Goal: Communication & Community: Answer question/provide support

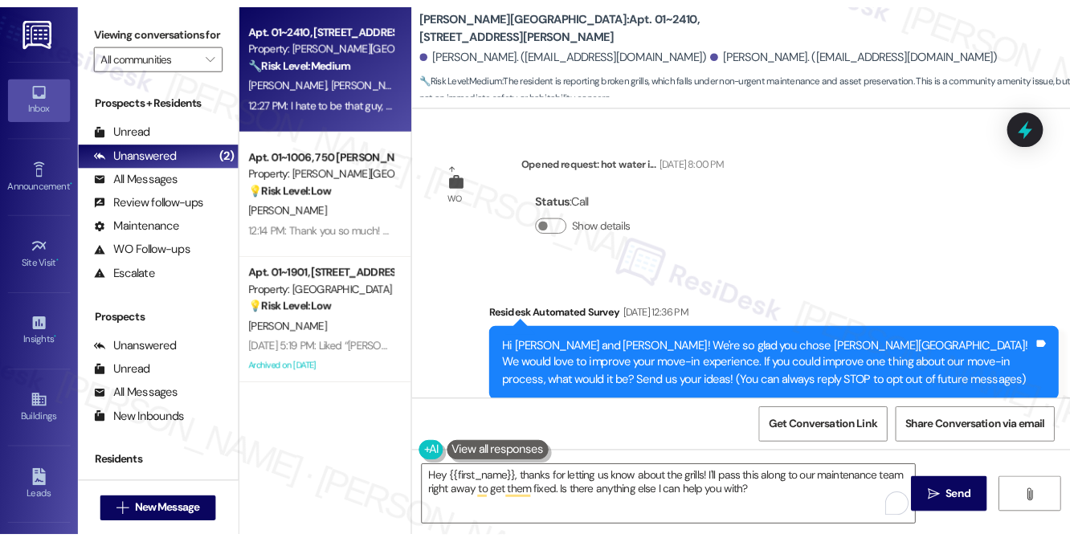
scroll to position [6450, 0]
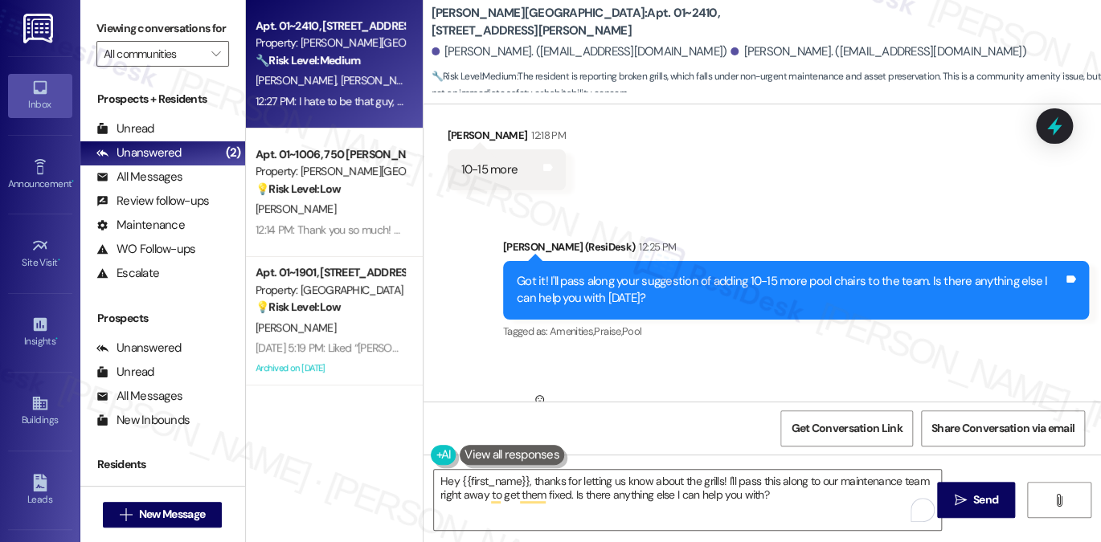
click at [625, 443] on div "I hate to be that guy, but 2 out of the 4 grills outside are broken also. They …" at bounding box center [684, 451] width 446 height 17
click at [667, 500] on textarea "Hey {{first_name}}, thanks for letting us know about the grills! I'll pass this…" at bounding box center [687, 500] width 507 height 60
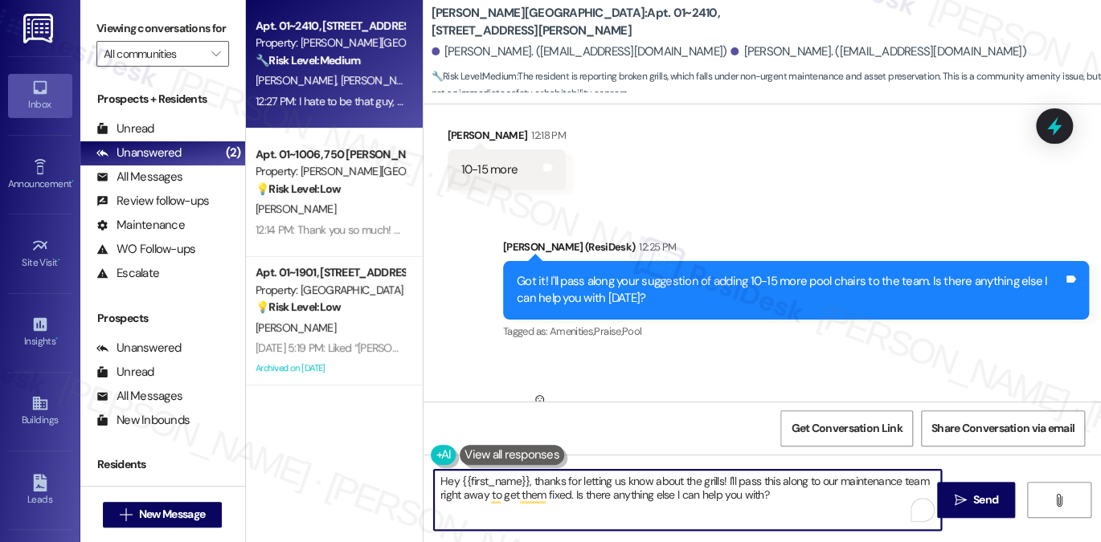
click at [667, 500] on textarea "Hey {{first_name}}, thanks for letting us know about the grills! I'll pass this…" at bounding box center [687, 500] width 507 height 60
click at [572, 484] on textarea "Hey {{first_name}}, thanks for letting us know about the grills! I'll pass this…" at bounding box center [687, 500] width 507 height 60
drag, startPoint x: 530, startPoint y: 481, endPoint x: 399, endPoint y: 449, distance: 134.9
click at [399, 449] on div "Apt. 01~2410, 520 North Kingsbury Property: Kingsbury Plaza 🔧 Risk Level: Mediu…" at bounding box center [674, 271] width 856 height 542
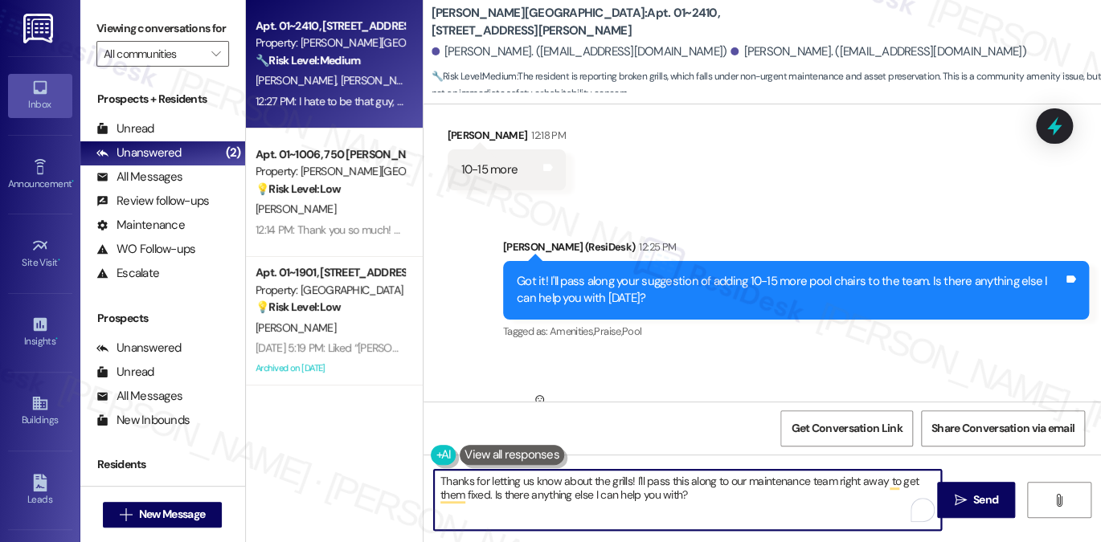
click at [646, 431] on div "I hate to be that guy, but 2 out of the 4 grills outside are broken also. They …" at bounding box center [690, 451] width 485 height 41
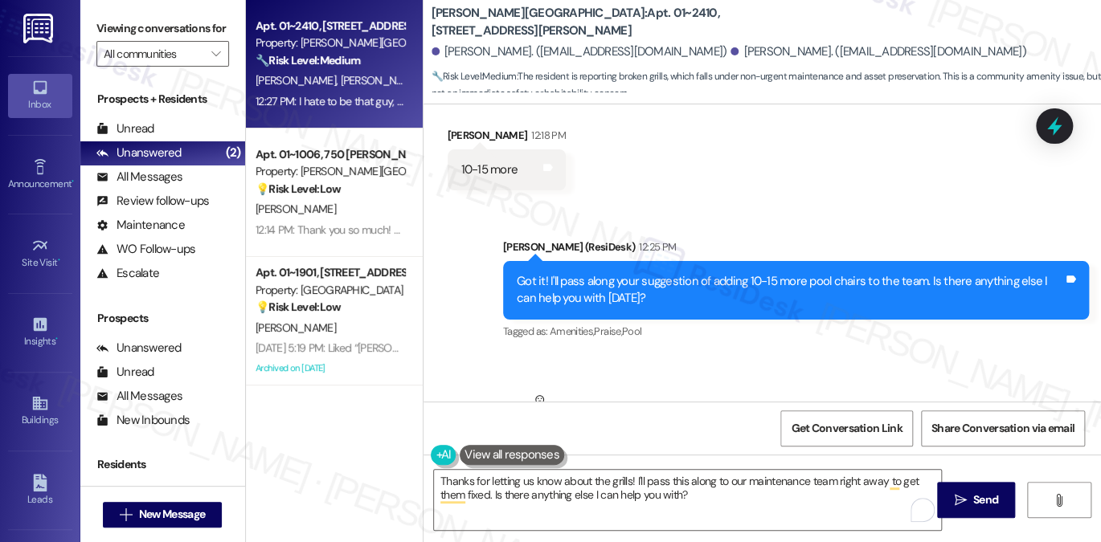
click at [646, 431] on div "I hate to be that guy, but 2 out of the 4 grills outside are broken also. They …" at bounding box center [690, 451] width 485 height 41
click at [735, 443] on div "I hate to be that guy, but 2 out of the 4 grills outside are broken also. They …" at bounding box center [684, 451] width 446 height 17
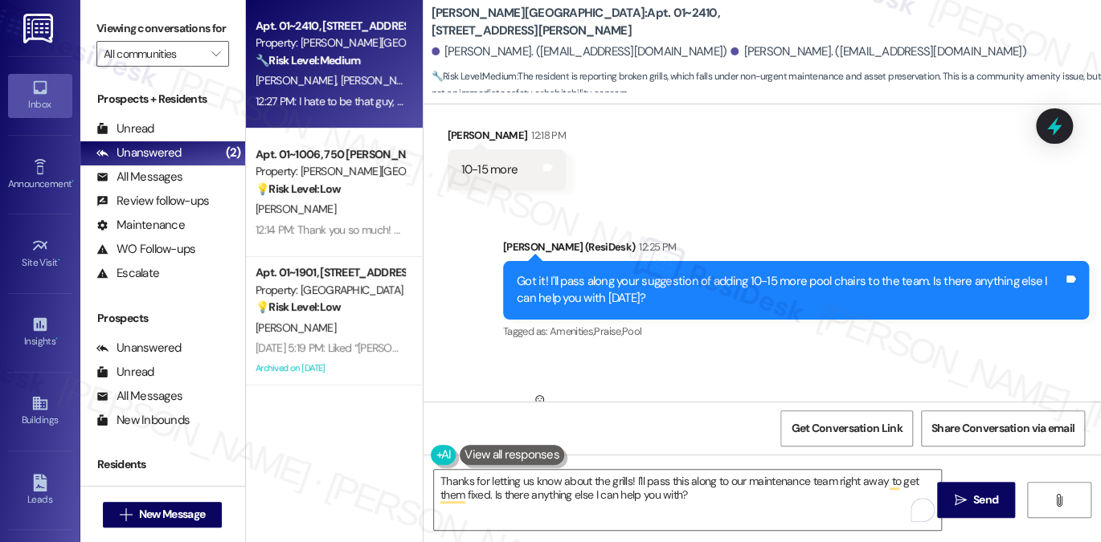
click at [730, 443] on div "I hate to be that guy, but 2 out of the 4 grills outside are broken also. They …" at bounding box center [684, 451] width 446 height 17
click at [455, 203] on div "Sent via SMS Sarah (ResiDesk) 12:25 PM Got it! I'll pass along your suggestion …" at bounding box center [763, 279] width 678 height 153
click at [469, 31] on b "Kingsbury Plaza: Apt. 01~2410, 520 North Kingsbury" at bounding box center [592, 22] width 321 height 35
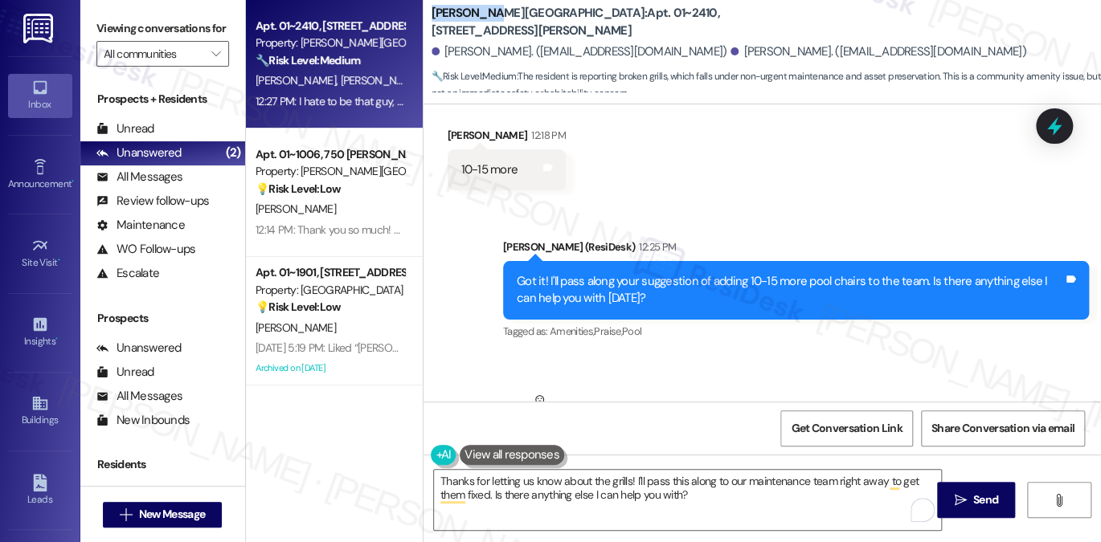
click at [469, 31] on b "Kingsbury Plaza: Apt. 01~2410, 520 North Kingsbury" at bounding box center [592, 22] width 321 height 35
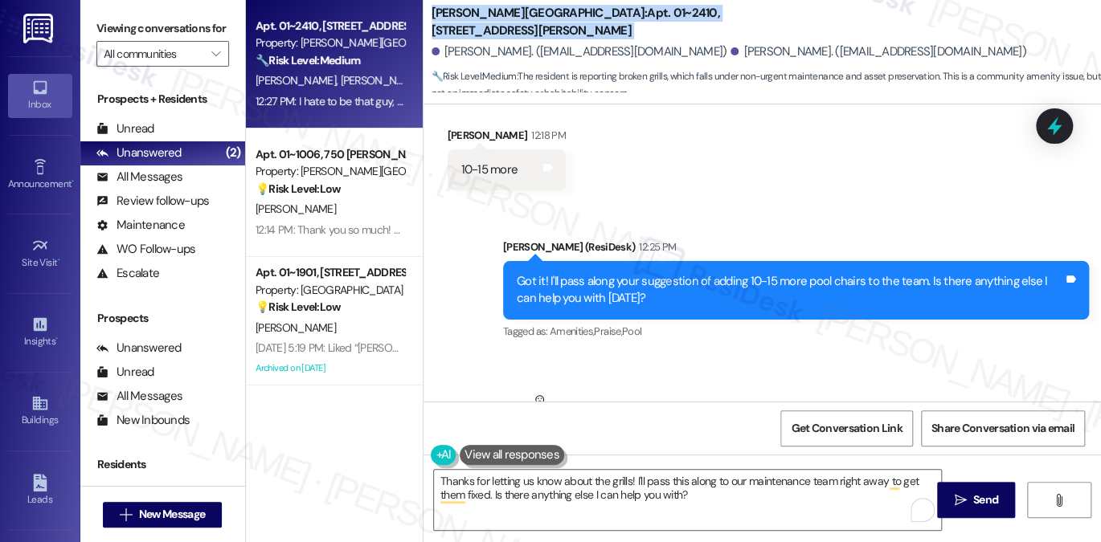
click at [469, 31] on b "Kingsbury Plaza: Apt. 01~2410, 520 North Kingsbury" at bounding box center [592, 22] width 321 height 35
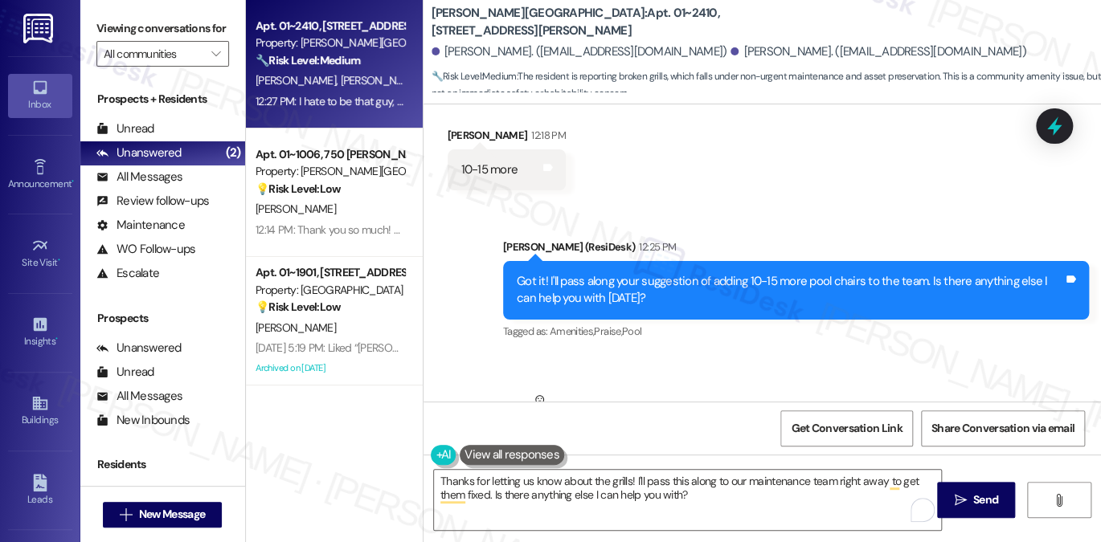
click at [106, 16] on label "Viewing conversations for" at bounding box center [162, 28] width 133 height 25
click at [625, 443] on div "I hate to be that guy, but 2 out of the 4 grills outside are broken also. They …" at bounding box center [684, 451] width 446 height 17
click at [91, 18] on div "Viewing conversations for All communities " at bounding box center [162, 41] width 165 height 83
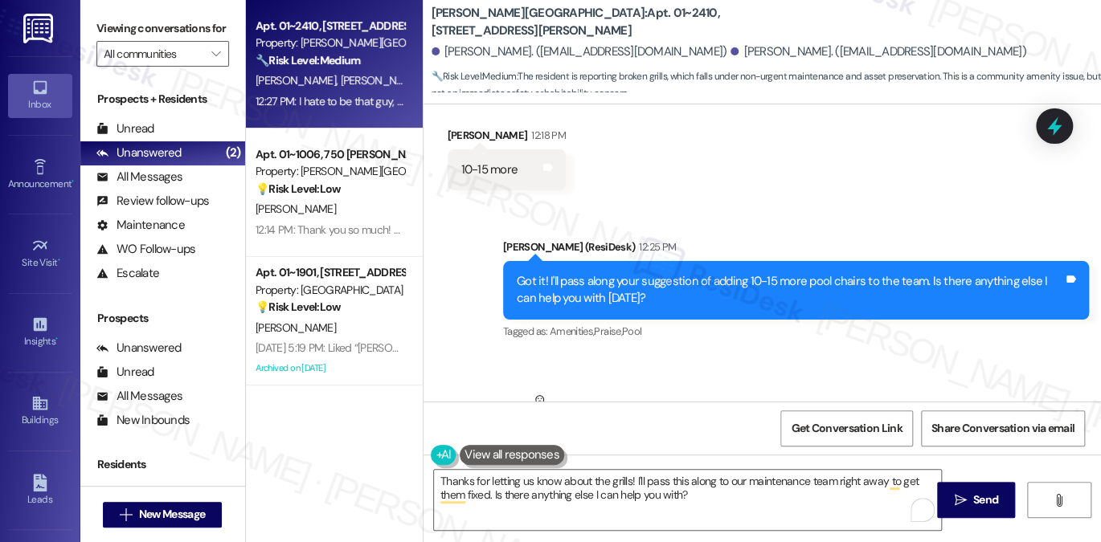
drag, startPoint x: 579, startPoint y: 346, endPoint x: 790, endPoint y: 350, distance: 211.4
click at [790, 443] on div "I hate to be that guy, but 2 out of the 4 grills outside are broken also. They …" at bounding box center [684, 451] width 446 height 17
copy div "2 out of the 4 grills outside are broken also"
click at [857, 227] on div "Sent via SMS Sarah (ResiDesk) 12:25 PM Got it! I'll pass along your suggestion …" at bounding box center [796, 291] width 610 height 129
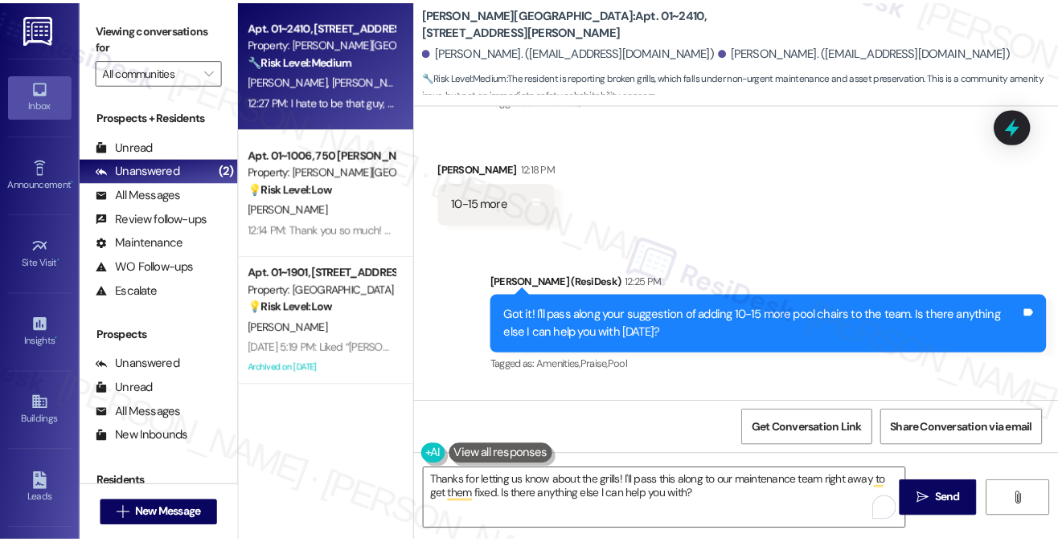
scroll to position [6519, 0]
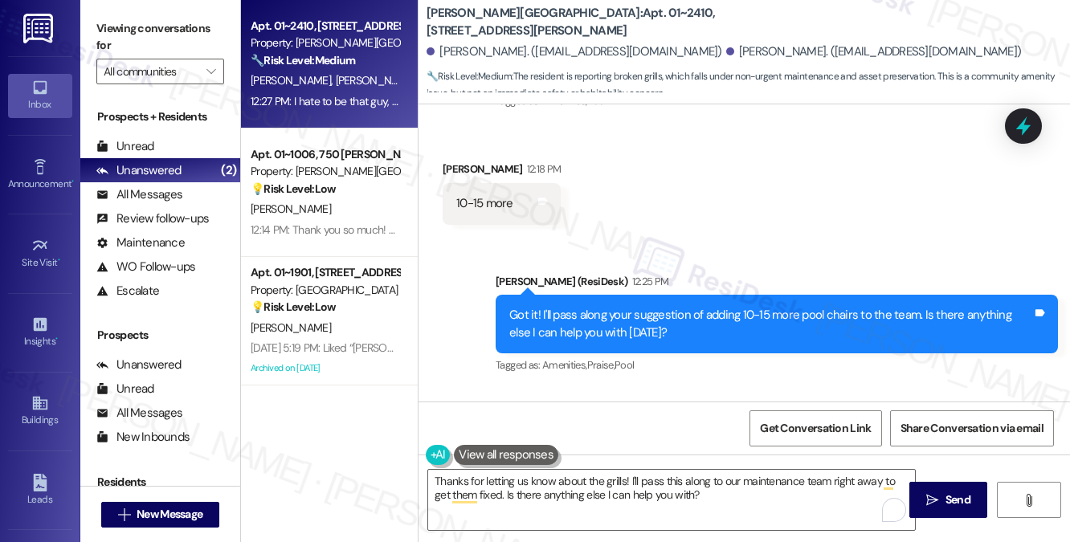
click at [661, 477] on div "I hate to be that guy, but 2 out of the 4 grills outside are broken also. They …" at bounding box center [679, 485] width 446 height 17
click at [734, 477] on div "I hate to be that guy, but 2 out of the 4 grills outside are broken also. They …" at bounding box center [679, 485] width 446 height 17
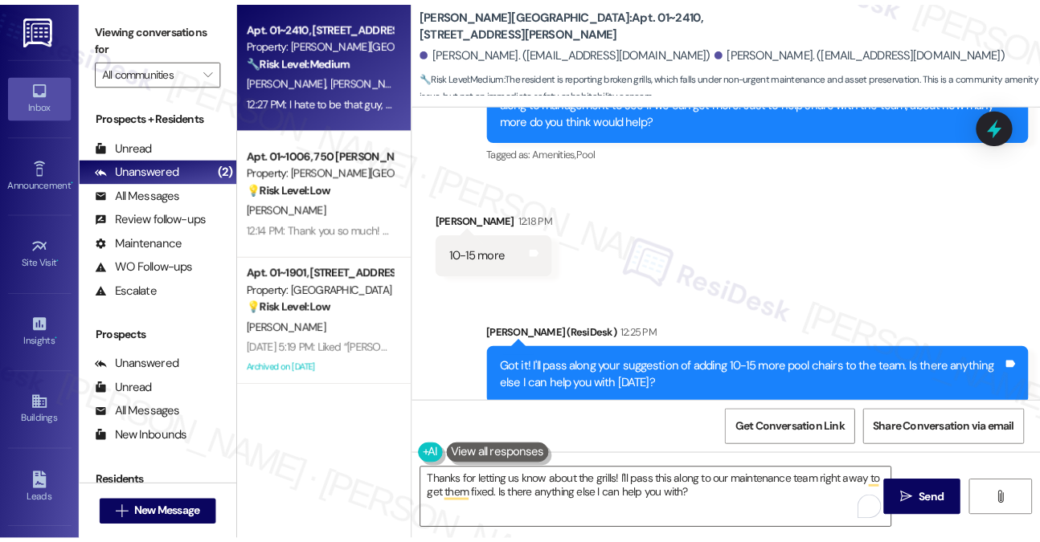
scroll to position [6571, 0]
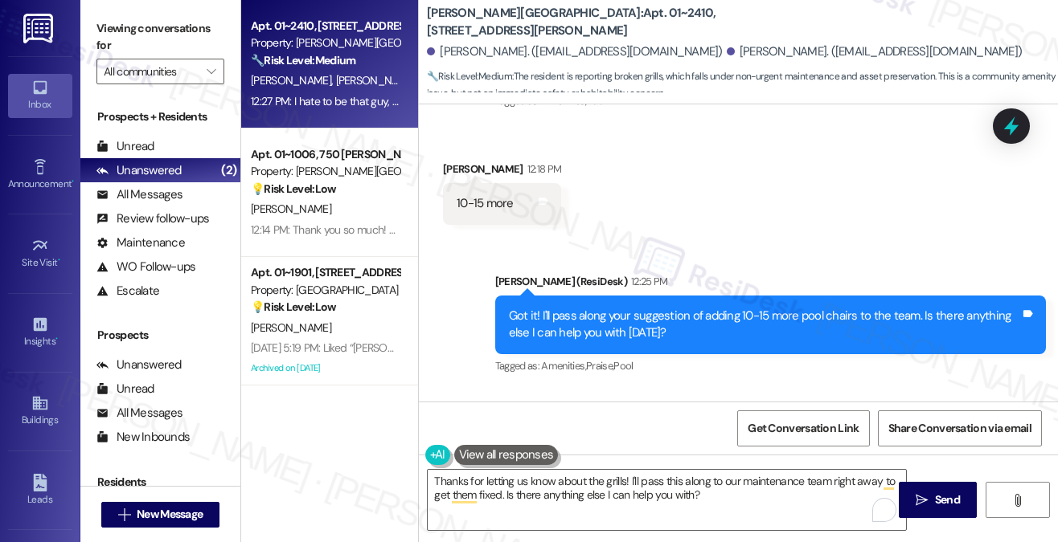
click at [579, 477] on div "I hate to be that guy, but 2 out of the 4 grills outside are broken also. They …" at bounding box center [679, 485] width 446 height 17
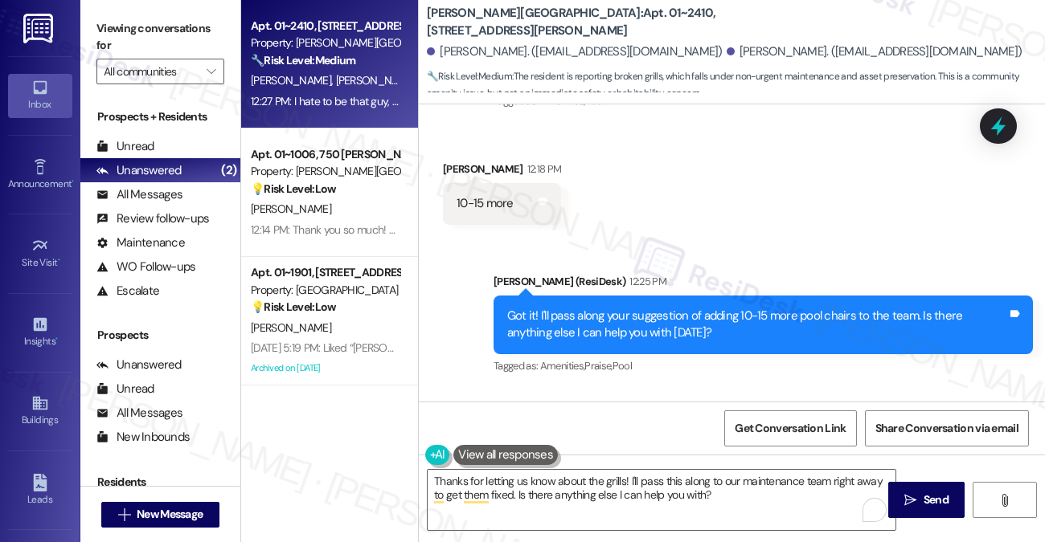
click at [919, 414] on div "Received via SMS Wyatt Dennis Neutral 12:27 PM I hate to be that guy, but 2 out…" at bounding box center [686, 478] width 510 height 129
click at [733, 477] on div "I hate to be that guy, but 2 out of the 4 grills outside are broken also. They …" at bounding box center [679, 485] width 446 height 17
click at [171, 31] on label "Viewing conversations for" at bounding box center [160, 37] width 128 height 43
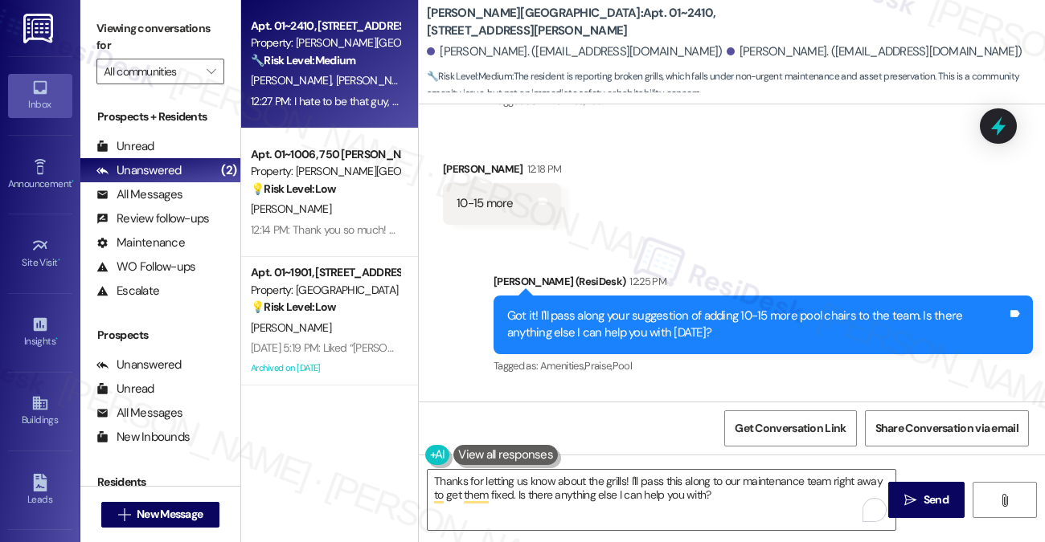
click at [587, 477] on div "I hate to be that guy, but 2 out of the 4 grills outside are broken also. They …" at bounding box center [679, 485] width 446 height 17
click at [669, 477] on div "I hate to be that guy, but 2 out of the 4 grills outside are broken also. They …" at bounding box center [679, 485] width 446 height 17
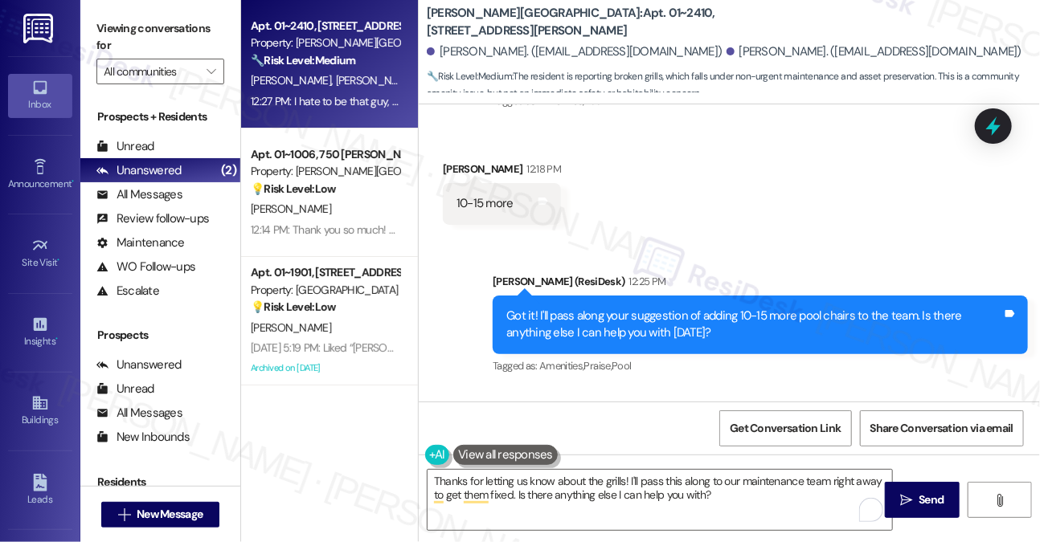
click at [669, 477] on div "I hate to be that guy, but 2 out of the 4 grills outside are broken also. They …" at bounding box center [679, 485] width 446 height 17
click at [865, 477] on div "I hate to be that guy, but 2 out of the 4 grills outside are broken also. They …" at bounding box center [679, 485] width 446 height 17
click at [630, 485] on textarea "Thanks for letting us know about the grills! I'll pass this along to our mainte…" at bounding box center [660, 500] width 465 height 60
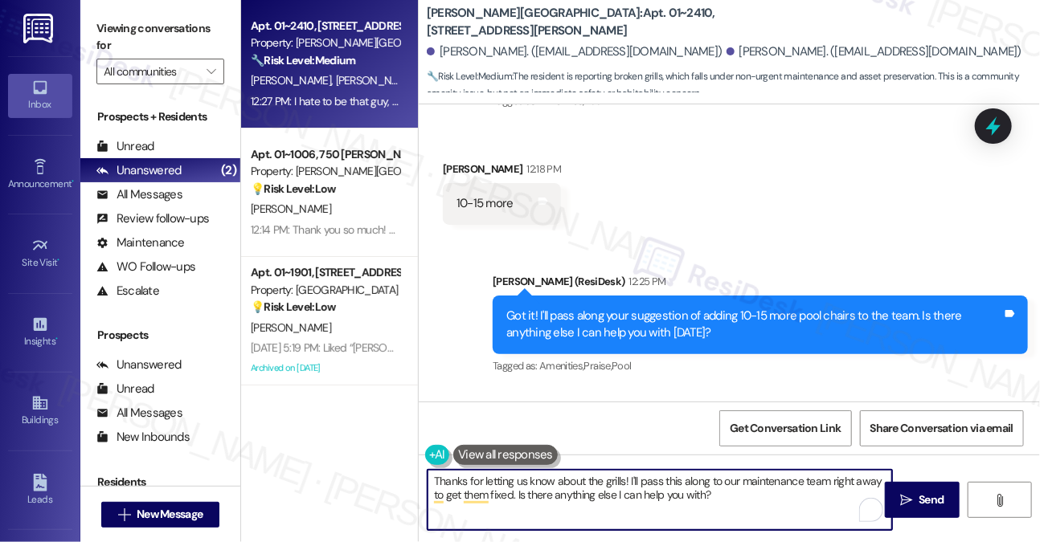
click at [630, 485] on textarea "Thanks for letting us know about the grills! I'll pass this along to our mainte…" at bounding box center [660, 500] width 465 height 60
click at [685, 497] on textarea "Thanks for letting us know about the grills! I'll pass this along to our mainte…" at bounding box center [660, 500] width 465 height 60
drag, startPoint x: 744, startPoint y: 491, endPoint x: 706, endPoint y: 482, distance: 39.6
click at [706, 483] on textarea "Thanks for letting us know about the grills! I'll pass this along to our mainte…" at bounding box center [660, 500] width 465 height 60
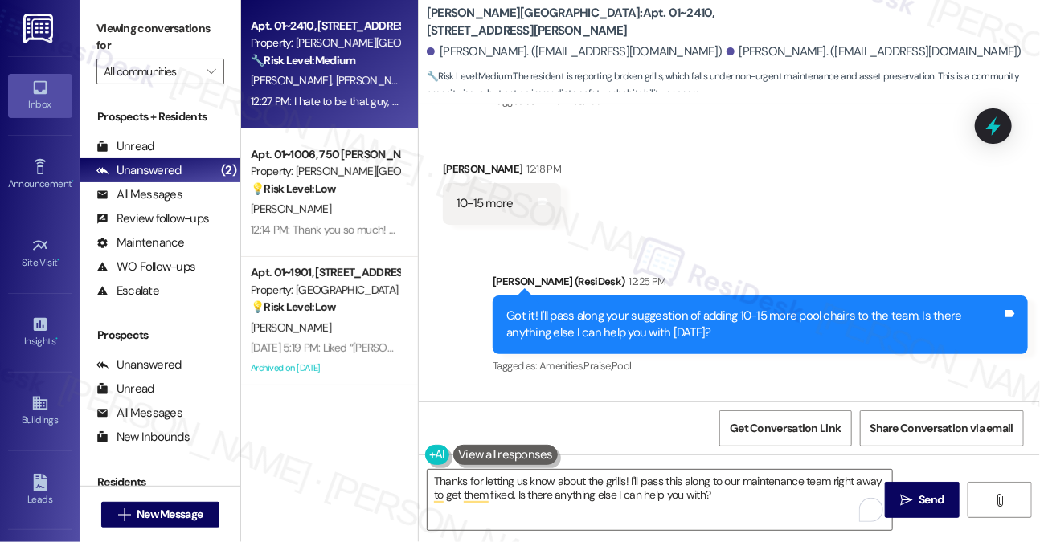
click at [649, 477] on div "I hate to be that guy, but 2 out of the 4 grills outside are broken also. They …" at bounding box center [679, 485] width 446 height 17
copy div "I hate to be that guy, but 2 out of the 4 grills outside are broken also. They …"
click at [215, 25] on label "Viewing conversations for" at bounding box center [160, 37] width 128 height 43
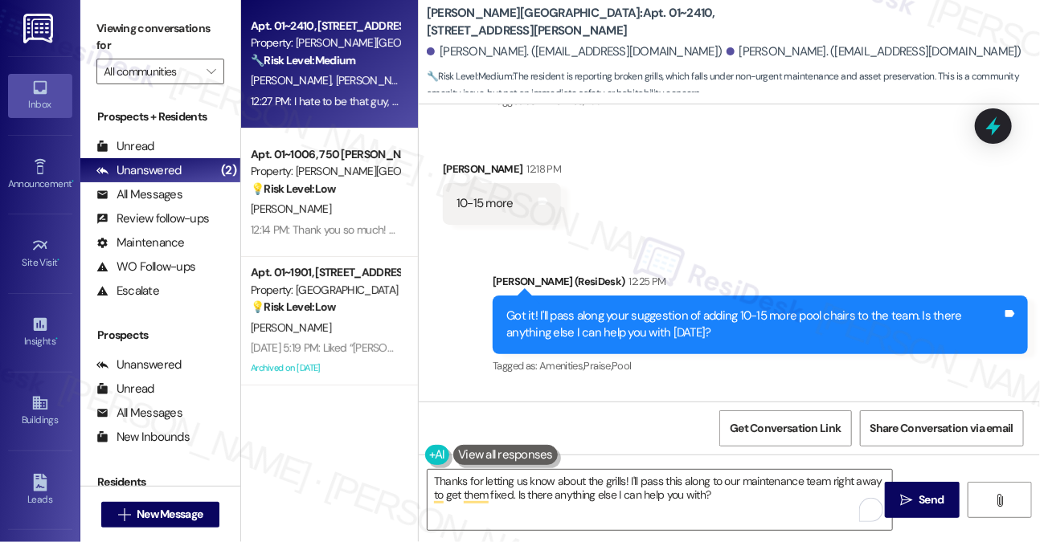
click at [141, 30] on label "Viewing conversations for" at bounding box center [160, 37] width 128 height 43
click at [196, 44] on label "Viewing conversations for" at bounding box center [160, 37] width 128 height 43
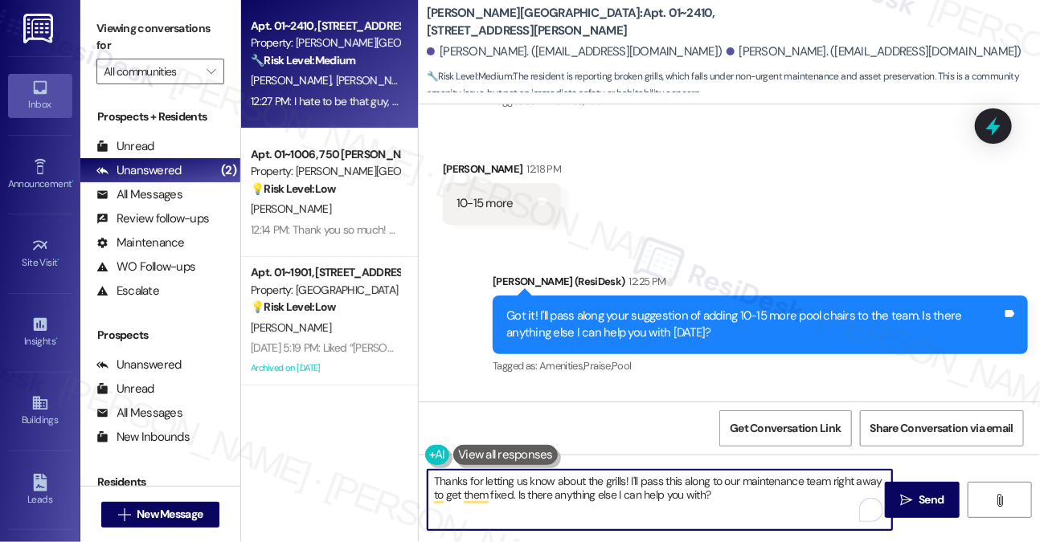
click at [585, 485] on textarea "Thanks for letting us know about the grills! I'll pass this along to our mainte…" at bounding box center [660, 500] width 465 height 60
paste textarea "! When you tried to use the grills, did you notice if there was any gas flow or…"
click at [553, 482] on textarea "Thanks for letting us know! When you tried to use the grills, did you notice if…" at bounding box center [660, 500] width 465 height 60
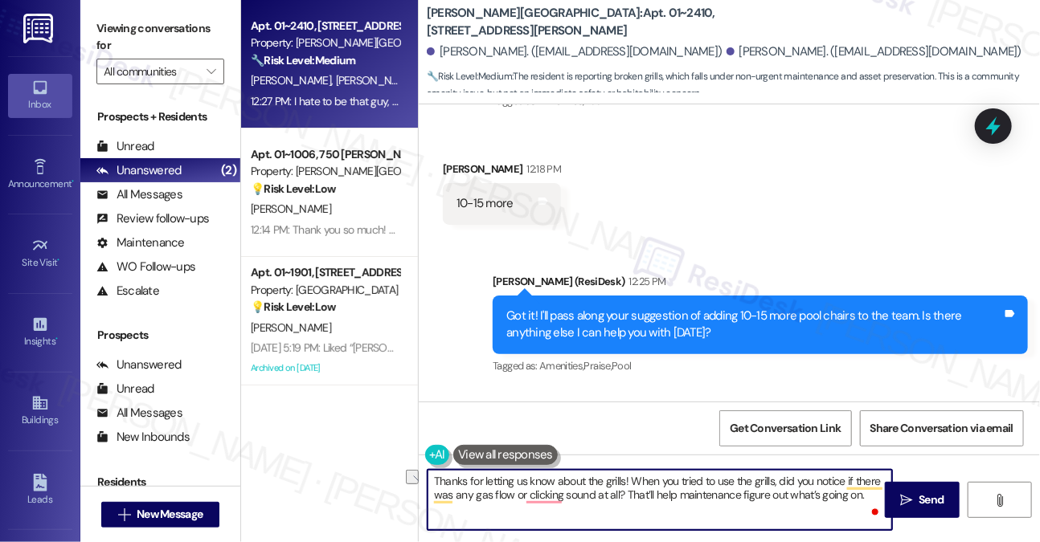
drag, startPoint x: 736, startPoint y: 481, endPoint x: 775, endPoint y: 477, distance: 38.9
click at [775, 477] on textarea "Thanks for letting us know about the grills! When you tried to use the grills, …" at bounding box center [660, 500] width 465 height 60
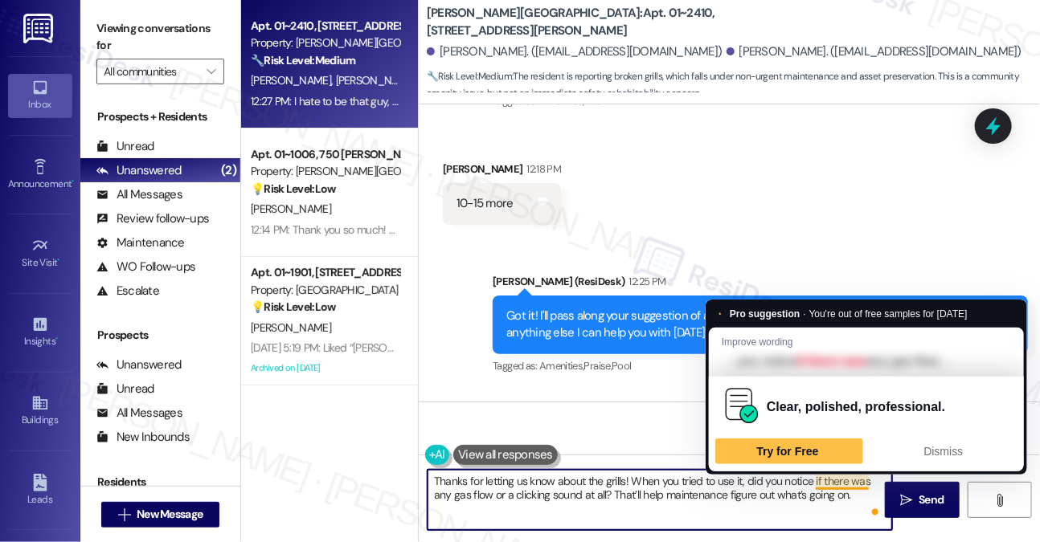
click at [847, 494] on textarea "Thanks for letting us know about the grills! When you tried to use it, did you …" at bounding box center [660, 500] width 465 height 60
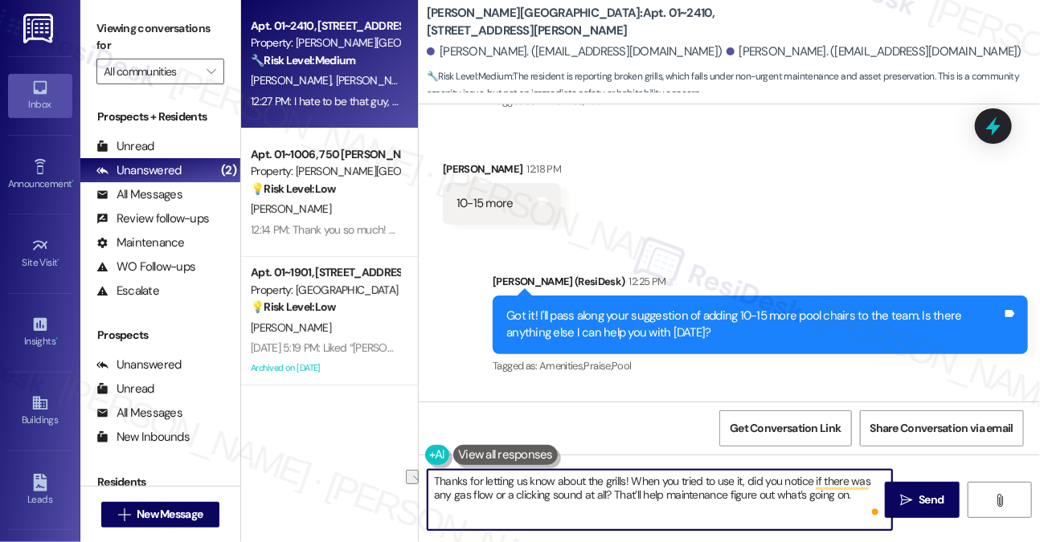
drag, startPoint x: 858, startPoint y: 500, endPoint x: 613, endPoint y: 504, distance: 245.2
click at [613, 504] on textarea "Thanks for letting us know about the grills! When you tried to use it, did you …" at bounding box center [660, 500] width 465 height 60
type textarea "Thanks for letting us know about the grills! When you tried to use it, did you …"
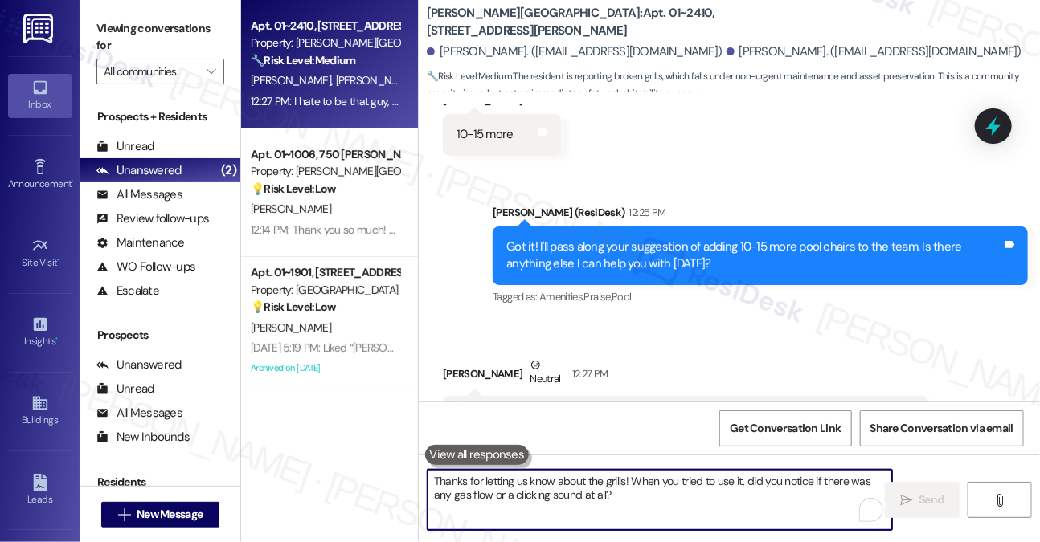
scroll to position [6700, 0]
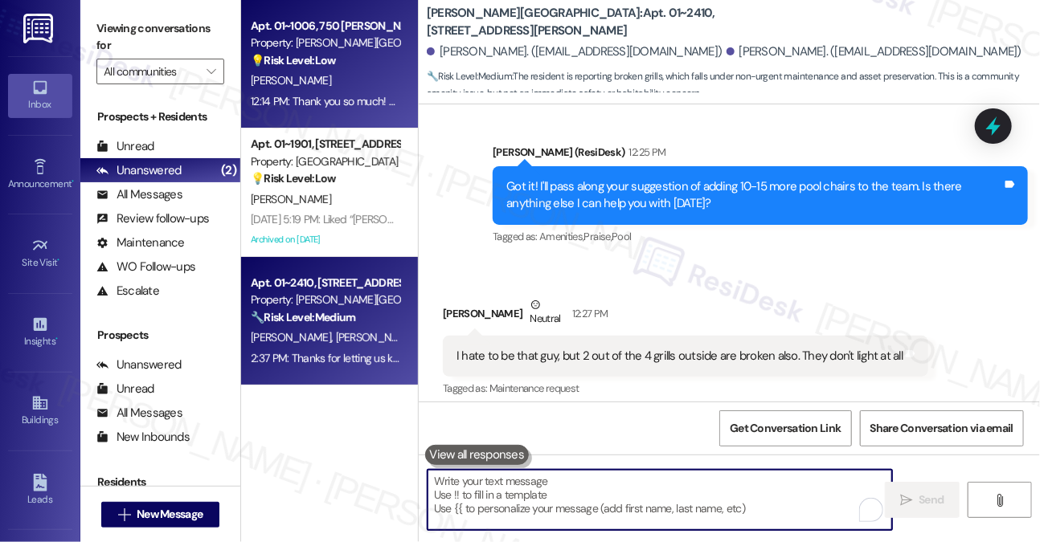
click at [357, 103] on div "12:14 PM: Thank you so much! My apologies, I didn't mean to attach any photos. …" at bounding box center [756, 101] width 1011 height 14
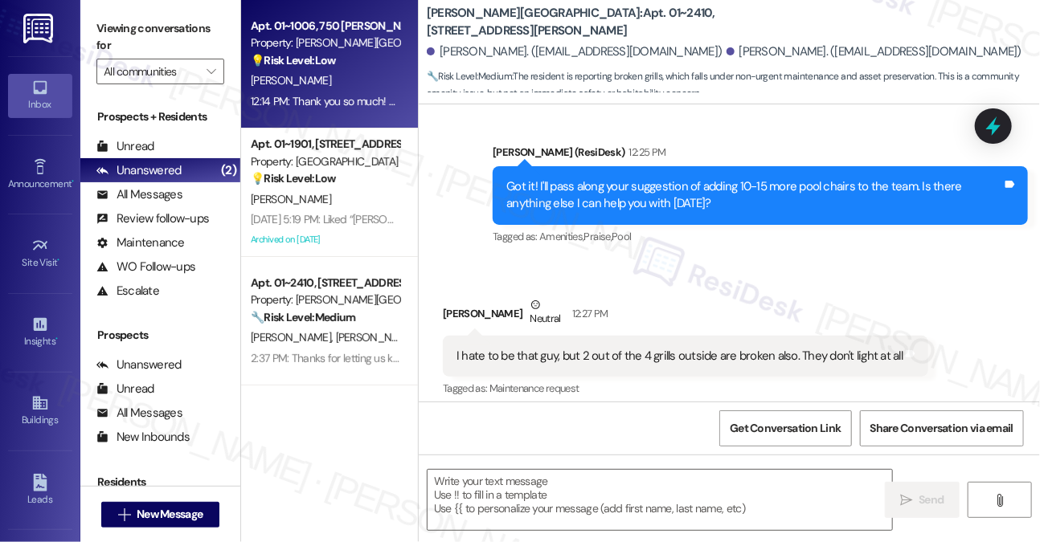
type textarea "Fetching suggested responses. Please feel free to read through the conversation…"
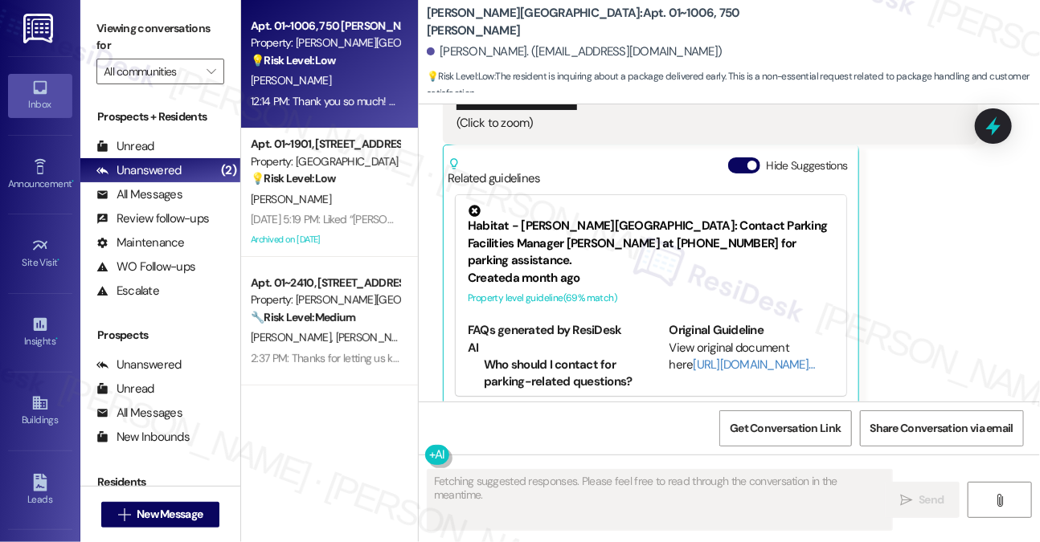
scroll to position [3115, 0]
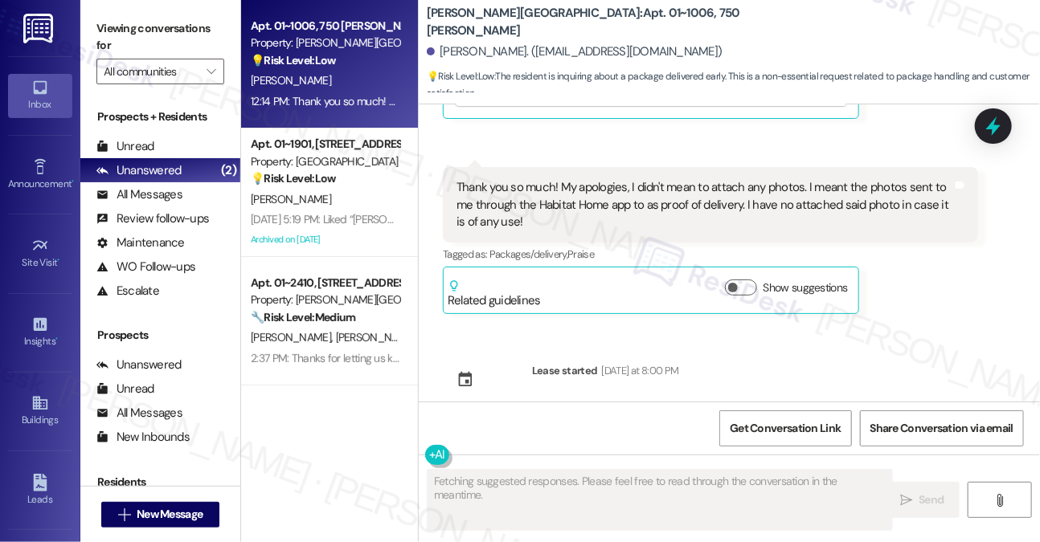
click at [573, 272] on div "Related guidelines Show suggestions" at bounding box center [651, 291] width 407 height 38
click at [684, 189] on div "Thank you so much! My apologies, I didn't mean to attach any photos. I meant th…" at bounding box center [704, 204] width 496 height 51
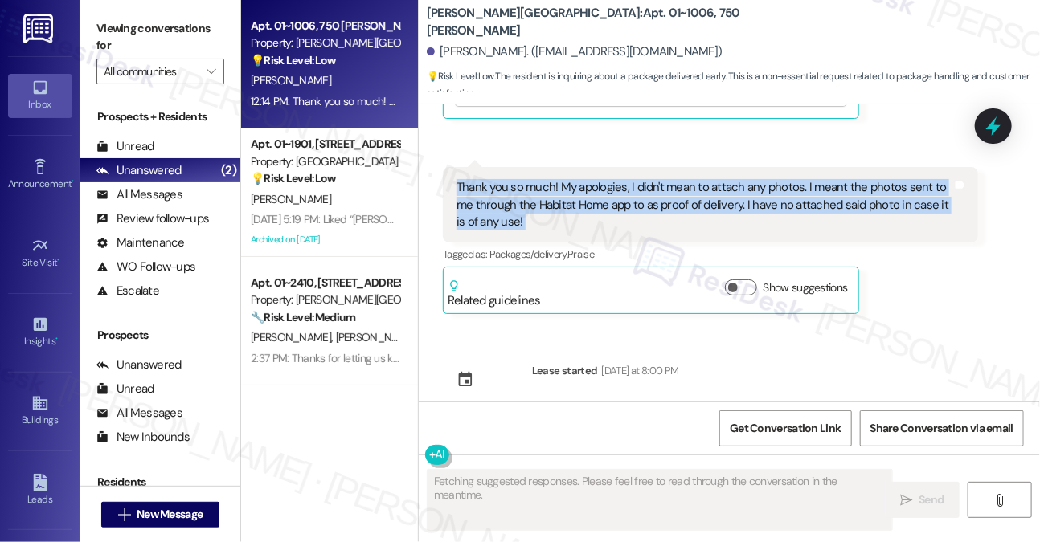
click at [684, 189] on div "Thank you so much! My apologies, I didn't mean to attach any photos. I meant th…" at bounding box center [704, 204] width 496 height 51
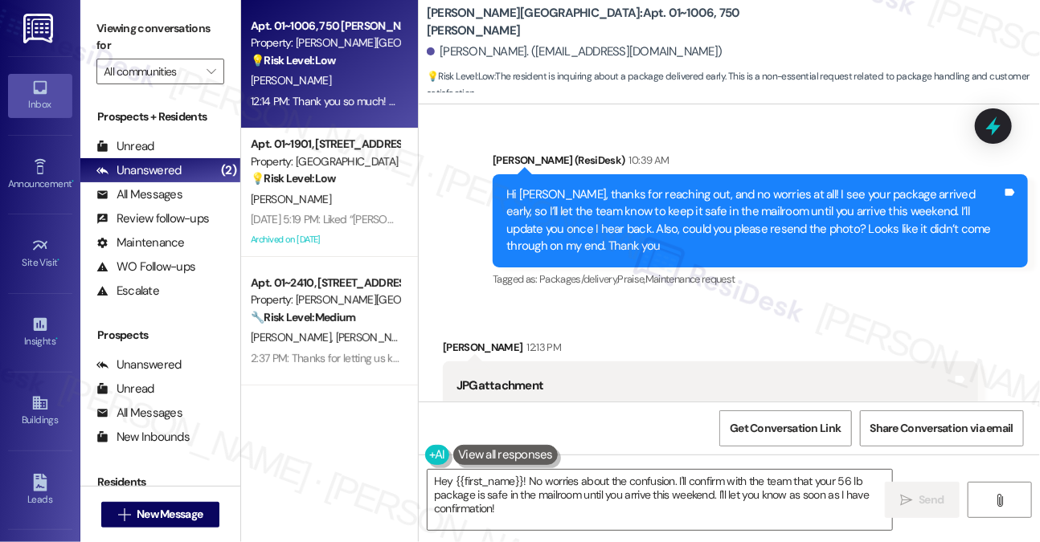
scroll to position [2151, 0]
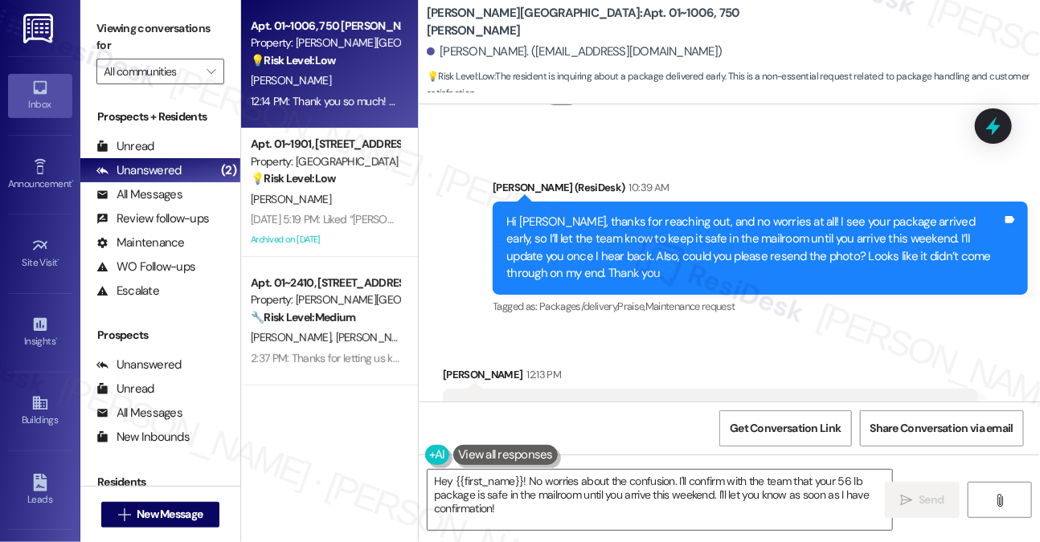
click at [552, 214] on div "Hi [PERSON_NAME], thanks for reaching out, and no worries at all! I see your pa…" at bounding box center [754, 248] width 496 height 69
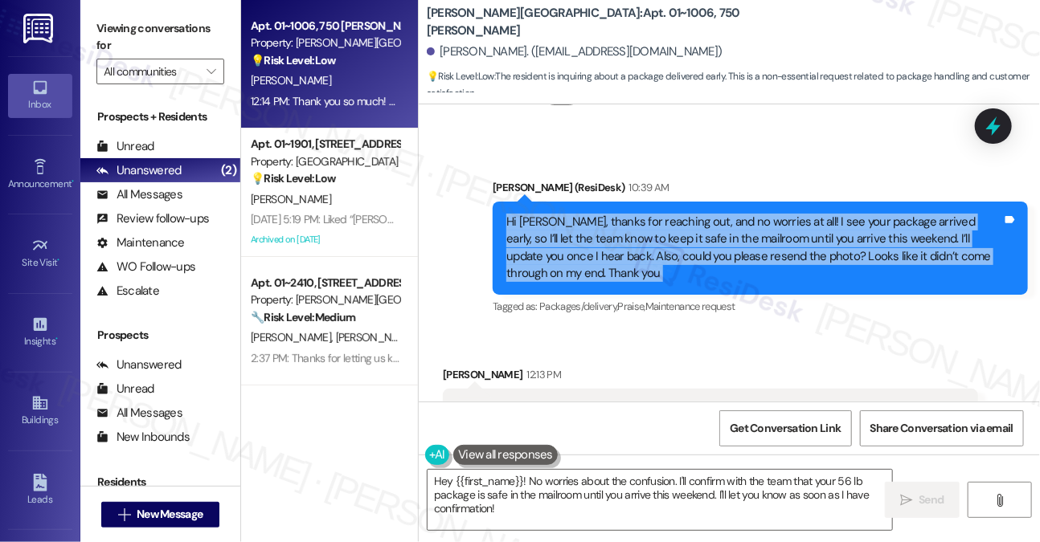
click at [552, 214] on div "Hi [PERSON_NAME], thanks for reaching out, and no worries at all! I see your pa…" at bounding box center [754, 248] width 496 height 69
click at [688, 214] on div "Hi [PERSON_NAME], thanks for reaching out, and no worries at all! I see your pa…" at bounding box center [754, 248] width 496 height 69
click at [662, 233] on div "Hi [PERSON_NAME], thanks for reaching out, and no worries at all! I see your pa…" at bounding box center [754, 248] width 496 height 69
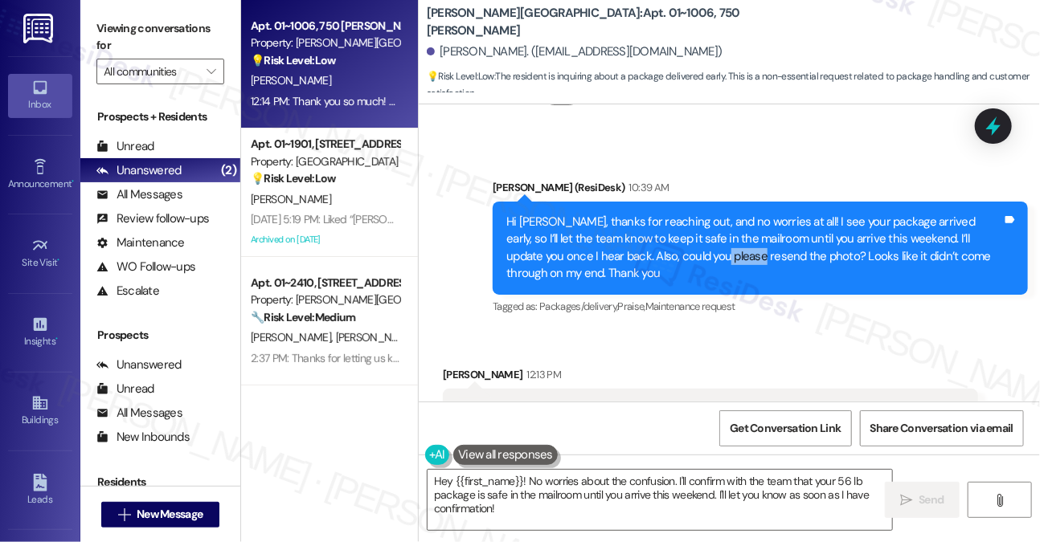
click at [662, 233] on div "Hi [PERSON_NAME], thanks for reaching out, and no worries at all! I see your pa…" at bounding box center [754, 248] width 496 height 69
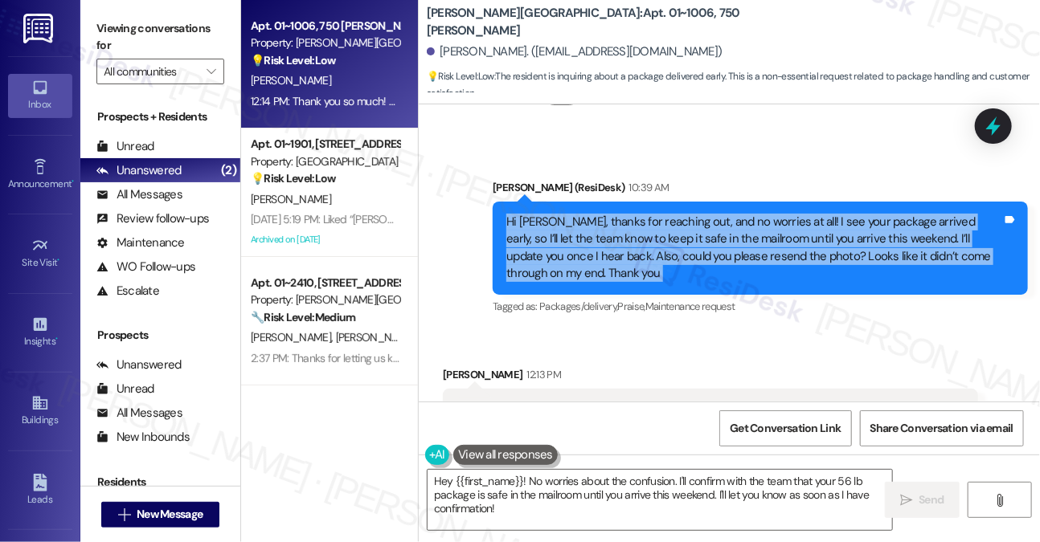
click at [662, 233] on div "Hi [PERSON_NAME], thanks for reaching out, and no worries at all! I see your pa…" at bounding box center [754, 248] width 496 height 69
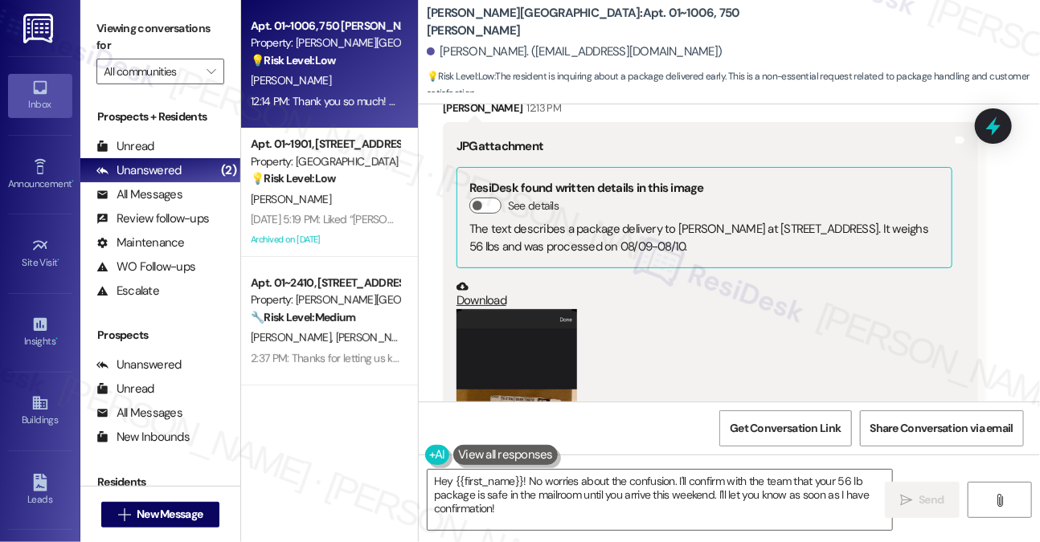
scroll to position [2552, 0]
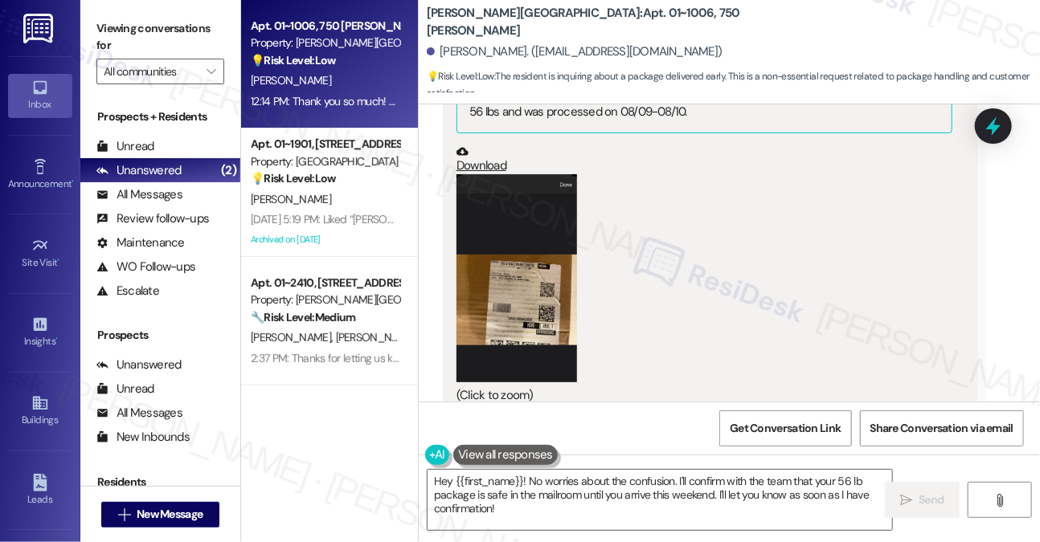
click at [512, 235] on button "Zoom image" at bounding box center [516, 277] width 121 height 207
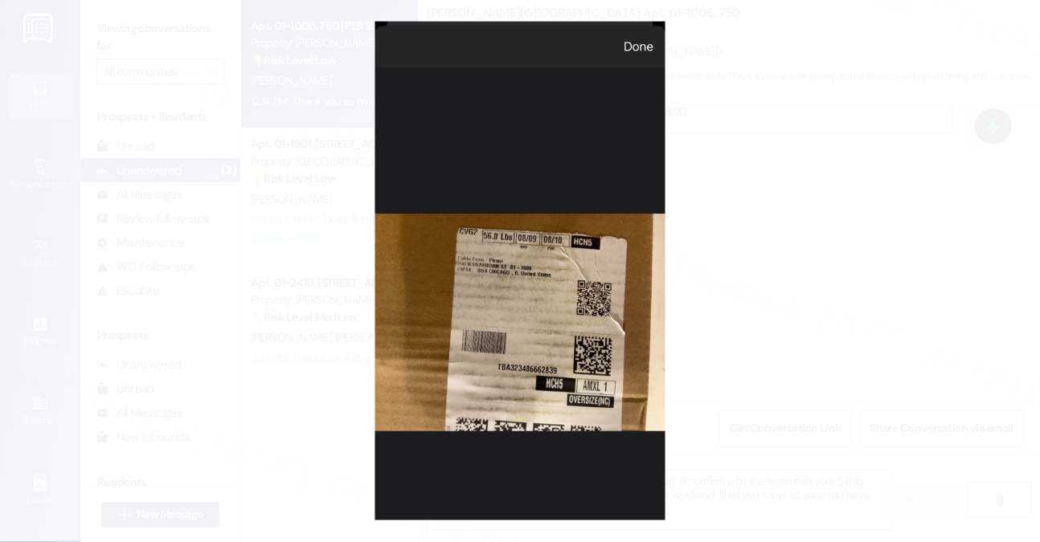
click at [831, 284] on button "Unzoom image" at bounding box center [520, 271] width 1040 height 542
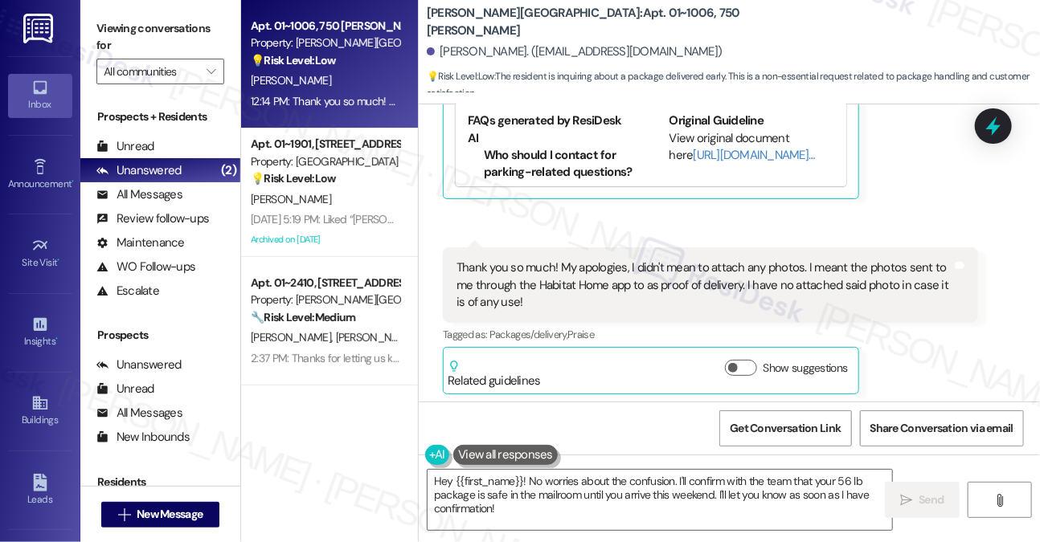
scroll to position [2954, 0]
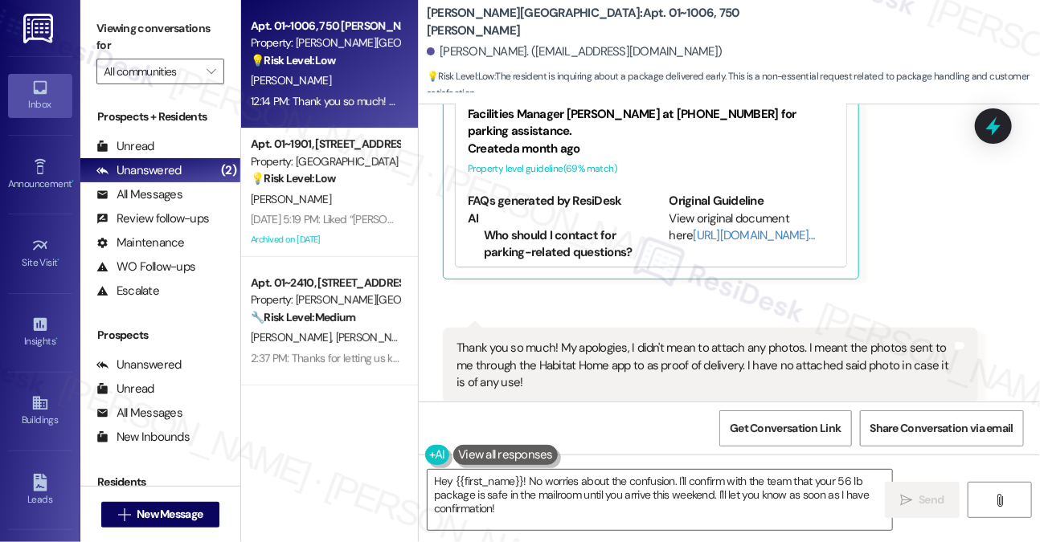
click at [530, 316] on div "Received via SMS 12:14 PM Pablo Coen-Pirani Neutral 12:14 PM Thank you so much!…" at bounding box center [710, 401] width 559 height 171
click at [614, 346] on div "Thank you so much! My apologies, I didn't mean to attach any photos. I meant th…" at bounding box center [704, 365] width 496 height 51
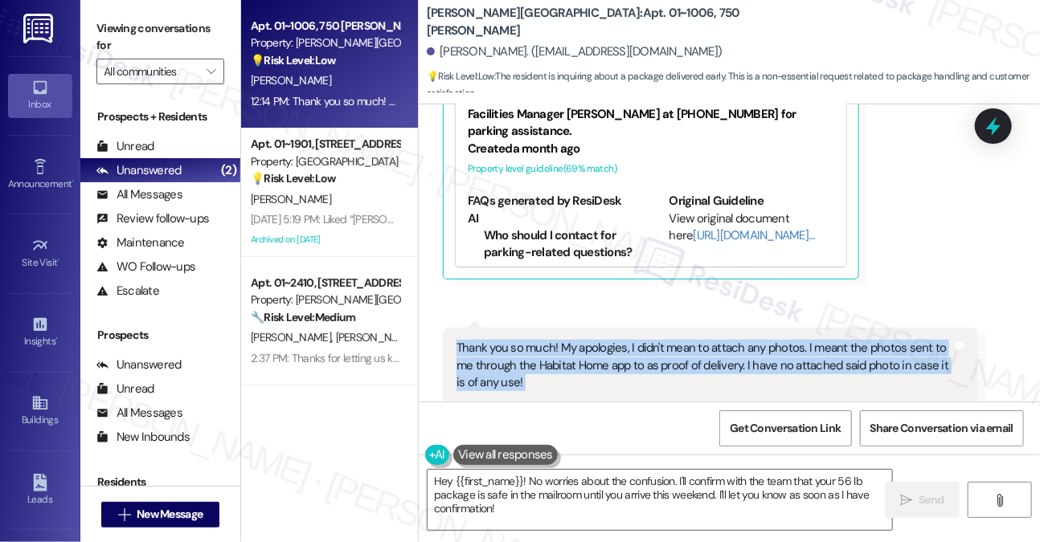
click at [614, 346] on div "Thank you so much! My apologies, I didn't mean to attach any photos. I meant th…" at bounding box center [704, 365] width 496 height 51
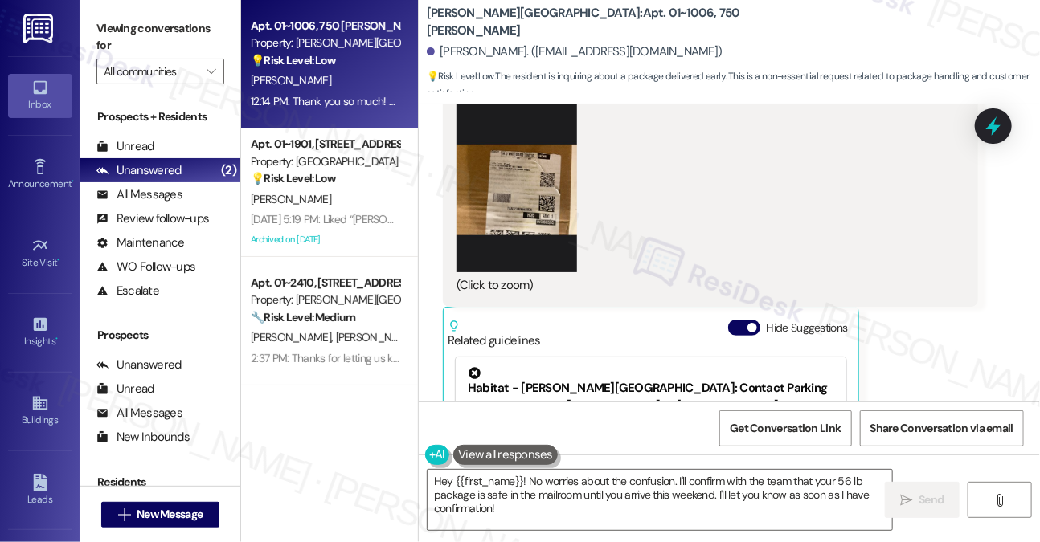
scroll to position [2633, 0]
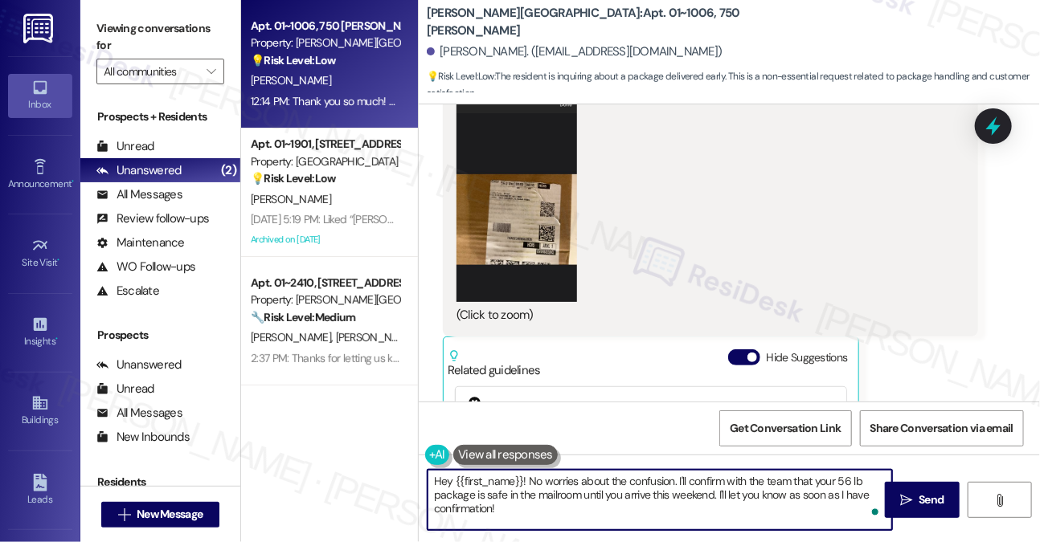
drag, startPoint x: 576, startPoint y: 479, endPoint x: 413, endPoint y: 479, distance: 163.1
click at [413, 479] on div "Apt. 01~1006, 750 N. Dearborn Property: Asbury Plaza 💡 Risk Level: Low The resi…" at bounding box center [640, 271] width 799 height 542
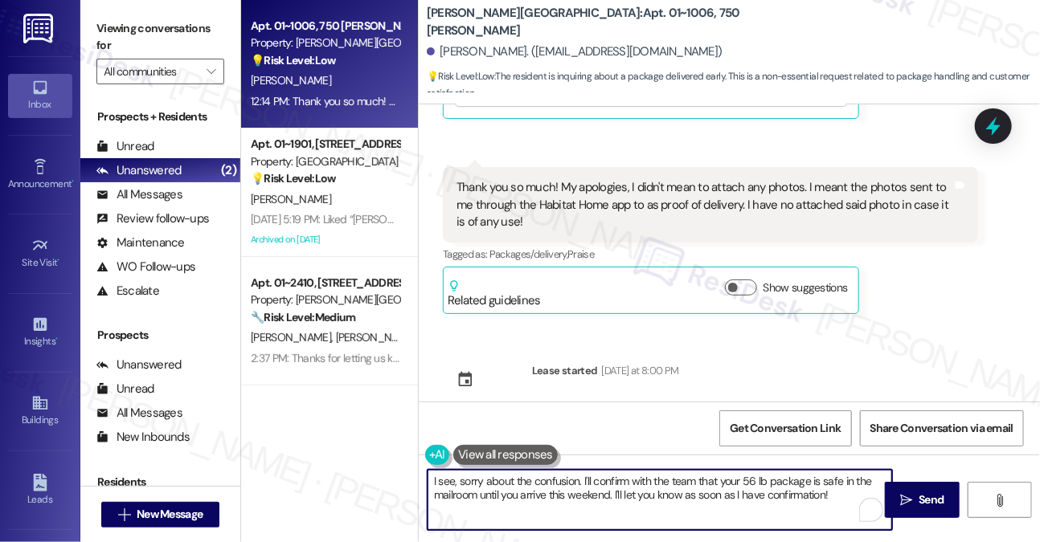
scroll to position [3115, 0]
click at [598, 167] on div "Thank you so much! My apologies, I didn't mean to attach any photos. I meant th…" at bounding box center [710, 205] width 535 height 76
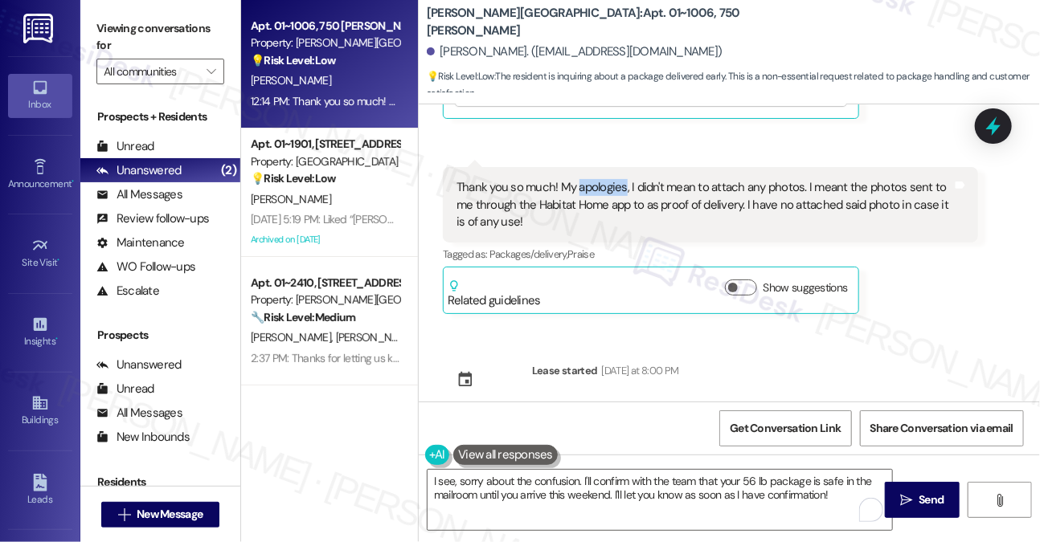
click at [598, 167] on div "Thank you so much! My apologies, I didn't mean to attach any photos. I meant th…" at bounding box center [710, 205] width 535 height 76
click at [600, 179] on div "Thank you so much! My apologies, I didn't mean to attach any photos. I meant th…" at bounding box center [704, 204] width 496 height 51
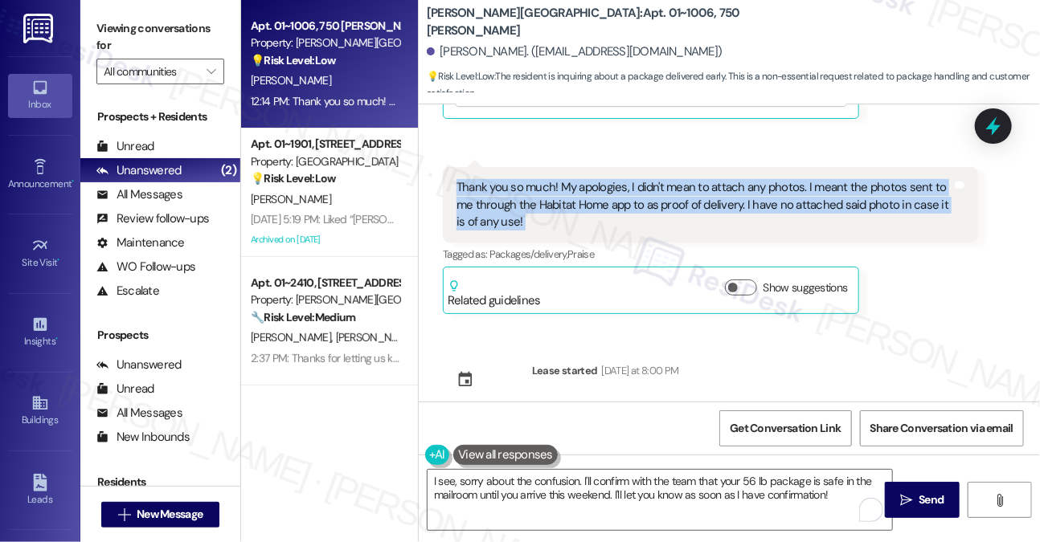
click at [600, 179] on div "Thank you so much! My apologies, I didn't mean to attach any photos. I meant th…" at bounding box center [704, 204] width 496 height 51
click at [550, 491] on textarea "I see, sorry about the confusion. I'll confirm with the team that your 56 lb pa…" at bounding box center [660, 500] width 465 height 60
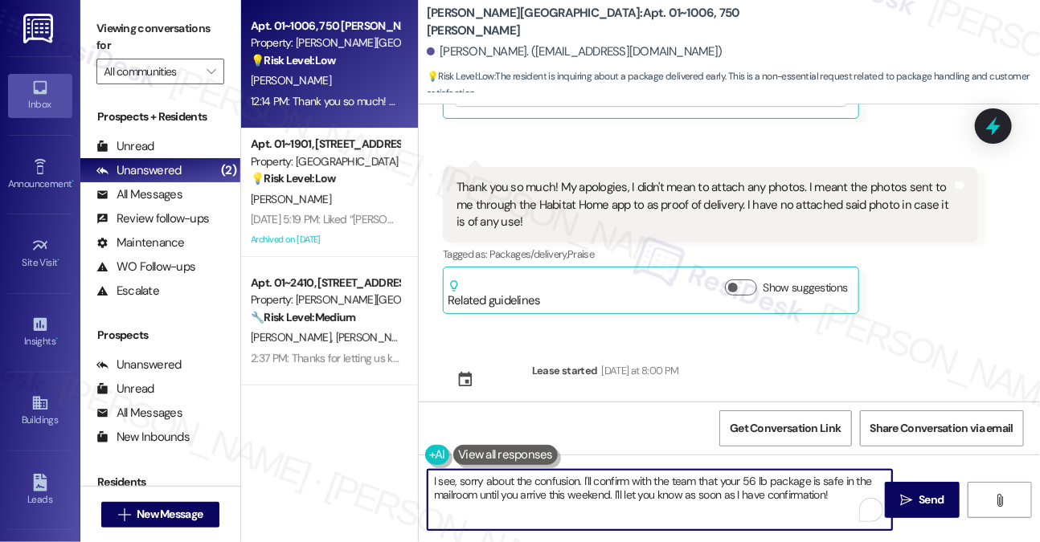
click at [550, 491] on textarea "I see, sorry about the confusion. I'll confirm with the team that your 56 lb pa…" at bounding box center [660, 500] width 465 height 60
drag, startPoint x: 458, startPoint y: 483, endPoint x: 403, endPoint y: 481, distance: 54.7
click at [403, 481] on div "Apt. 01~1006, 750 N. Dearborn Property: Asbury Plaza 💡 Risk Level: Low The resi…" at bounding box center [640, 271] width 799 height 542
click at [608, 479] on textarea "Oh! Got it, sorry about the confusion. I'll confirm with the team that your 56 …" at bounding box center [660, 500] width 465 height 60
click at [733, 179] on div "Thank you so much! My apologies, I didn't mean to attach any photos. I meant th…" at bounding box center [704, 204] width 496 height 51
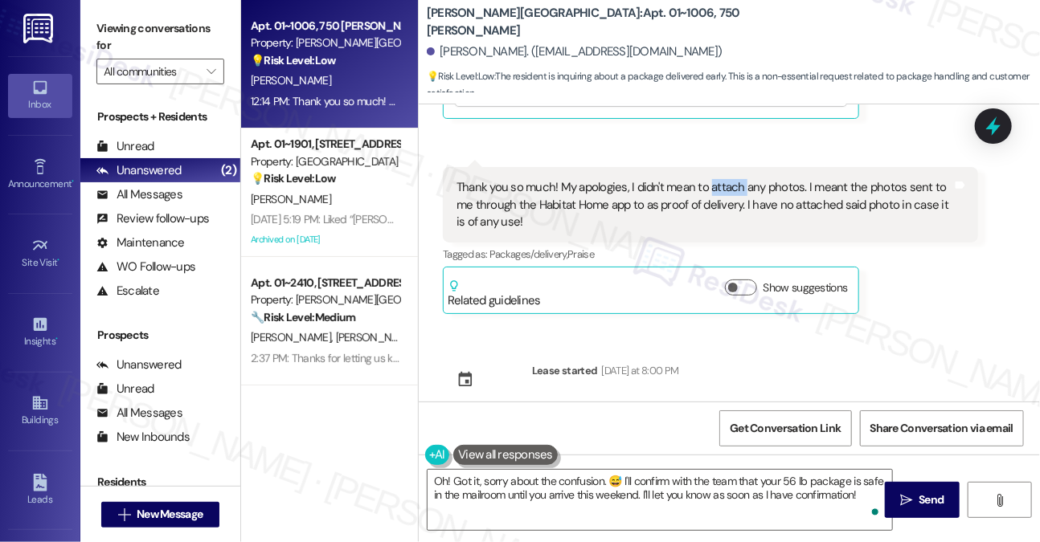
click at [733, 179] on div "Thank you so much! My apologies, I didn't mean to attach any photos. I meant th…" at bounding box center [704, 204] width 496 height 51
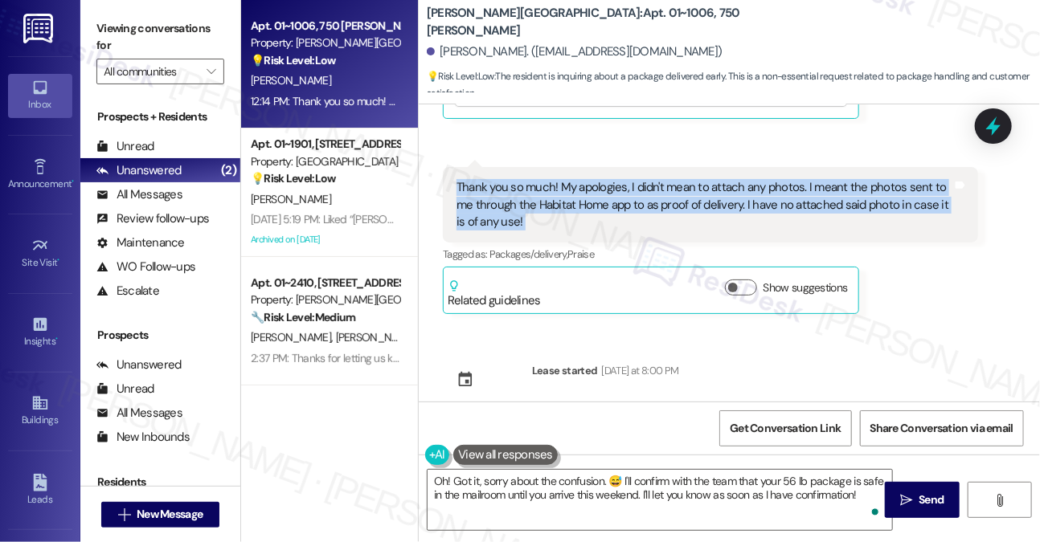
click at [733, 179] on div "Thank you so much! My apologies, I didn't mean to attach any photos. I meant th…" at bounding box center [704, 204] width 496 height 51
click at [775, 183] on div "Thank you so much! My apologies, I didn't mean to attach any photos. I meant th…" at bounding box center [704, 204] width 496 height 51
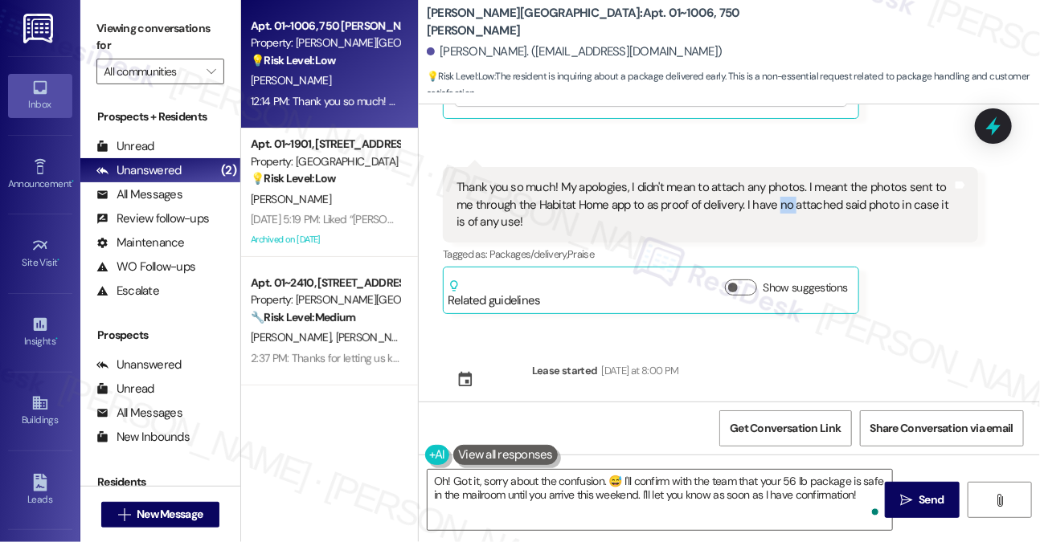
click at [775, 183] on div "Thank you so much! My apologies, I didn't mean to attach any photos. I meant th…" at bounding box center [704, 204] width 496 height 51
click at [636, 482] on textarea "Oh! Got it, sorry about the confusion. 😅 I'll confirm with the team that your 5…" at bounding box center [660, 500] width 465 height 60
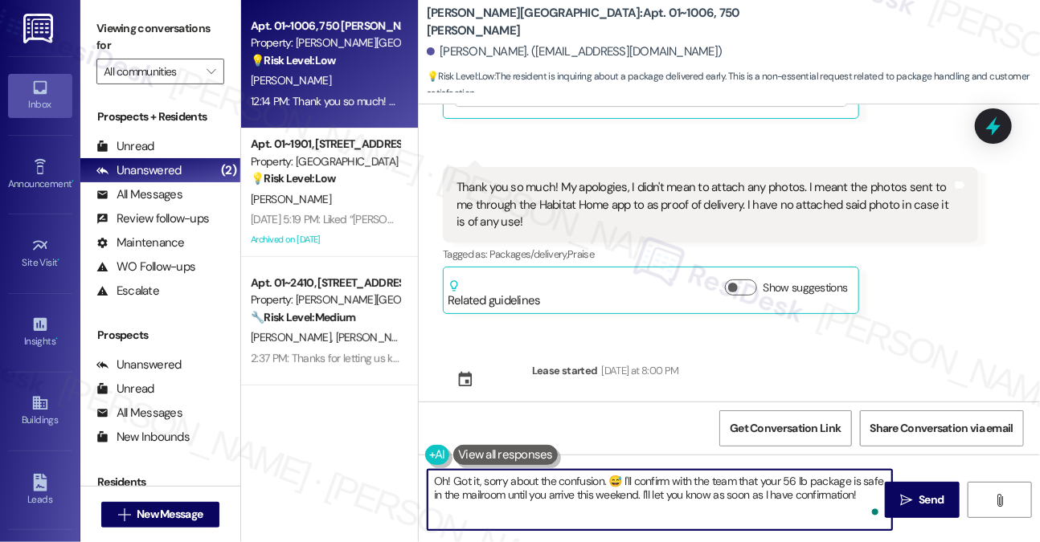
click at [657, 477] on textarea "Oh! Got it, sorry about the confusion. 😅 I'll confirm with the team that your 5…" at bounding box center [660, 500] width 465 height 60
click at [649, 481] on textarea "Oh! Got it, sorry about the confusion. 😅 I'll confirm with the team that your 5…" at bounding box center [660, 500] width 465 height 60
click at [650, 481] on textarea "Oh! Got it, sorry about the confusion. 😅 I'll confirm with the team that your 5…" at bounding box center [660, 500] width 465 height 60
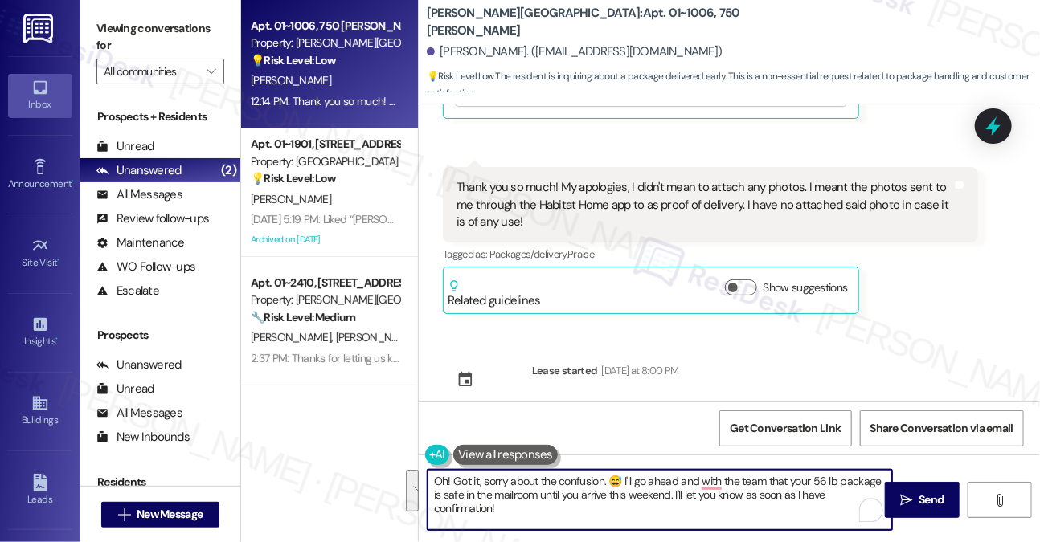
drag, startPoint x: 636, startPoint y: 504, endPoint x: 701, endPoint y: 478, distance: 70.0
click at [701, 478] on textarea "Oh! Got it, sorry about the confusion. 😅 I'll go ahead and with the team that y…" at bounding box center [660, 500] width 465 height 60
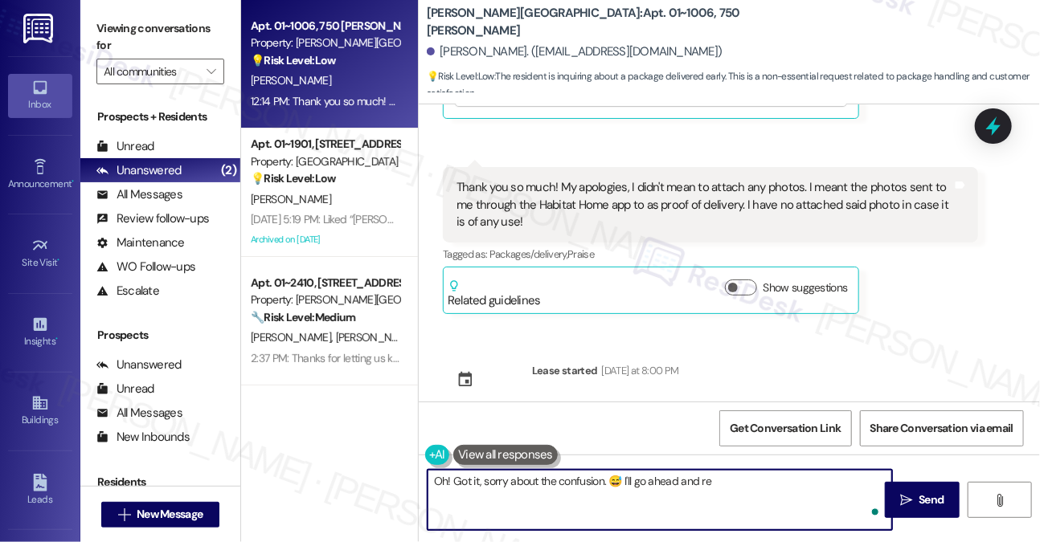
type textarea "Oh! Got it, sorry about the confusion. 😅 I'll go ahead and rel"
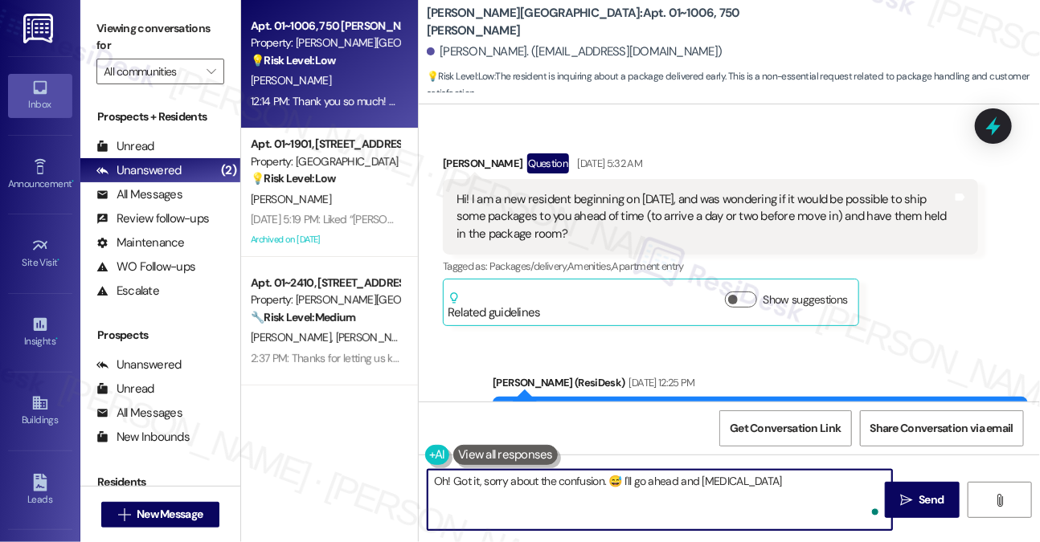
scroll to position [3115, 0]
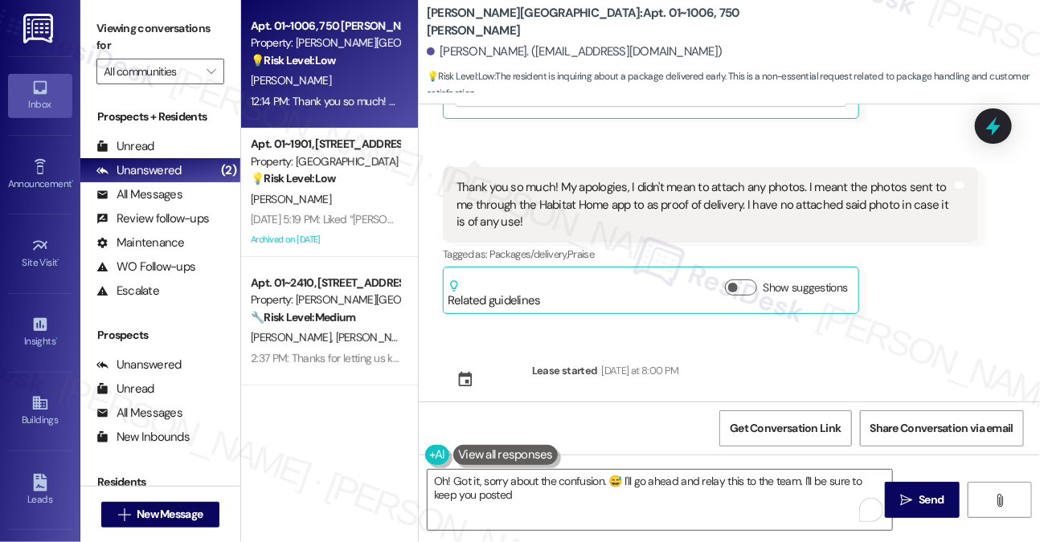
click at [627, 167] on div "Thank you so much! My apologies, I didn't mean to attach any photos. I meant th…" at bounding box center [710, 205] width 535 height 76
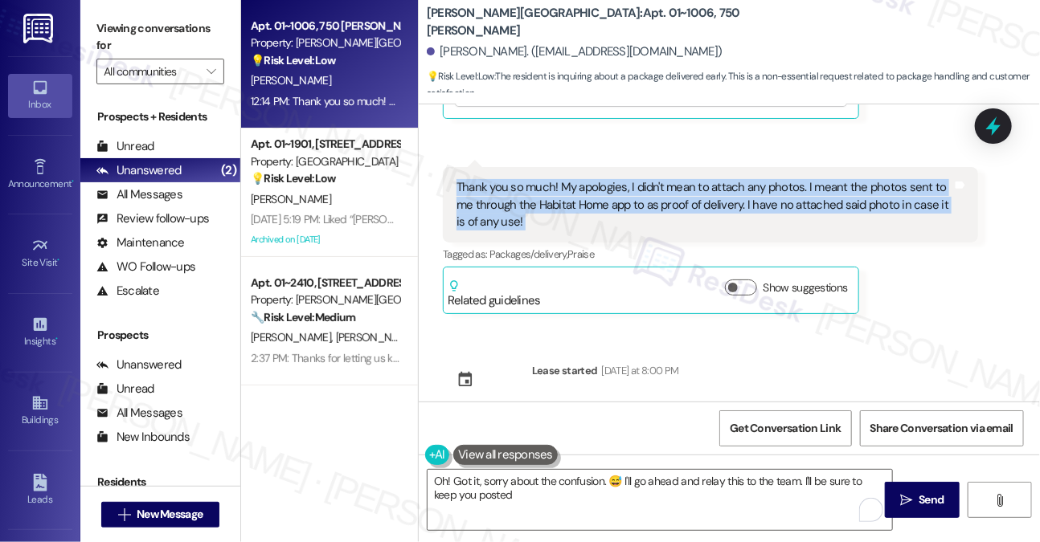
click at [627, 167] on div "Thank you so much! My apologies, I didn't mean to attach any photos. I meant th…" at bounding box center [710, 205] width 535 height 76
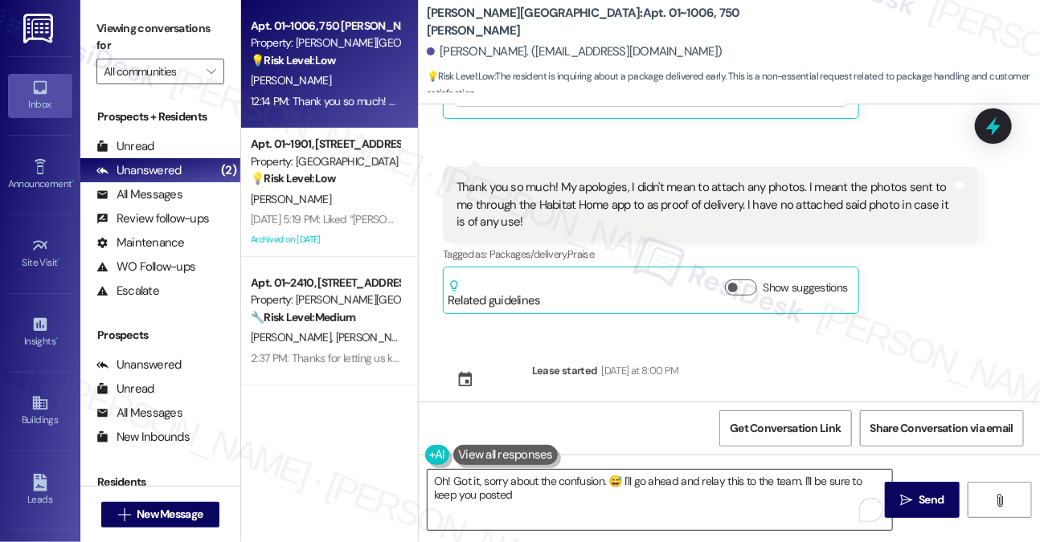
click at [563, 484] on textarea "Oh! Got it, sorry about the confusion. 😅 I'll go ahead and relay this to the te…" at bounding box center [660, 500] width 465 height 60
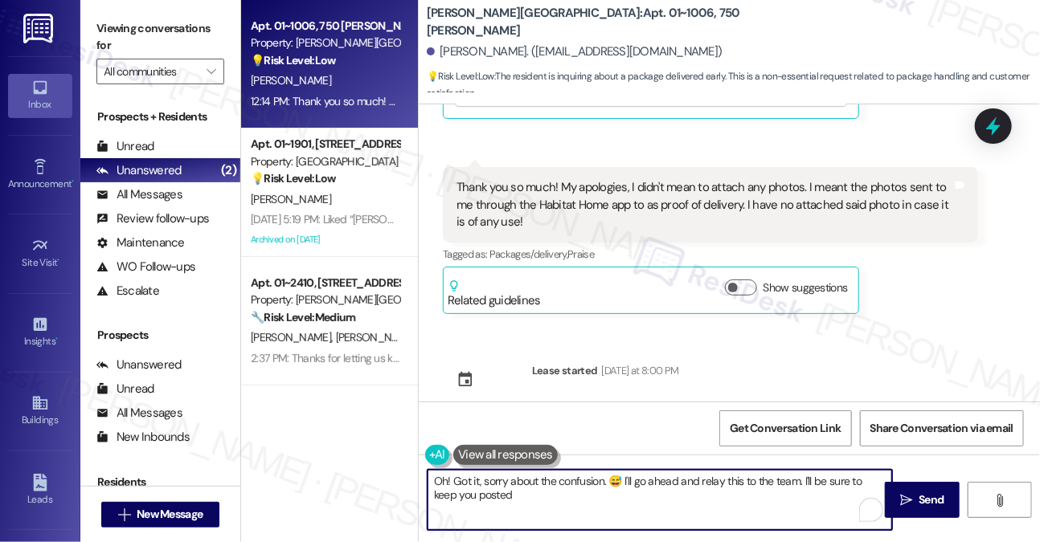
click at [563, 484] on textarea "Oh! Got it, sorry about the confusion. 😅 I'll go ahead and relay this to the te…" at bounding box center [660, 500] width 465 height 60
click at [627, 501] on textarea "Oh! Got it, sorry about the confusion. 😅 I'll go ahead and relay this to the te…" at bounding box center [660, 500] width 465 height 60
drag, startPoint x: 804, startPoint y: 483, endPoint x: 821, endPoint y: 498, distance: 23.4
click at [821, 498] on textarea "Oh! Got it, sorry about the confusion. 😅 I'll go ahead and relay this to the te…" at bounding box center [660, 500] width 465 height 60
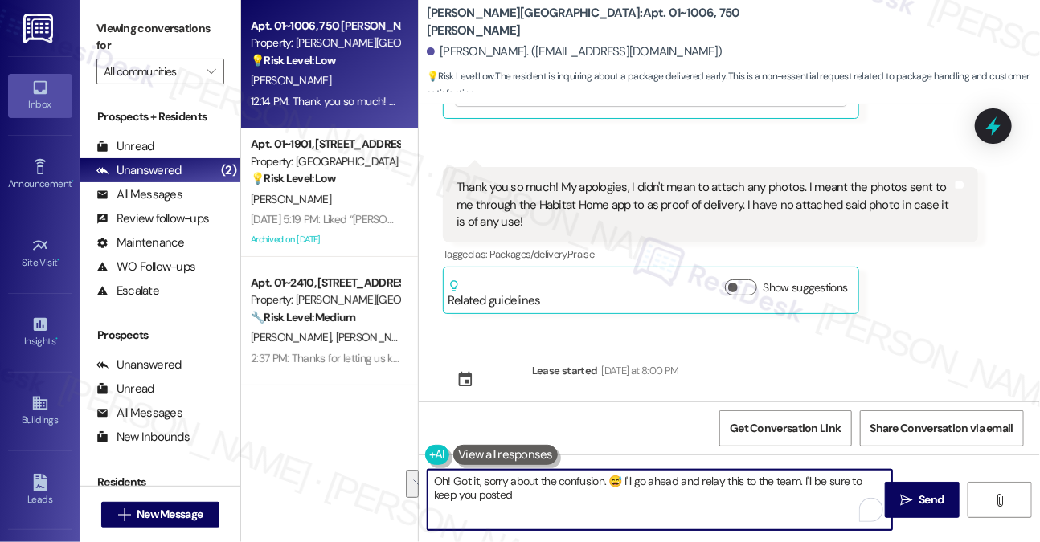
click at [821, 498] on textarea "Oh! Got it, sorry about the confusion. 😅 I'll go ahead and relay this to the te…" at bounding box center [660, 500] width 465 height 60
click at [611, 482] on textarea "Oh! Got it, sorry about the confusion. 😅 I'll go ahead and relay this to the te…" at bounding box center [660, 500] width 465 height 60
click at [583, 494] on textarea "Oh! Got it, sorry about the confusion. 😅 I'll go ahead and relay this to the te…" at bounding box center [660, 500] width 465 height 60
drag, startPoint x: 617, startPoint y: 481, endPoint x: 632, endPoint y: 481, distance: 15.3
click at [617, 481] on textarea "Oh! Got it, sorry about the confusion. 😅 I'll go ahead and relay this to the te…" at bounding box center [660, 500] width 465 height 60
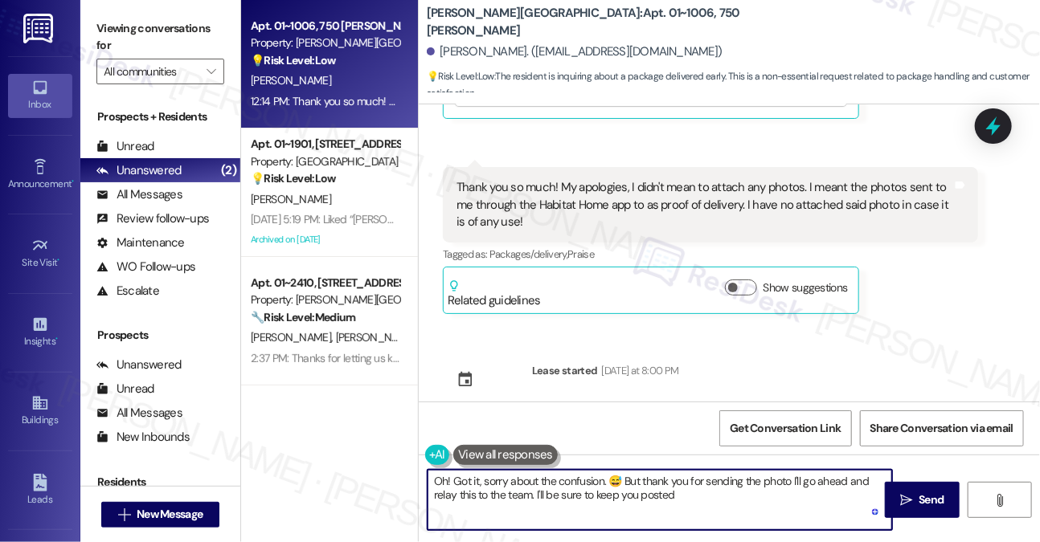
type textarea "Oh! Got it, sorry about the confusion. 😅 But thank you for sending the photo. I…"
click at [714, 492] on textarea "Oh! Got it, sorry about the confusion. 😅 But thank you for sending the photo. I…" at bounding box center [660, 500] width 465 height 60
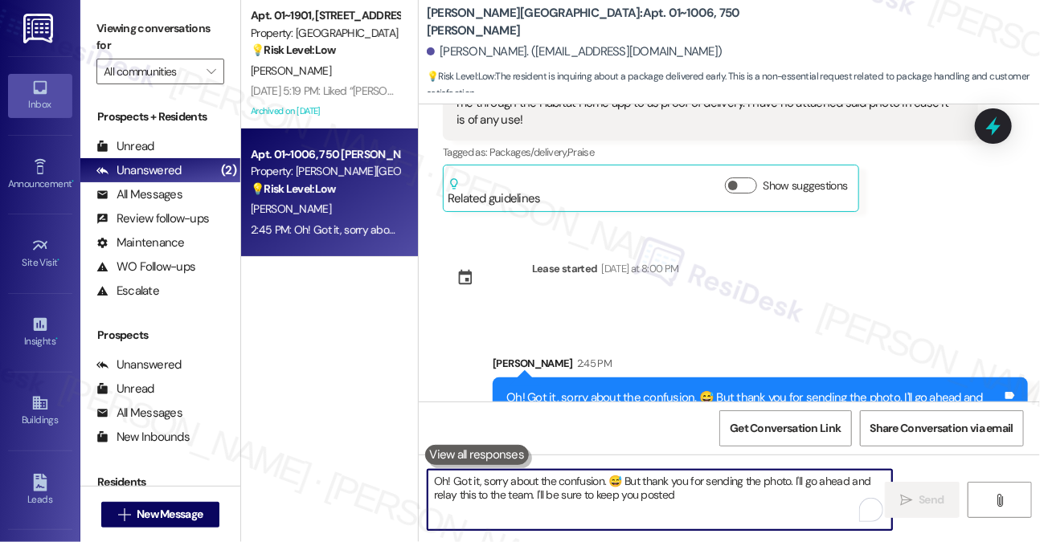
scroll to position [3244, 0]
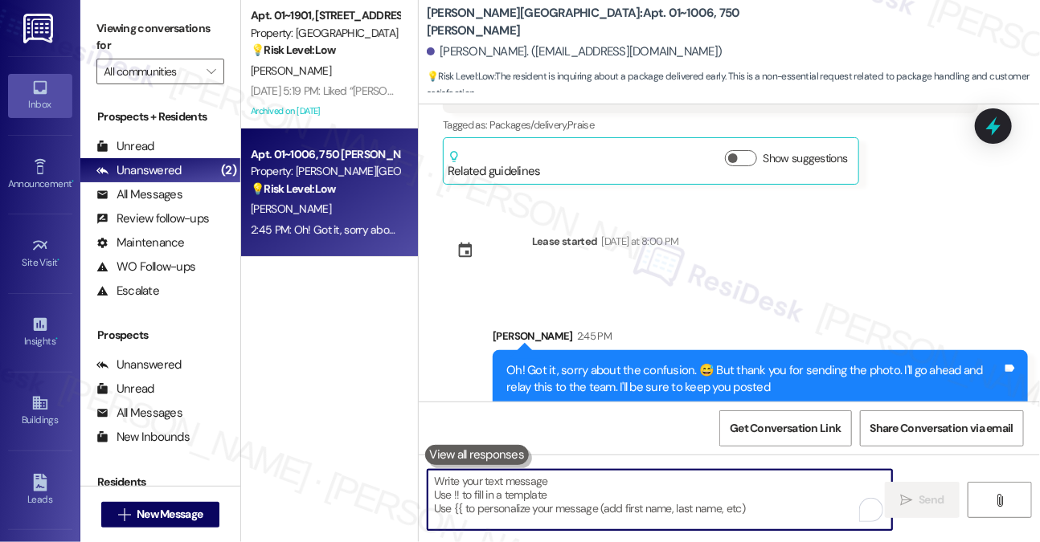
click at [740, 350] on div "Oh! Got it, sorry about the confusion. 😅 But thank you for sending the photo. I…" at bounding box center [760, 379] width 535 height 59
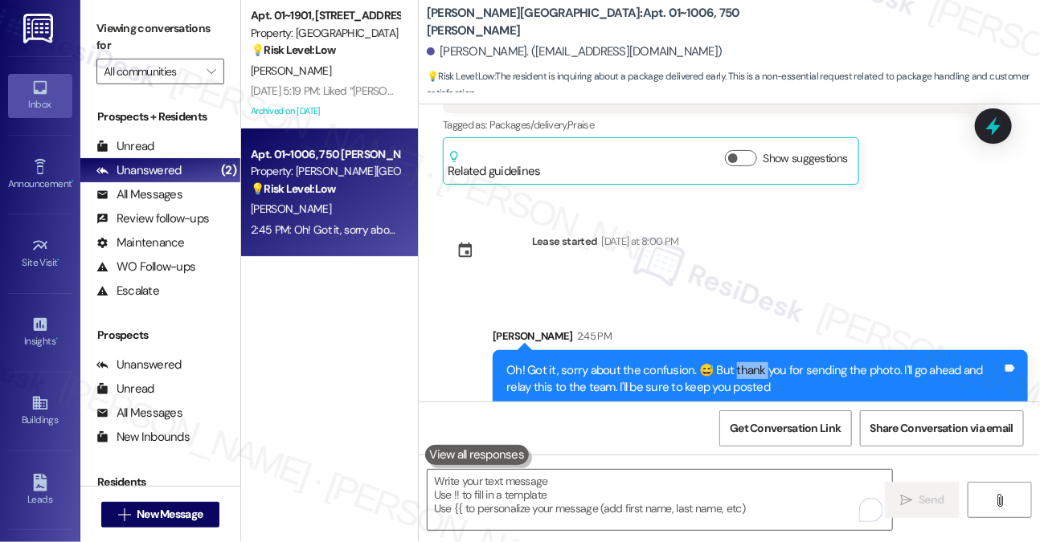
click at [740, 350] on div "Oh! Got it, sorry about the confusion. 😅 But thank you for sending the photo. I…" at bounding box center [760, 379] width 535 height 59
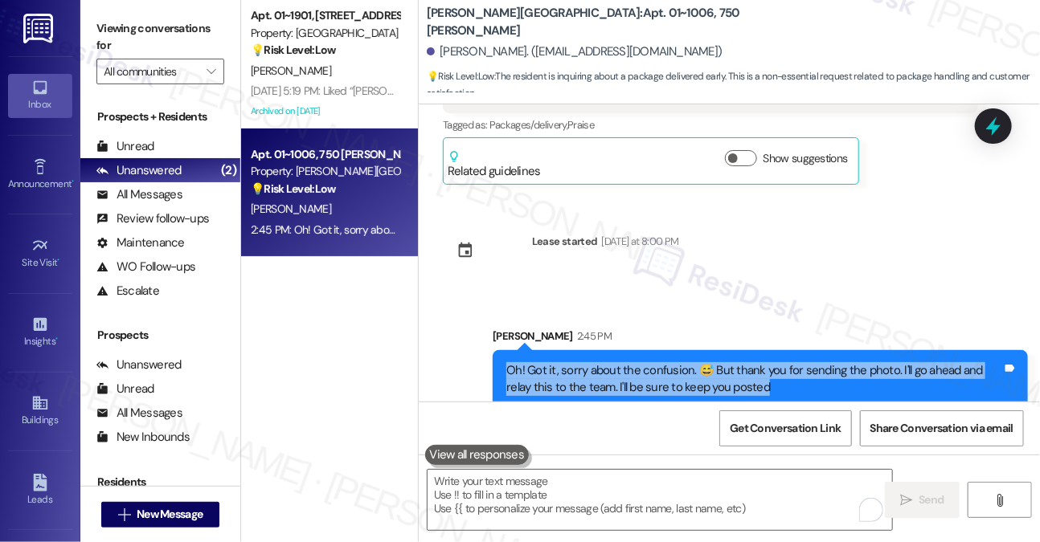
click at [740, 350] on div "Oh! Got it, sorry about the confusion. 😅 But thank you for sending the photo. I…" at bounding box center [760, 379] width 535 height 59
click at [669, 350] on div "Oh! Got it, sorry about the confusion. 😅 But thank you for sending the photo. I…" at bounding box center [760, 379] width 535 height 59
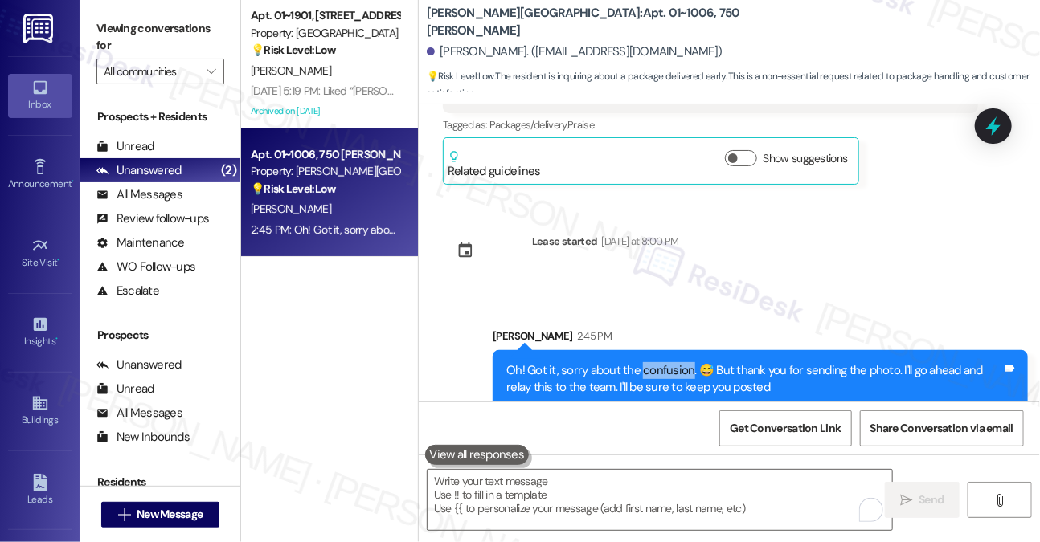
click at [669, 350] on div "Oh! Got it, sorry about the confusion. 😅 But thank you for sending the photo. I…" at bounding box center [760, 379] width 535 height 59
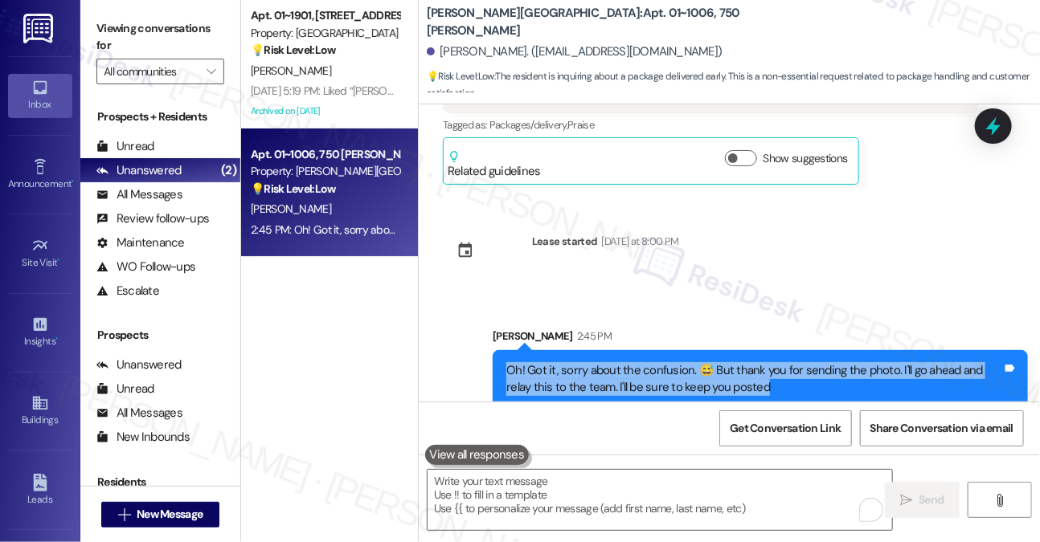
click at [669, 350] on div "Oh! Got it, sorry about the confusion. 😅 But thank you for sending the photo. I…" at bounding box center [760, 379] width 535 height 59
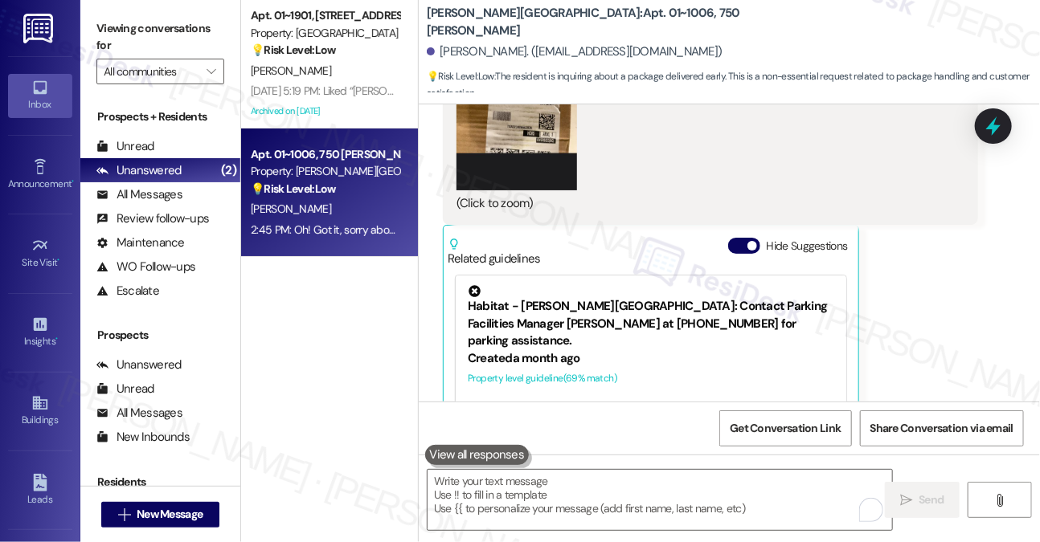
scroll to position [2682, 0]
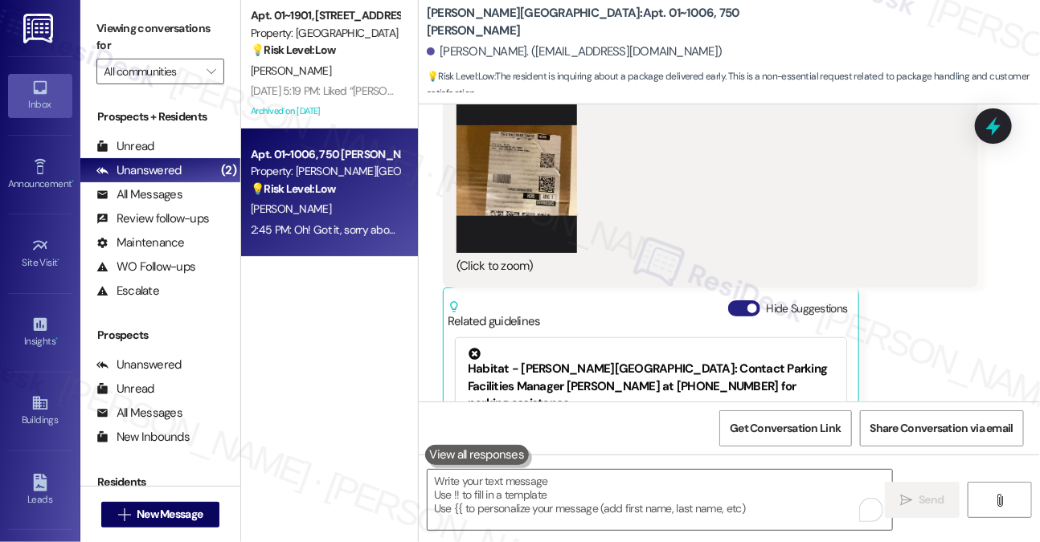
click at [743, 301] on button "Hide Suggestions" at bounding box center [744, 309] width 32 height 16
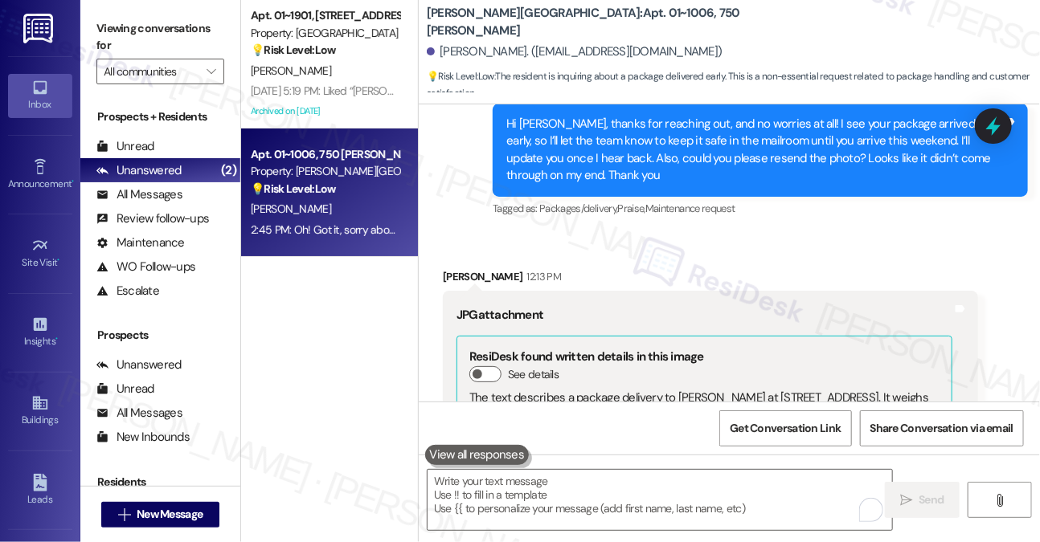
scroll to position [2119, 0]
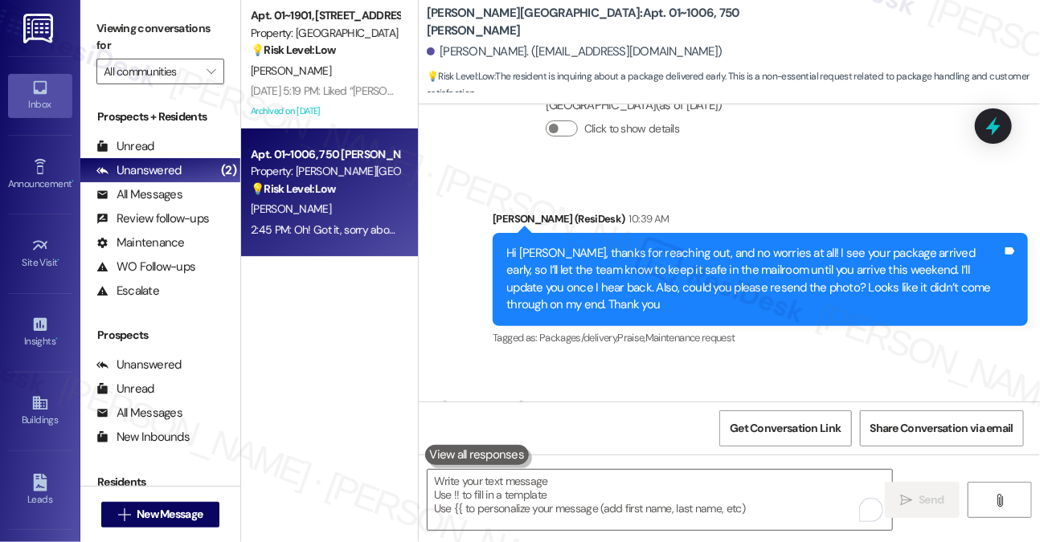
click at [719, 261] on div "Hi [PERSON_NAME], thanks for reaching out, and no worries at all! I see your pa…" at bounding box center [754, 279] width 496 height 69
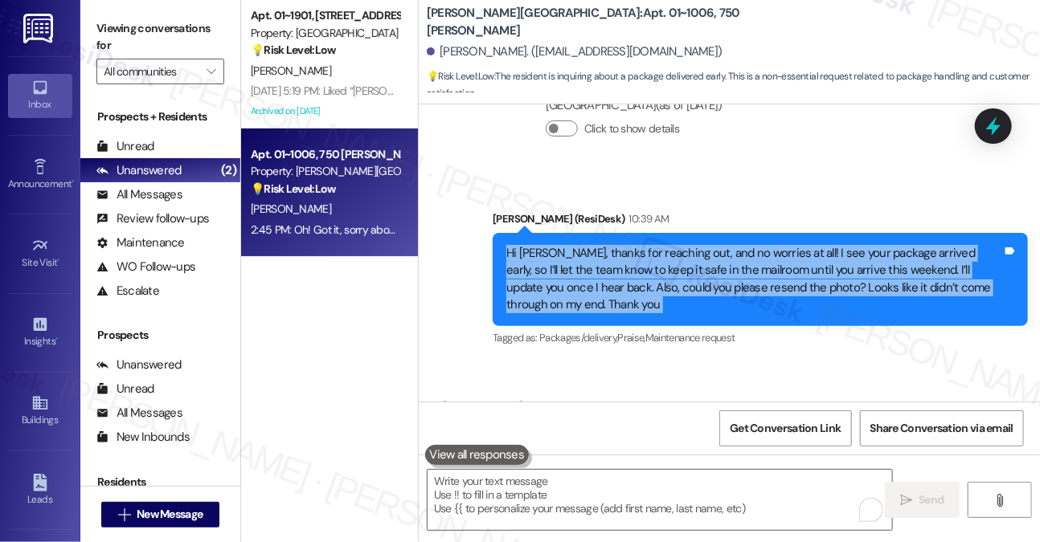
click at [719, 261] on div "Hi [PERSON_NAME], thanks for reaching out, and no worries at all! I see your pa…" at bounding box center [754, 279] width 496 height 69
click at [738, 249] on div "Hi [PERSON_NAME], thanks for reaching out, and no worries at all! I see your pa…" at bounding box center [754, 279] width 496 height 69
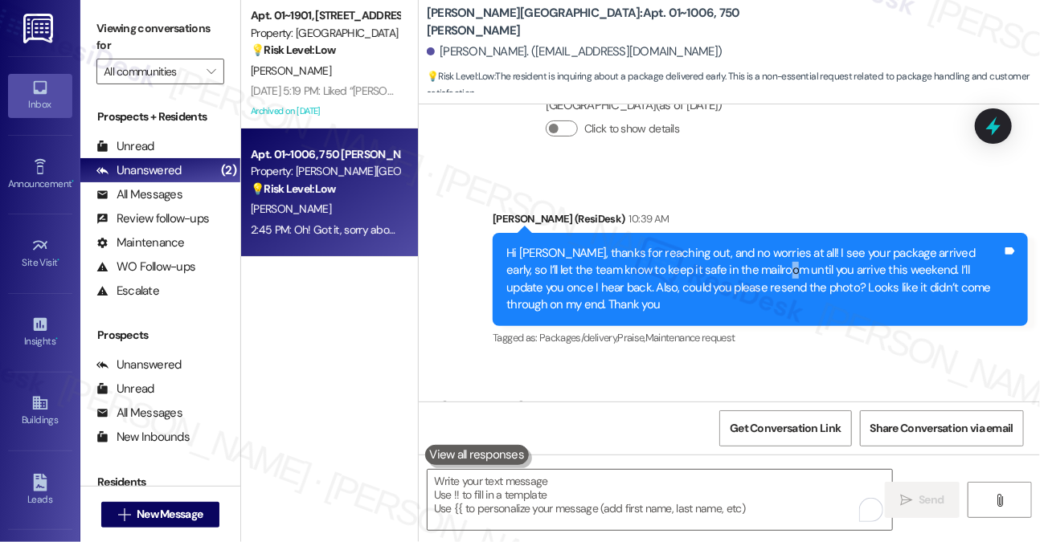
click at [738, 249] on div "Hi [PERSON_NAME], thanks for reaching out, and no worries at all! I see your pa…" at bounding box center [754, 279] width 496 height 69
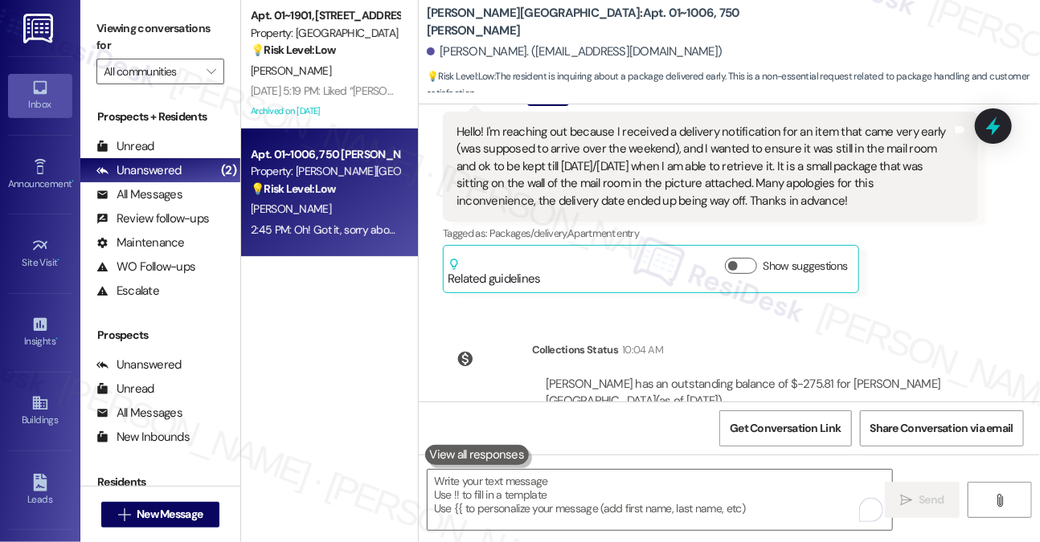
scroll to position [1798, 0]
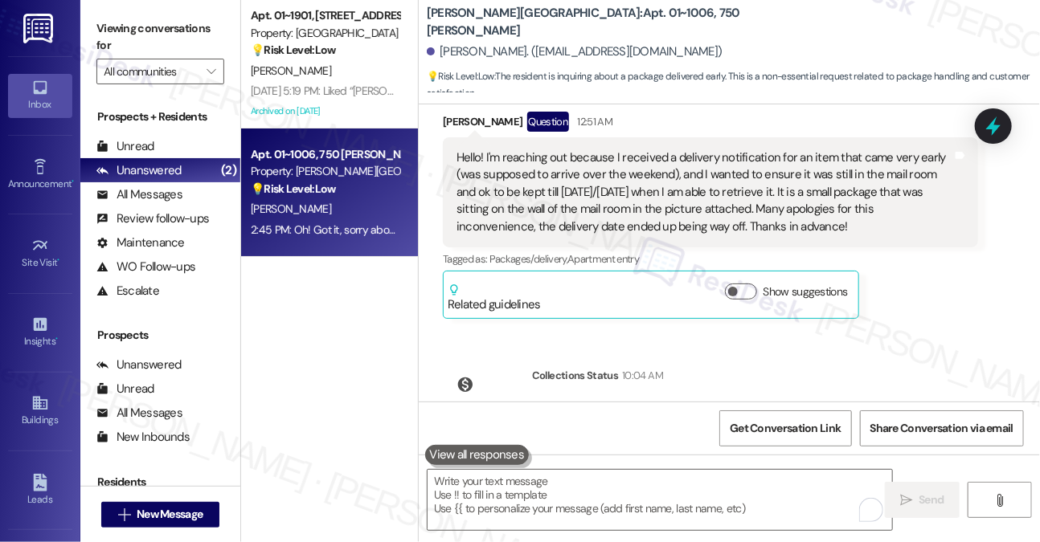
click at [684, 187] on div "Hello! I'm reaching out because I received a delivery notification for an item …" at bounding box center [704, 192] width 496 height 86
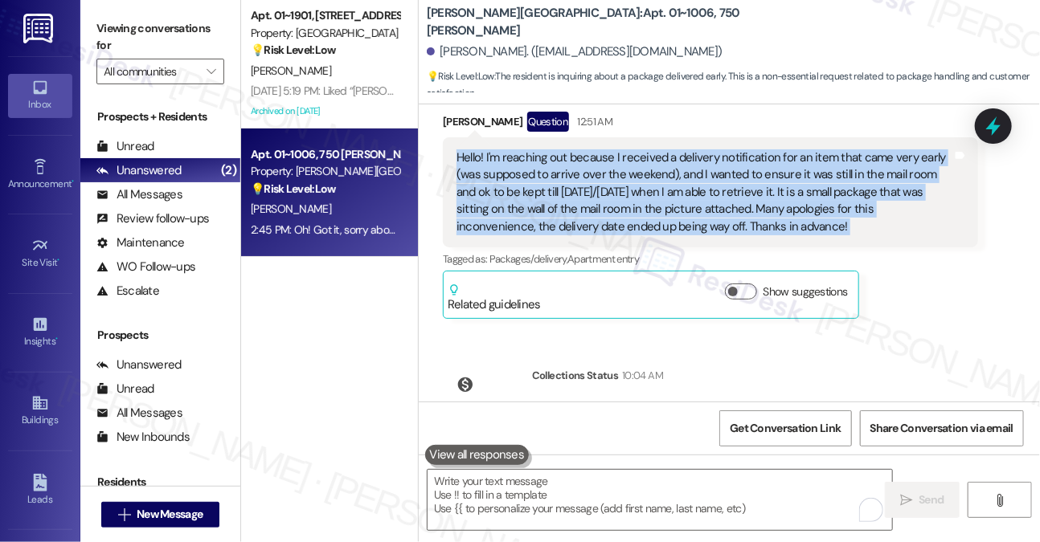
click at [684, 187] on div "Hello! I'm reaching out because I received a delivery notification for an item …" at bounding box center [704, 192] width 496 height 86
copy div "Hello! I'm reaching out because I received a delivery notification for an item …"
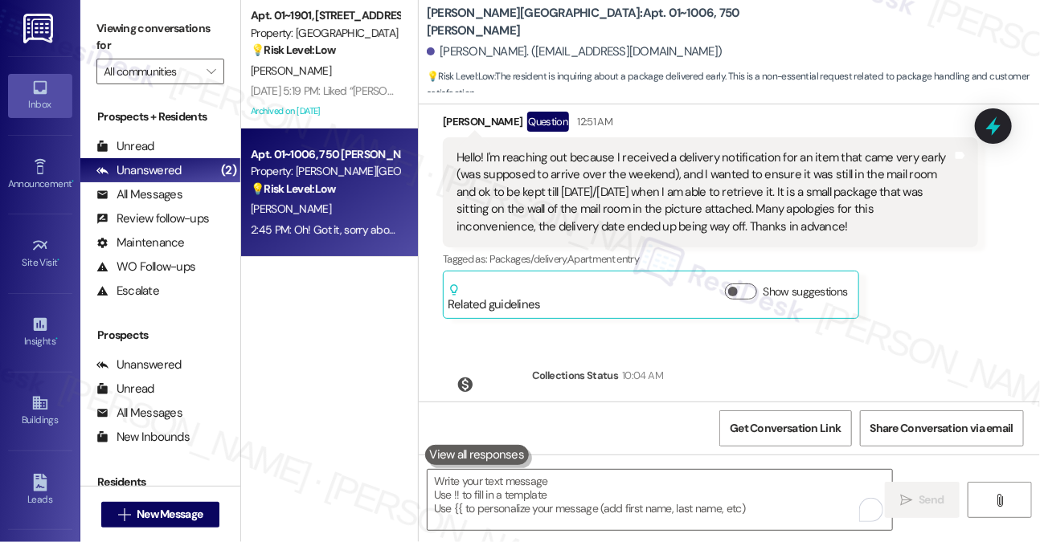
click at [182, 51] on label "Viewing conversations for" at bounding box center [160, 37] width 128 height 43
click at [184, 38] on label "Viewing conversations for" at bounding box center [160, 37] width 128 height 43
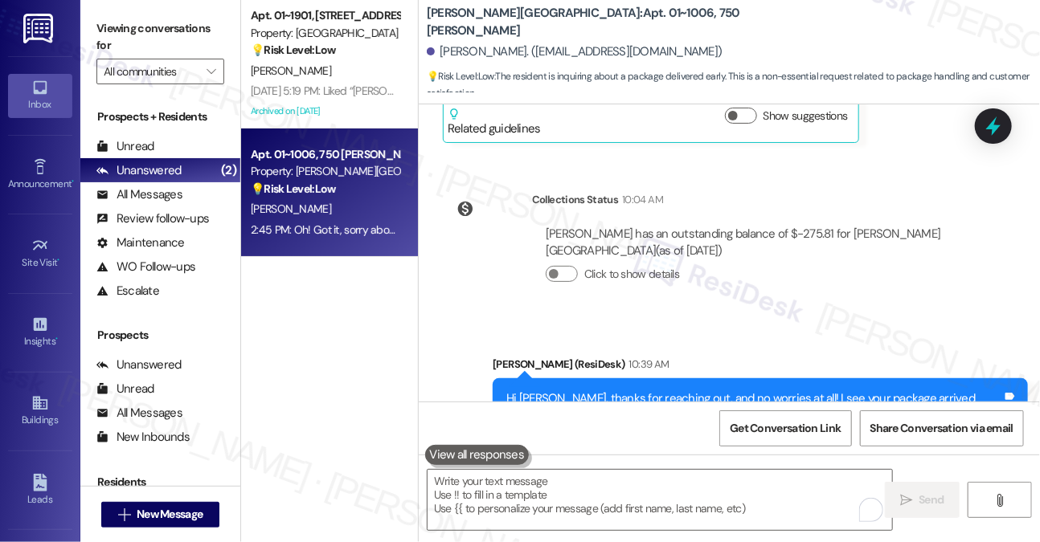
scroll to position [2119, 0]
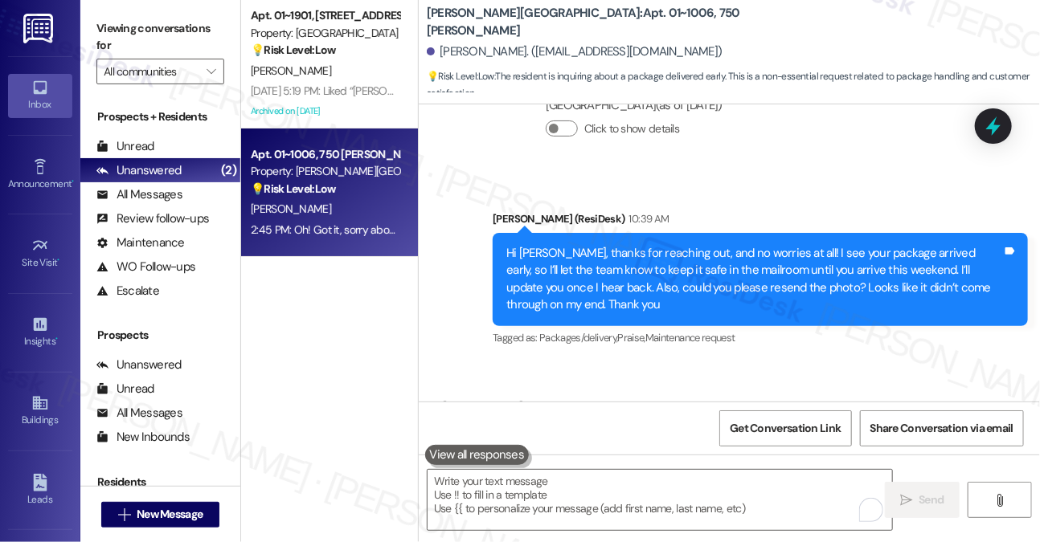
click at [894, 295] on div "Hi [PERSON_NAME], thanks for reaching out, and no worries at all! I see your pa…" at bounding box center [760, 279] width 535 height 93
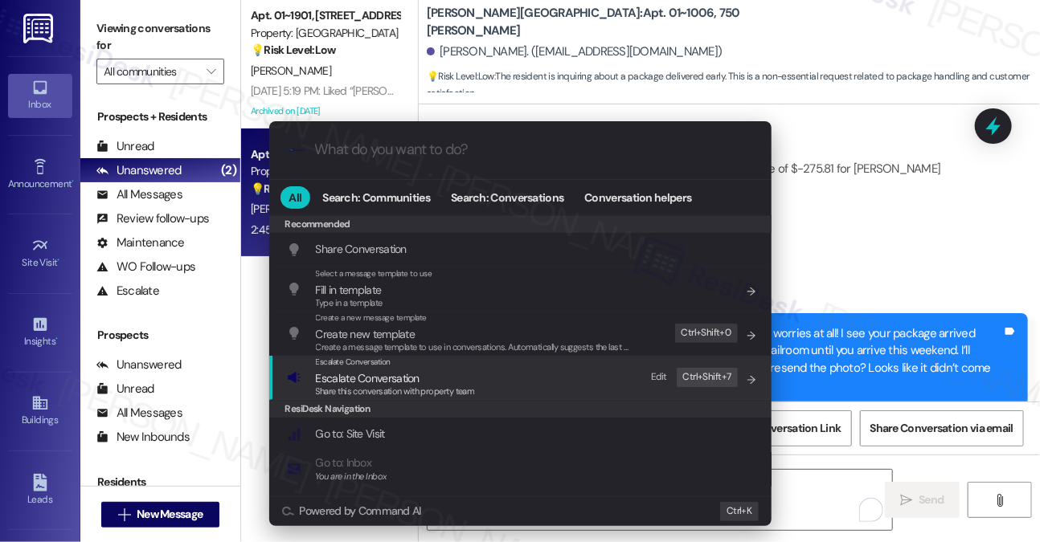
click at [676, 386] on div "Edit Ctrl+ Shift+ 7" at bounding box center [689, 377] width 96 height 27
click at [428, 377] on span "Escalate Conversation" at bounding box center [395, 379] width 159 height 18
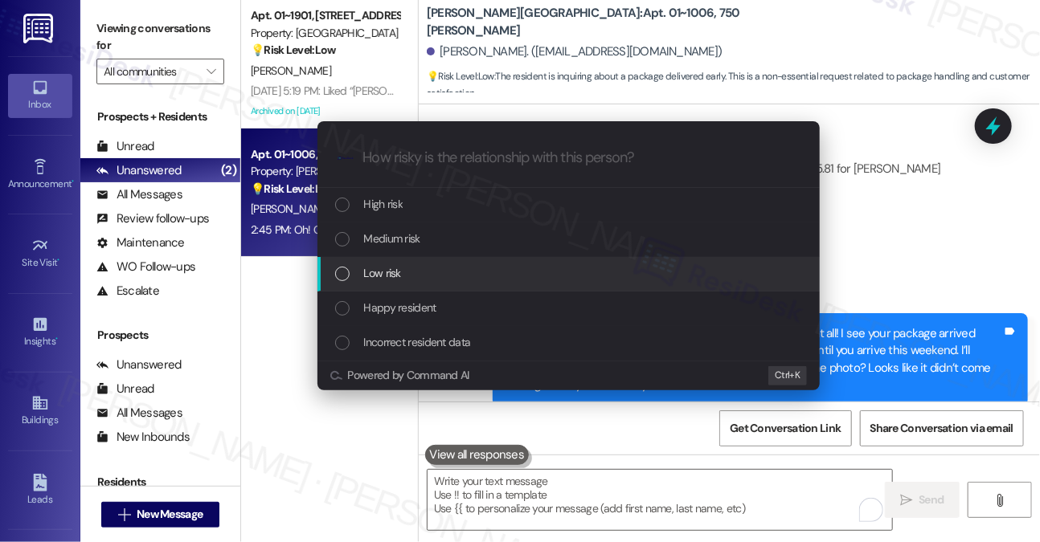
click at [414, 280] on div "Low risk" at bounding box center [570, 273] width 470 height 18
paste input "Request to Hold Package in Mail Room"
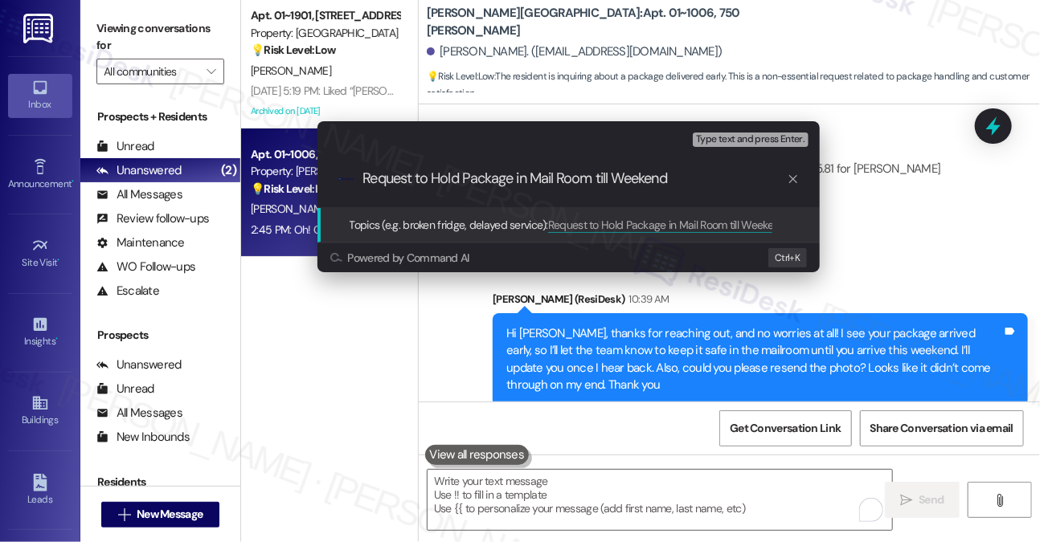
click at [605, 177] on input "Request to Hold Package in Mail Room till Weekend" at bounding box center [575, 178] width 424 height 17
type input "Request to Hold Package in Mail Room until Weekend"
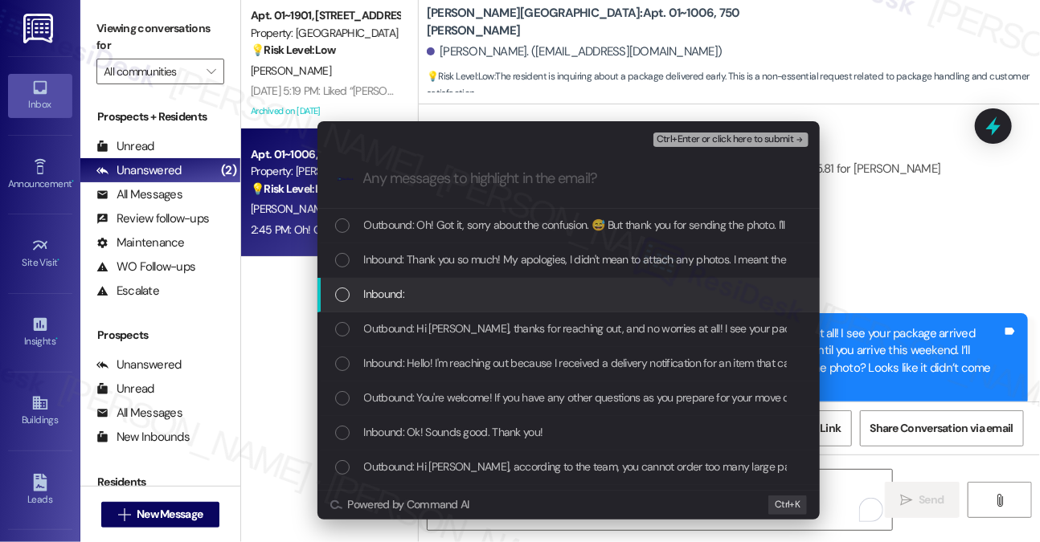
click at [469, 280] on div "Inbound:" at bounding box center [568, 295] width 502 height 35
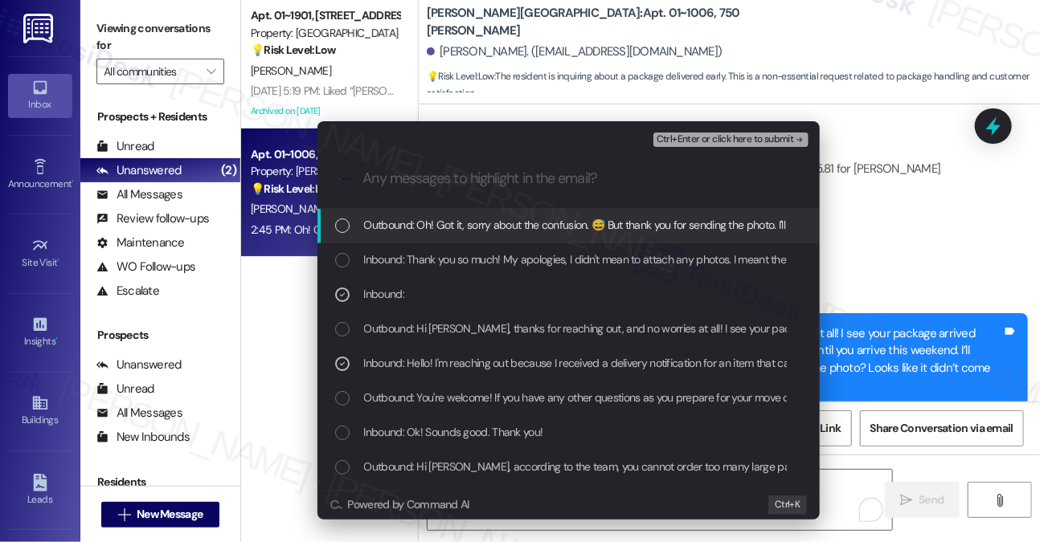
click at [715, 141] on span "Ctrl+Enter or click here to submit" at bounding box center [725, 139] width 137 height 11
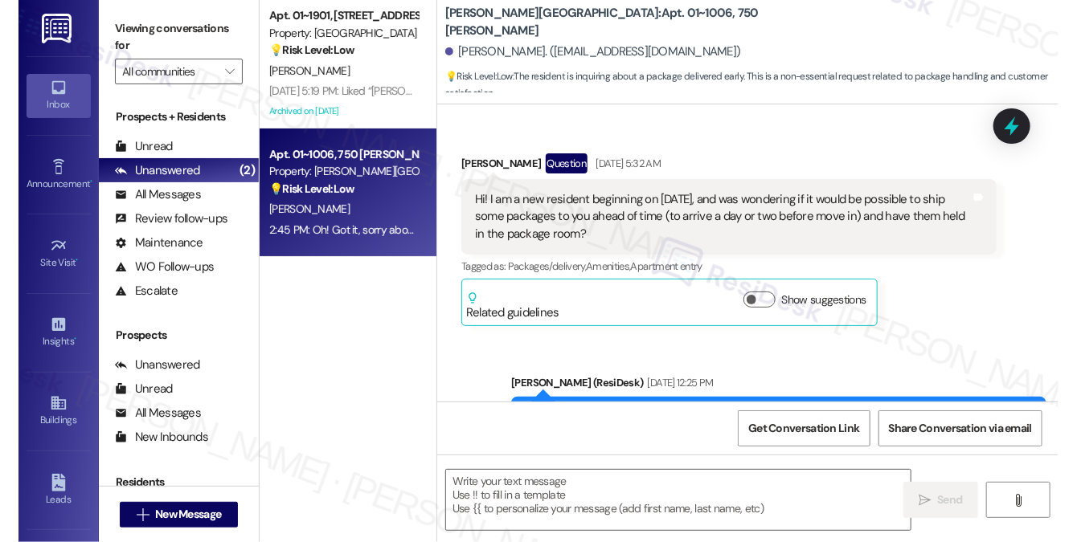
scroll to position [3020, 0]
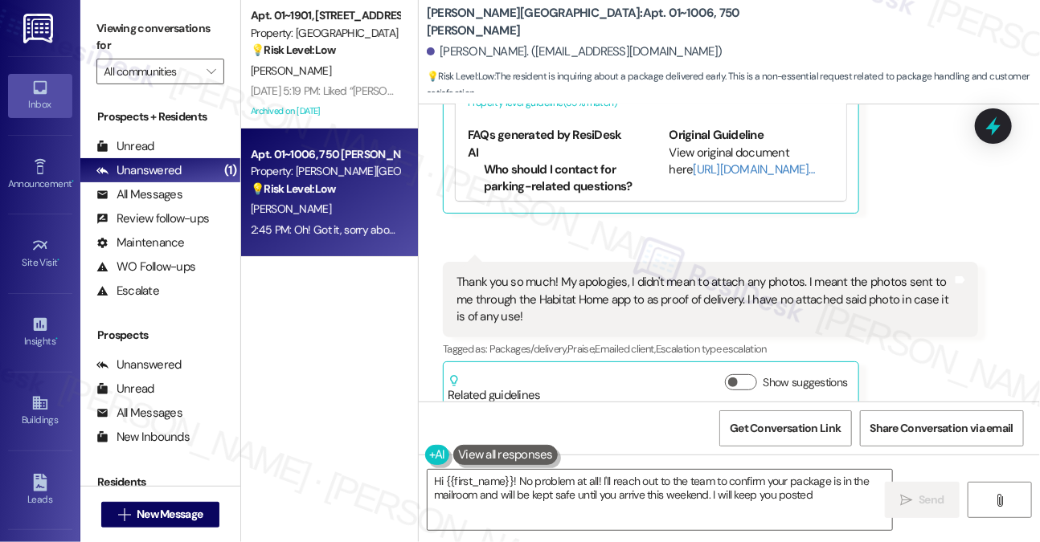
type textarea "Hi {{first_name}}! No problem at all! I'll reach out to the team to confirm you…"
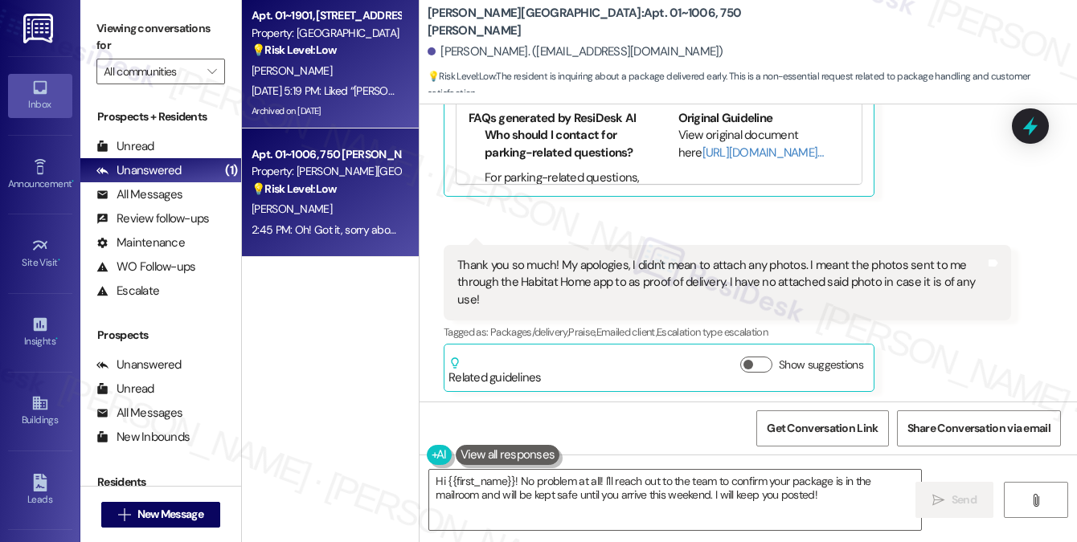
click at [354, 63] on div "[PERSON_NAME]" at bounding box center [326, 71] width 152 height 20
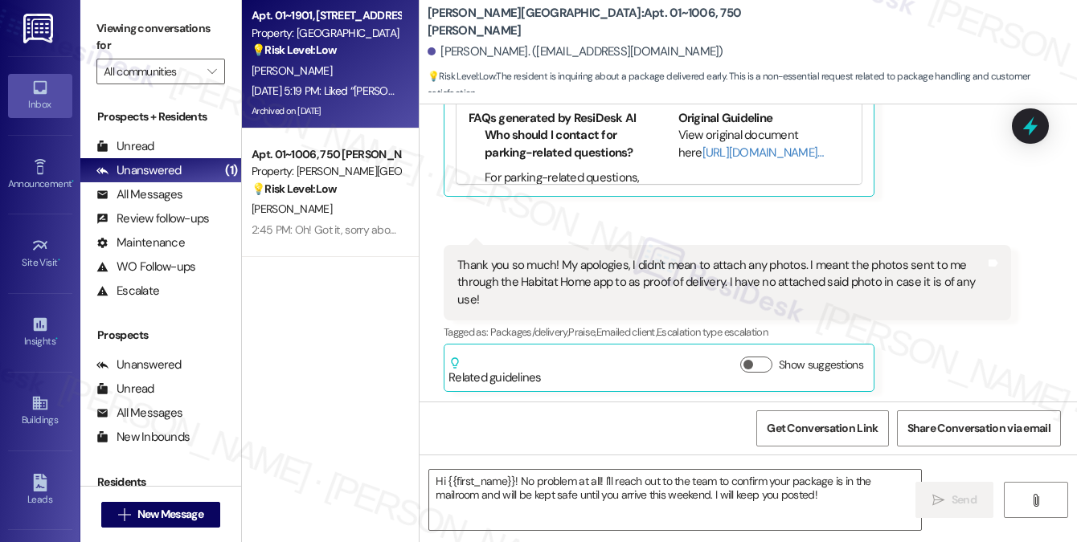
type textarea "Fetching suggested responses. Please feel free to read through the conversation…"
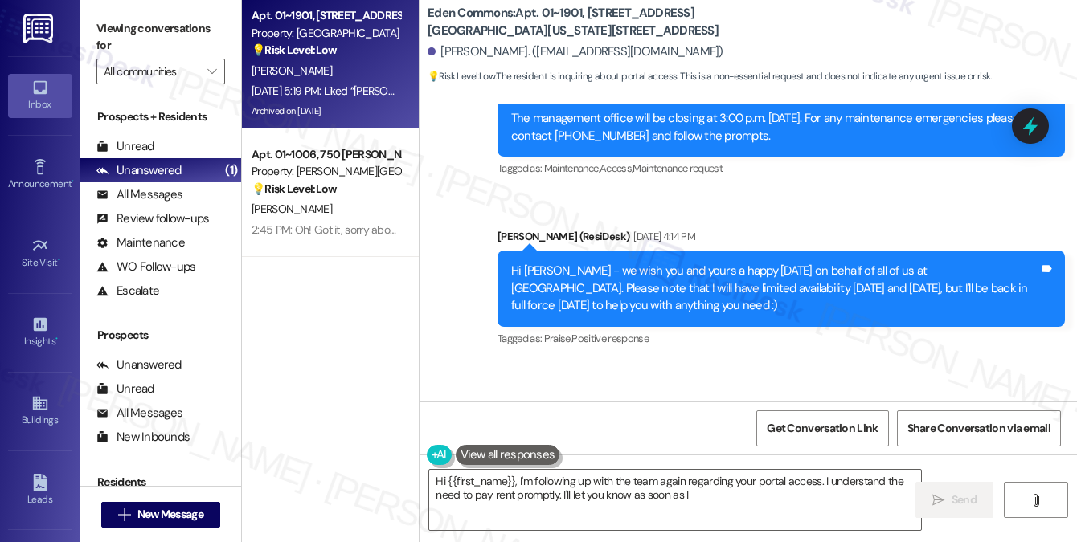
scroll to position [9920, 0]
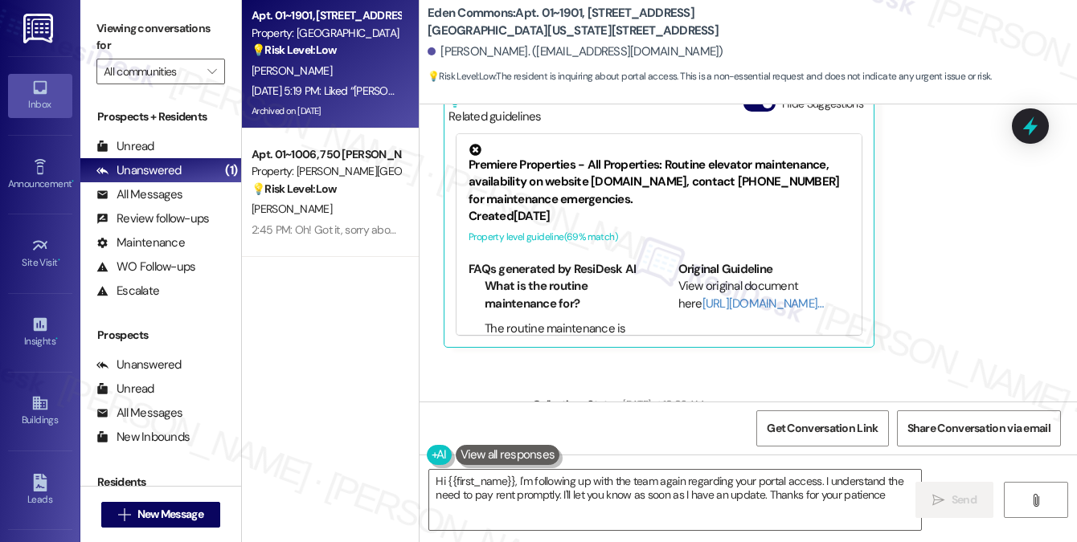
type textarea "Hi {{first_name}}, I'm following up with the team again regarding your portal a…"
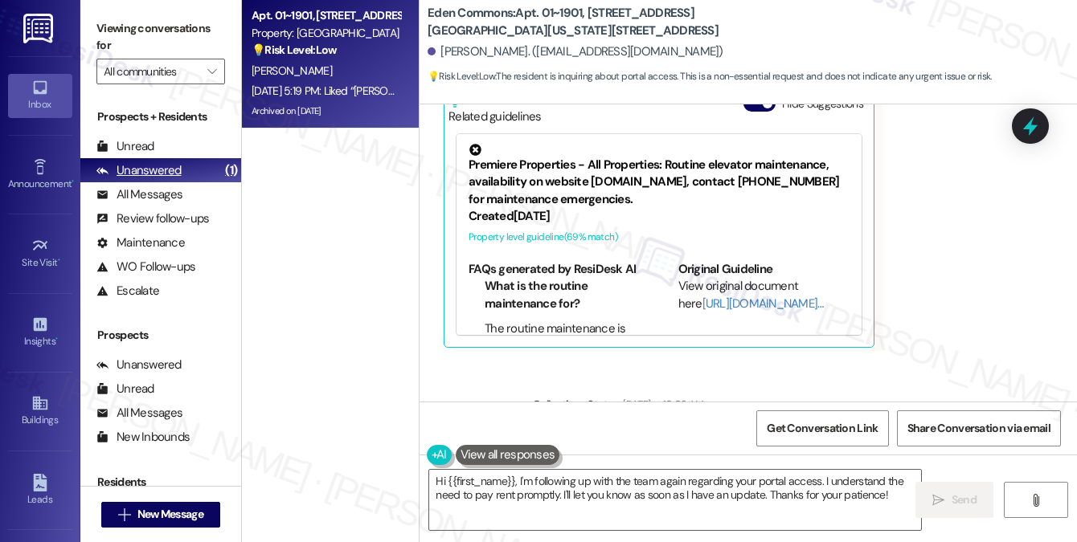
click at [194, 159] on div "Unanswered (1)" at bounding box center [160, 170] width 161 height 24
click at [190, 146] on div "Unread (0)" at bounding box center [160, 146] width 161 height 24
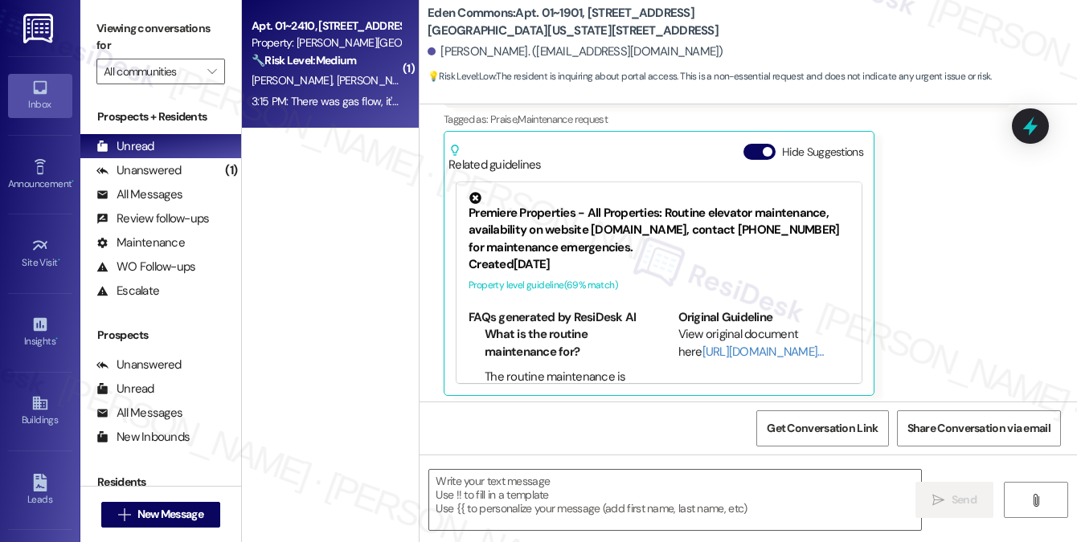
click at [370, 92] on div "3:15 PM: There was gas flow, it's the starters that are broken. One is complete…" at bounding box center [326, 102] width 152 height 20
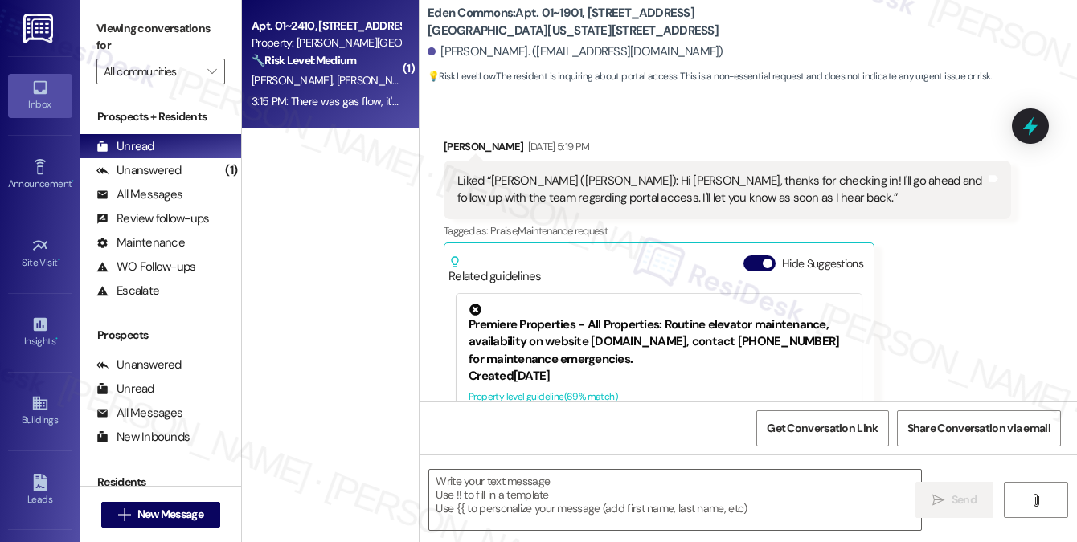
scroll to position [9753, 0]
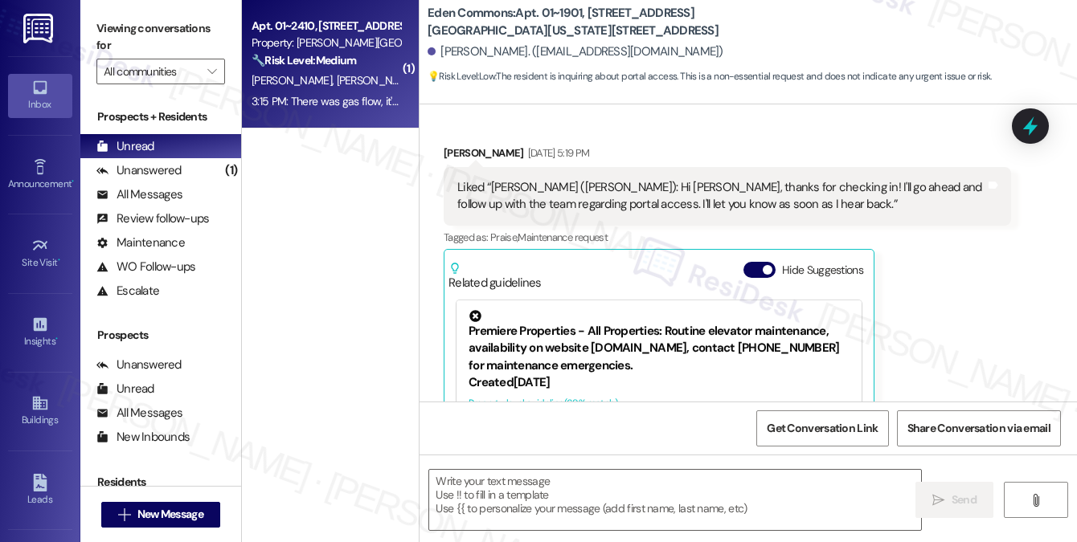
type textarea "Fetching suggested responses. Please feel free to read through the conversation…"
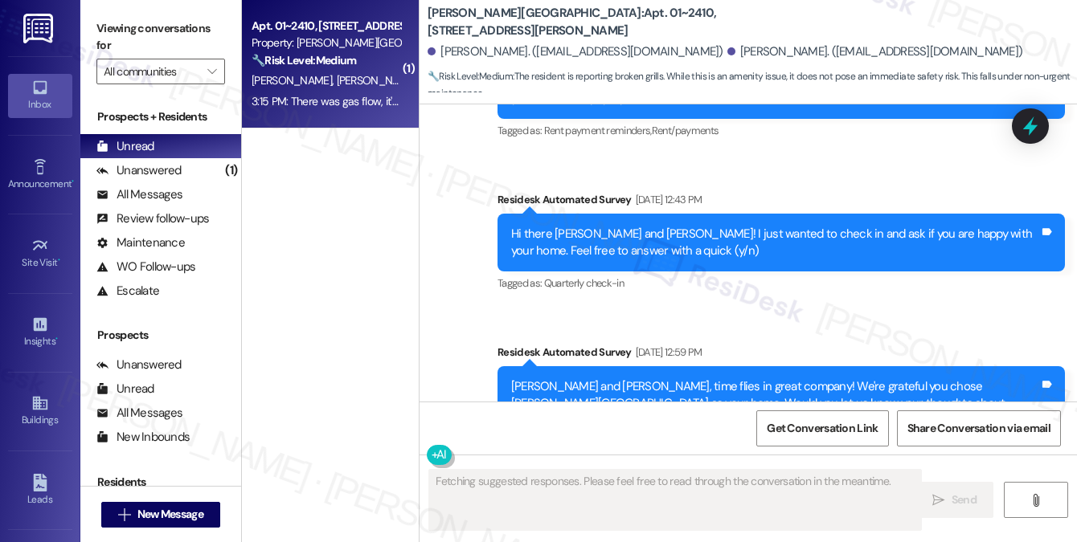
scroll to position [6825, 0]
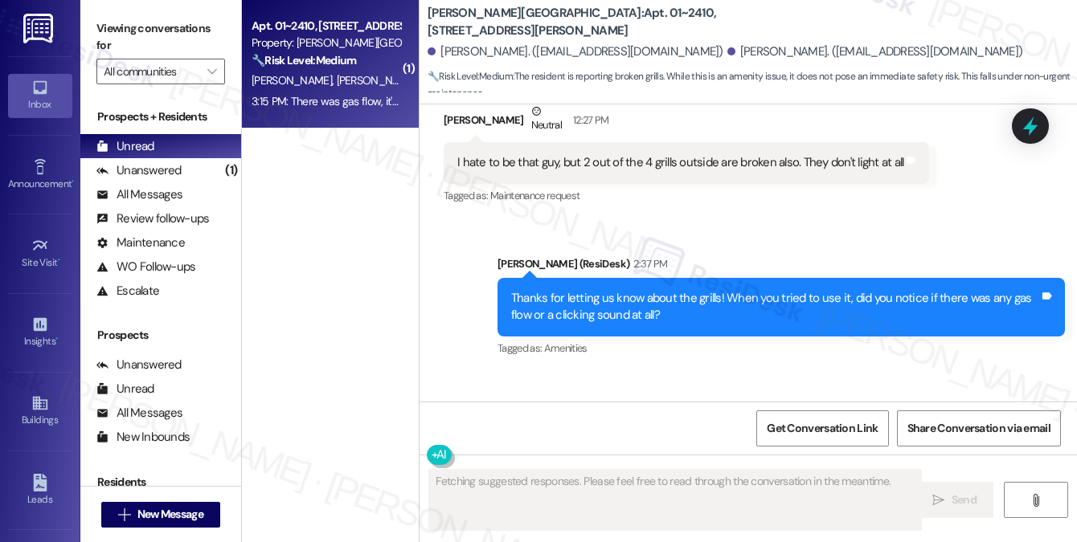
click at [668, 460] on div "There was gas flow, it's the starters that are broken. One is completely missing" at bounding box center [655, 468] width 397 height 17
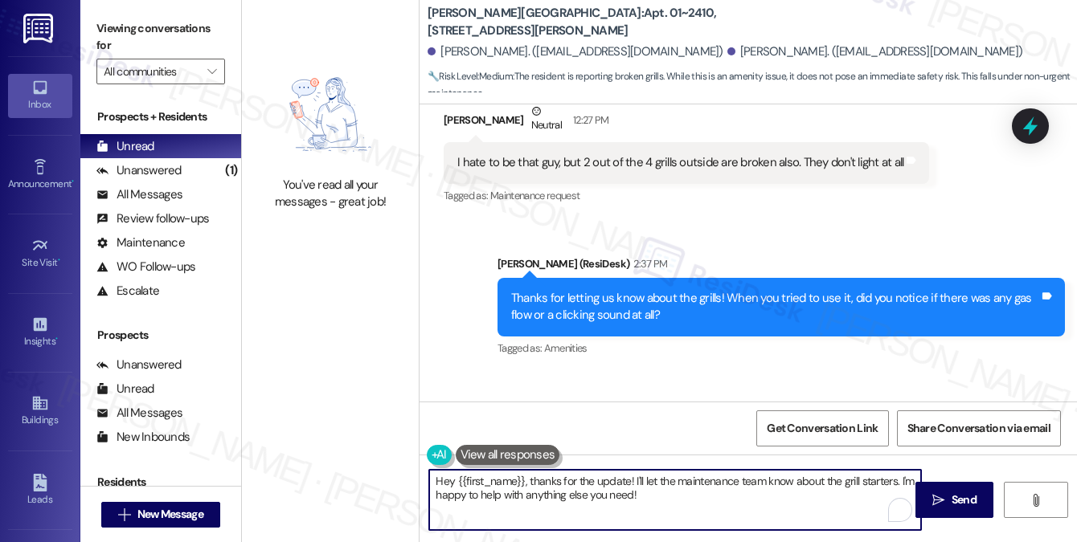
click at [631, 479] on textarea "Hey {{first_name}}, thanks for the update! I'll let the maintenance team know a…" at bounding box center [675, 500] width 492 height 60
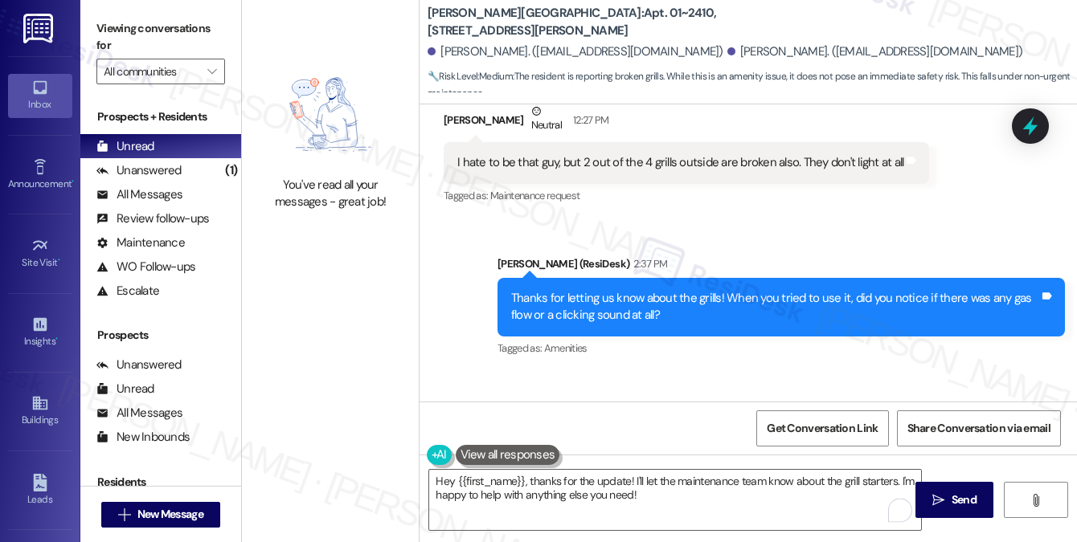
click at [521, 460] on div "There was gas flow, it's the starters that are broken. One is completely missing" at bounding box center [655, 468] width 397 height 17
click at [522, 460] on div "There was gas flow, it's the starters that are broken. One is completely missing" at bounding box center [655, 468] width 397 height 17
click at [598, 460] on div "There was gas flow, it's the starters that are broken. One is completely missing" at bounding box center [655, 468] width 397 height 17
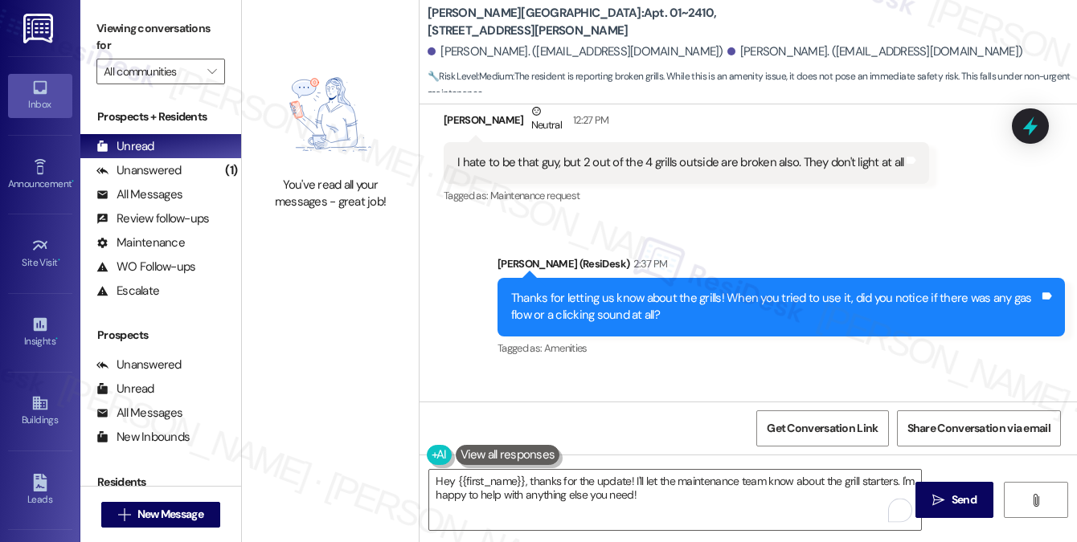
click at [598, 460] on div "There was gas flow, it's the starters that are broken. One is completely missing" at bounding box center [655, 468] width 397 height 17
click at [649, 460] on div "There was gas flow, it's the starters that are broken. One is completely missing" at bounding box center [655, 468] width 397 height 17
click at [652, 460] on div "There was gas flow, it's the starters that are broken. One is completely missing" at bounding box center [655, 468] width 397 height 17
click at [742, 460] on div "There was gas flow, it's the starters that are broken. One is completely missing" at bounding box center [655, 468] width 397 height 17
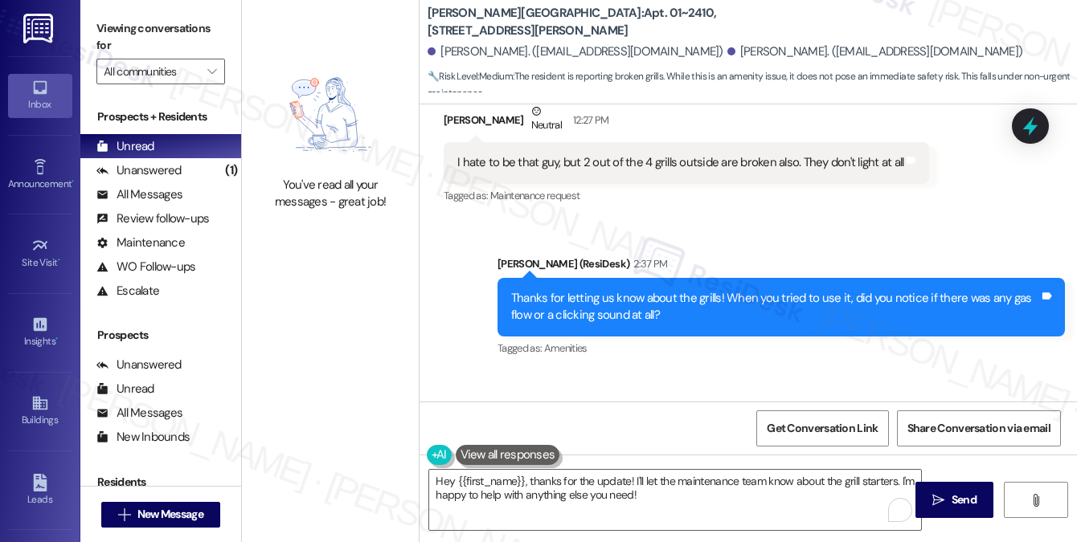
click at [743, 460] on div "There was gas flow, it's the starters that are broken. One is completely missing" at bounding box center [655, 468] width 397 height 17
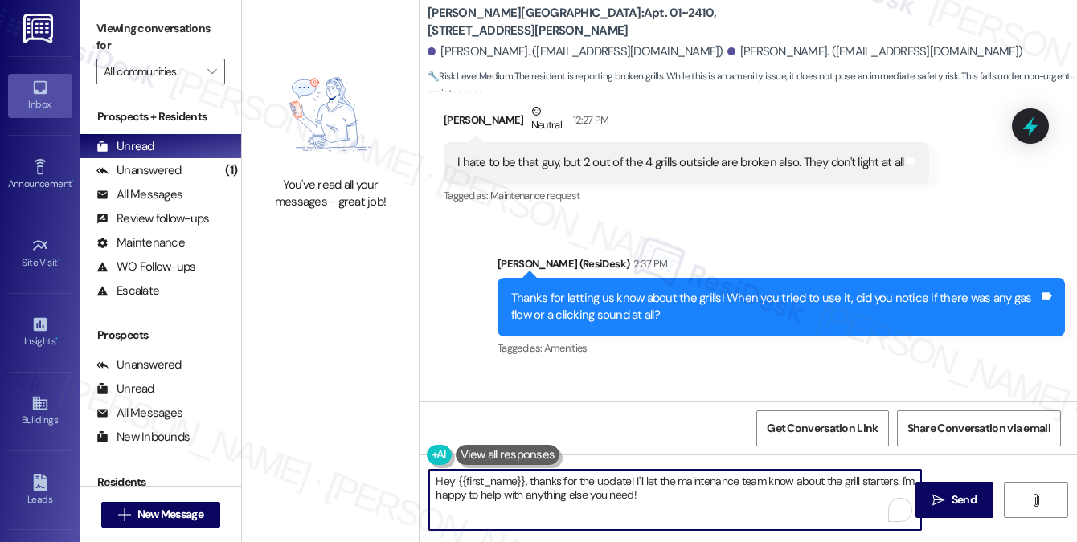
drag, startPoint x: 666, startPoint y: 493, endPoint x: 538, endPoint y: 472, distance: 130.3
click at [538, 472] on textarea "Hey {{first_name}}, thanks for the update! I'll let the maintenance team know a…" at bounding box center [675, 500] width 492 height 60
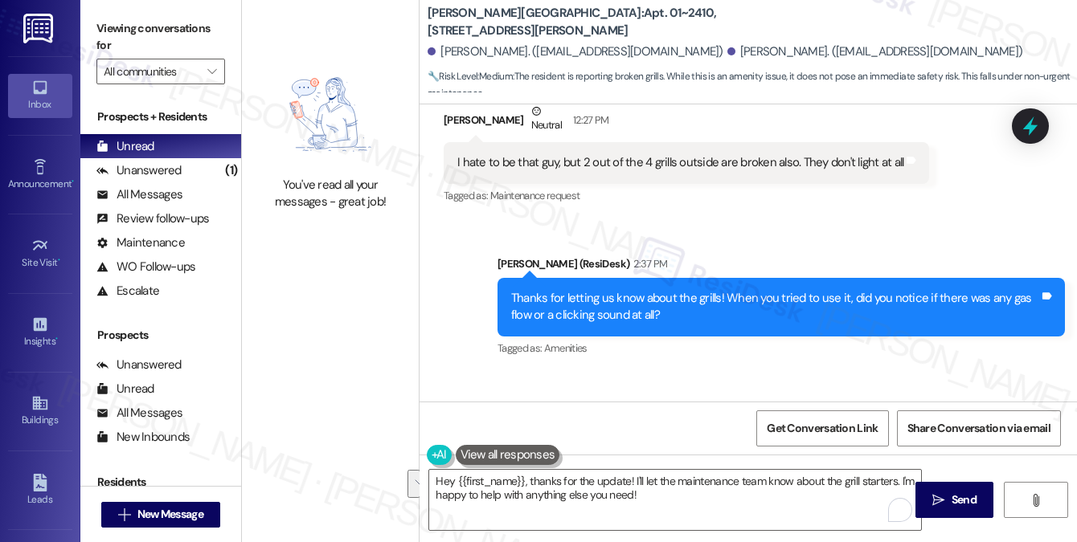
click at [553, 290] on div "Thanks for letting us know about the grills! When you tried to use it, did you …" at bounding box center [775, 307] width 528 height 35
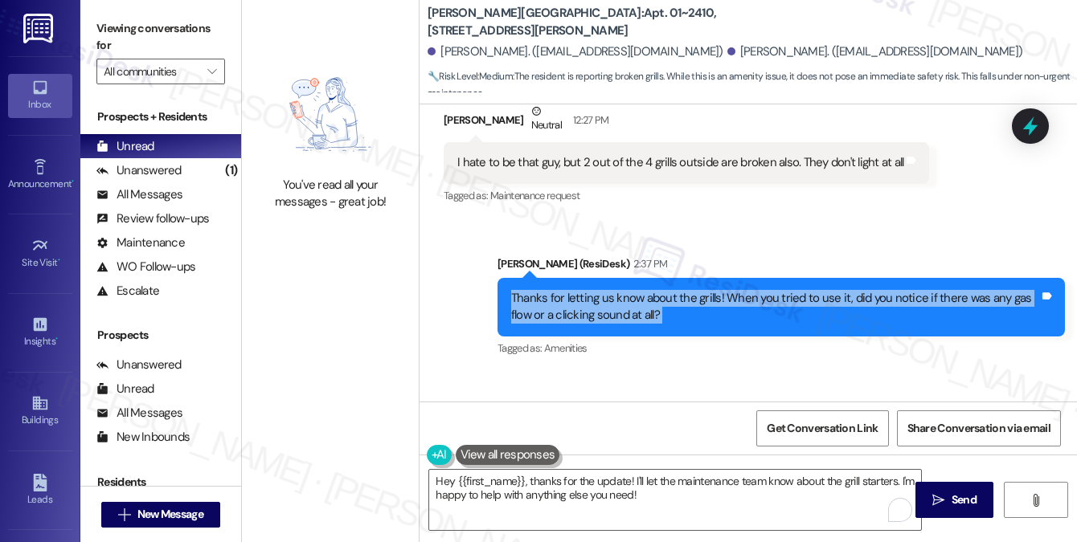
click at [553, 290] on div "Thanks for letting us know about the grills! When you tried to use it, did you …" at bounding box center [775, 307] width 528 height 35
click at [584, 290] on div "Thanks for letting us know about the grills! When you tried to use it, did you …" at bounding box center [775, 307] width 528 height 35
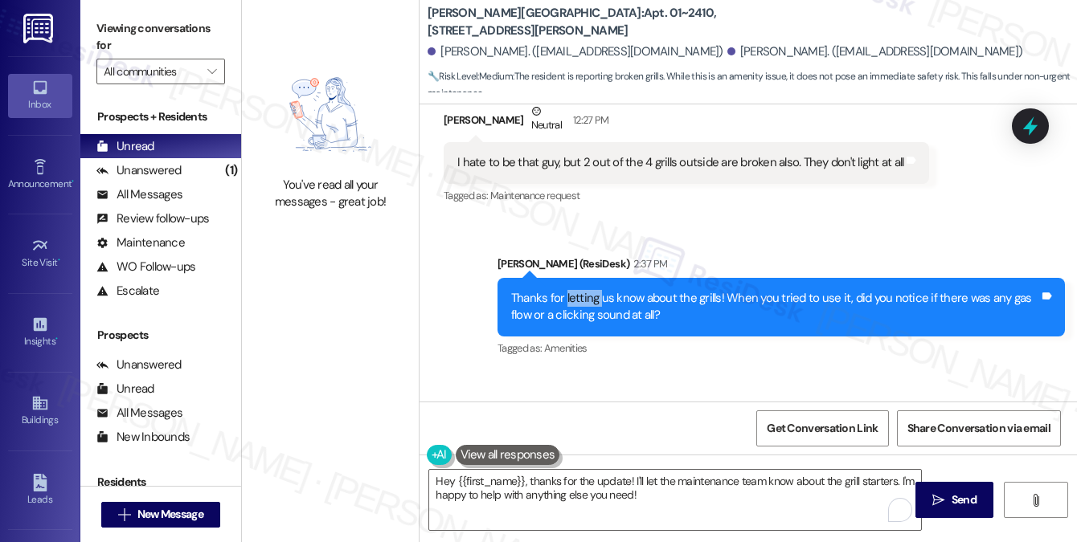
click at [584, 290] on div "Thanks for letting us know about the grills! When you tried to use it, did you …" at bounding box center [775, 307] width 528 height 35
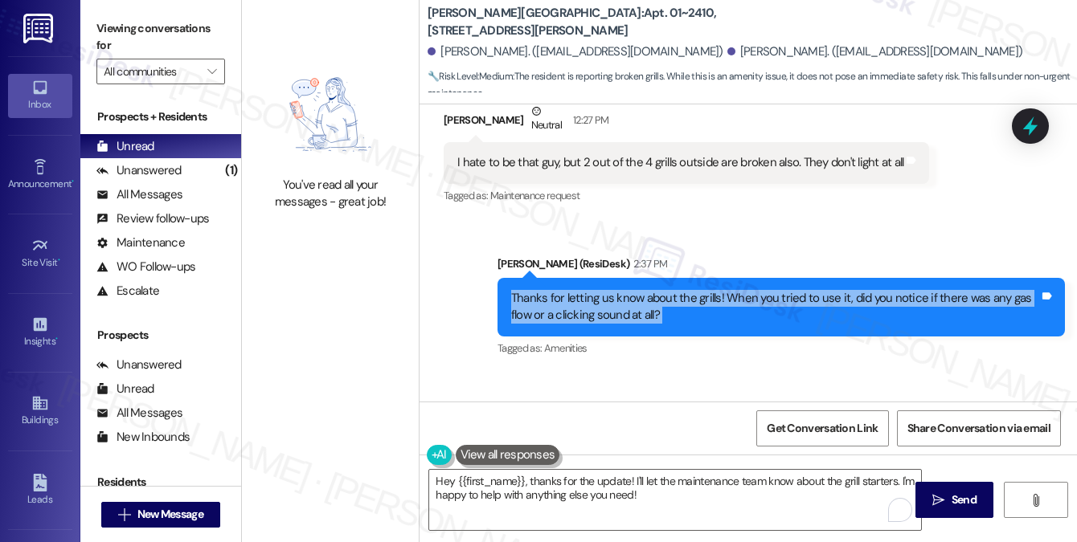
click at [584, 290] on div "Thanks for letting us know about the grills! When you tried to use it, did you …" at bounding box center [775, 307] width 528 height 35
click at [637, 290] on div "Thanks for letting us know about the grills! When you tried to use it, did you …" at bounding box center [775, 307] width 528 height 35
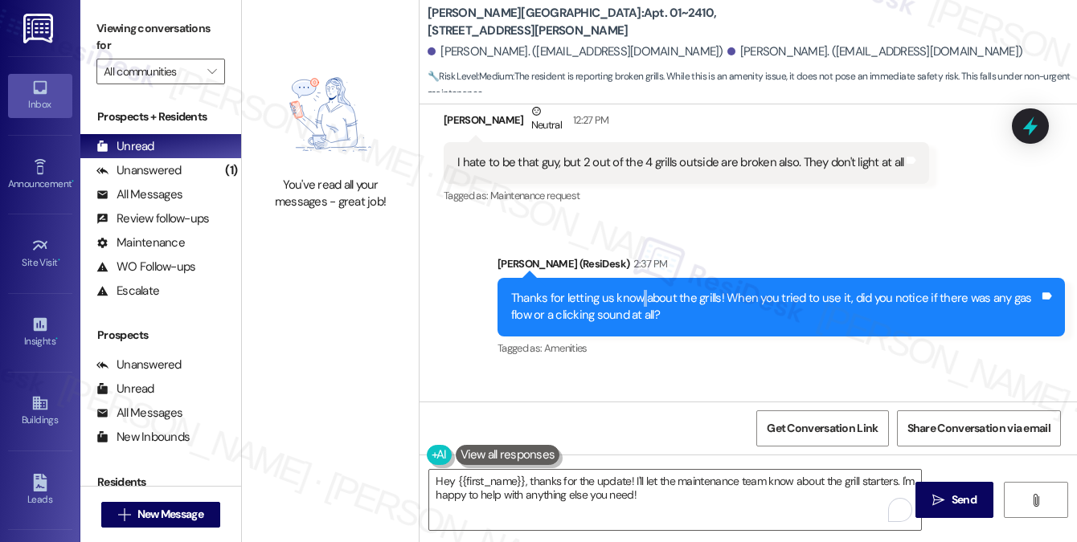
click at [637, 290] on div "Thanks for letting us know about the grills! When you tried to use it, did you …" at bounding box center [775, 307] width 528 height 35
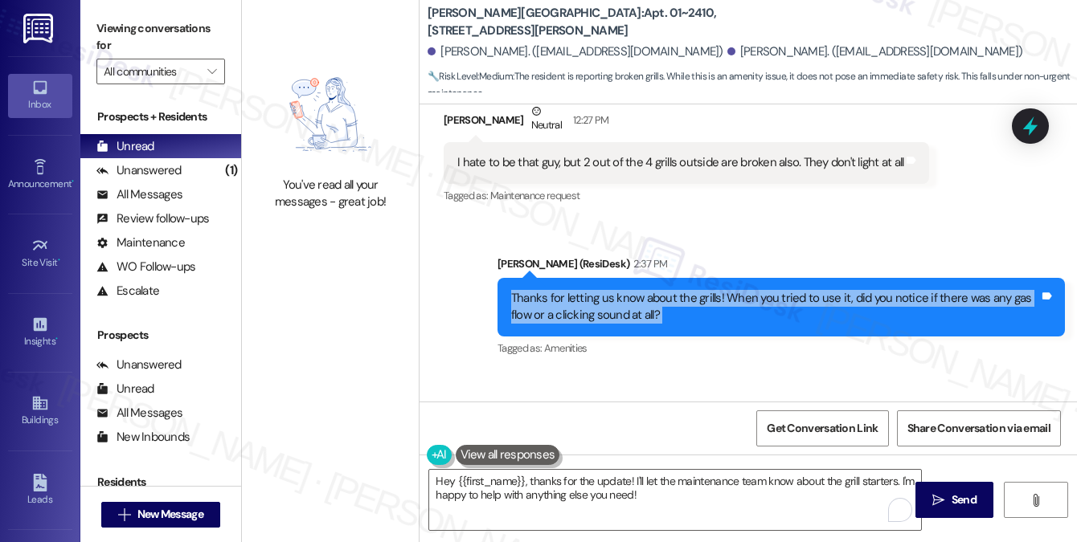
click at [637, 290] on div "Thanks for letting us know about the grills! When you tried to use it, did you …" at bounding box center [775, 307] width 528 height 35
click at [698, 290] on div "Thanks for letting us know about the grills! When you tried to use it, did you …" at bounding box center [775, 307] width 528 height 35
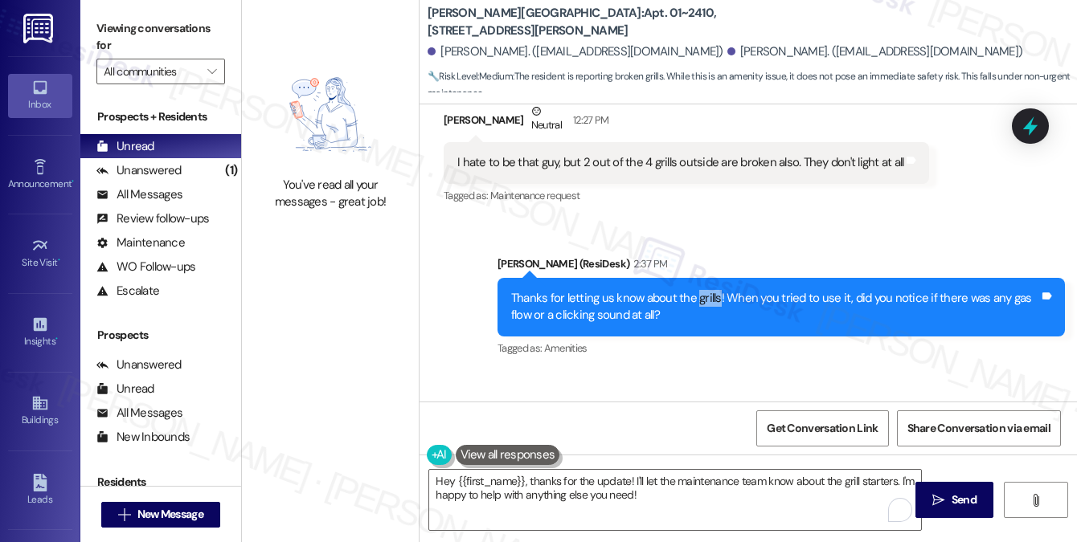
click at [698, 290] on div "Thanks for letting us know about the grills! When you tried to use it, did you …" at bounding box center [775, 307] width 528 height 35
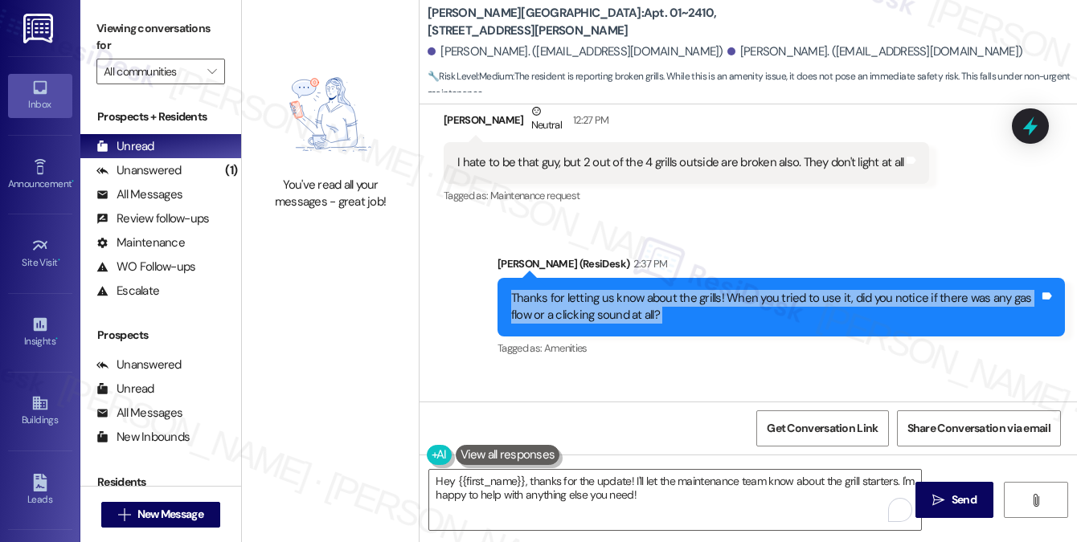
click at [698, 290] on div "Thanks for letting us know about the grills! When you tried to use it, did you …" at bounding box center [775, 307] width 528 height 35
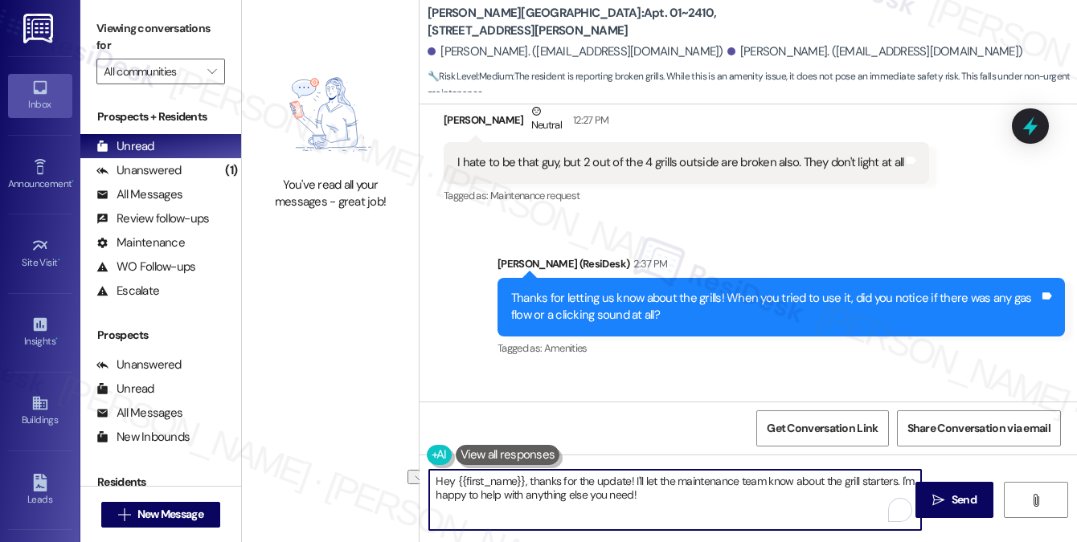
drag, startPoint x: 527, startPoint y: 479, endPoint x: 390, endPoint y: 477, distance: 137.4
click at [390, 477] on div "You've read all your messages - great job! [PERSON_NAME][GEOGRAPHIC_DATA]: [GEO…" at bounding box center [659, 271] width 835 height 542
click at [459, 408] on div "[PERSON_NAME] Neutral 3:15 PM" at bounding box center [662, 427] width 436 height 39
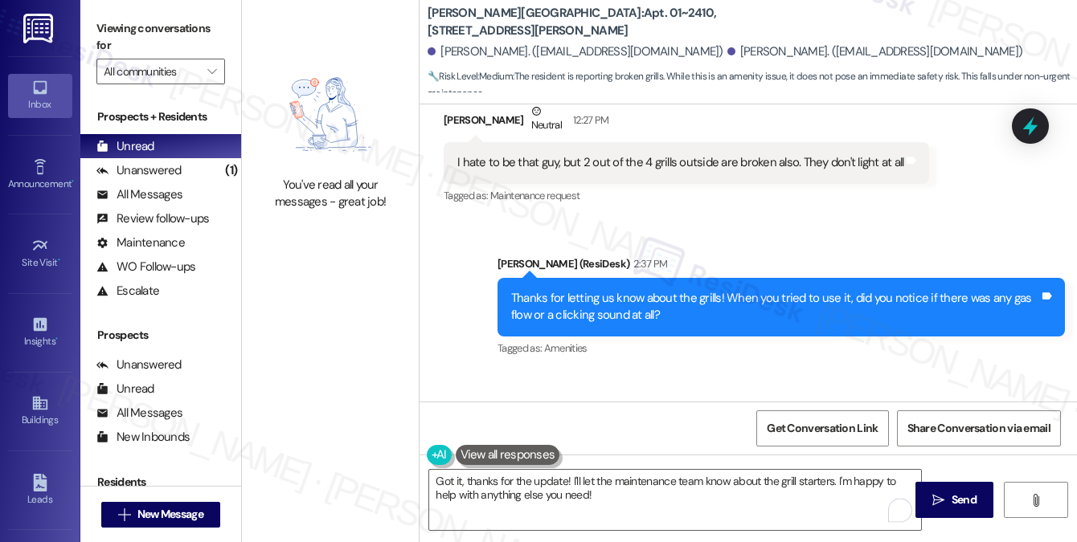
click at [459, 408] on div "[PERSON_NAME] Neutral 3:15 PM" at bounding box center [662, 427] width 436 height 39
copy div "[PERSON_NAME]"
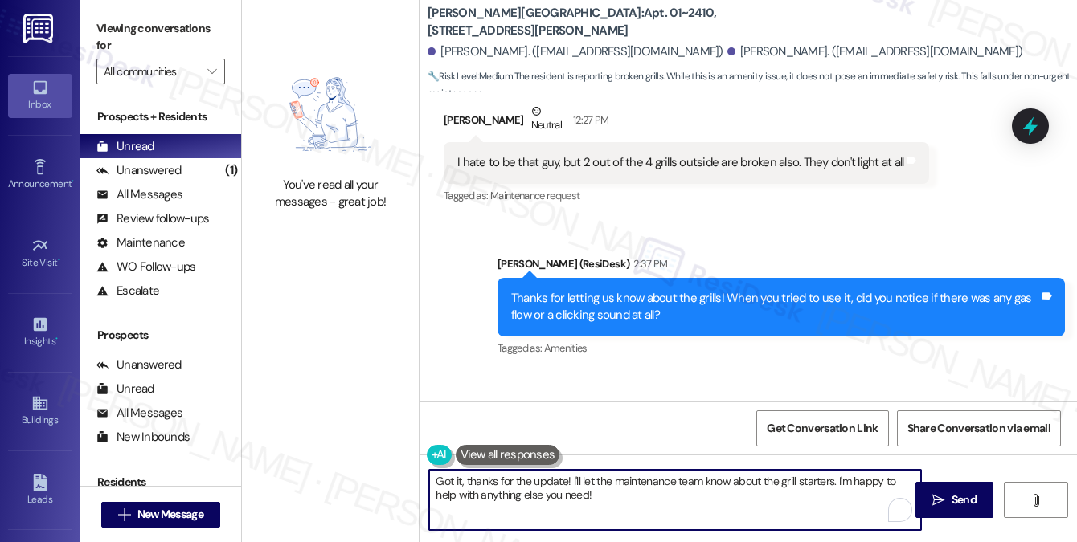
click at [657, 470] on textarea "Got it, thanks for the update! I'll let the maintenance team know about the gri…" at bounding box center [675, 500] width 492 height 60
click at [659, 497] on textarea "Got it, thanks for the update! I'll let the maintenance team know about the gri…" at bounding box center [675, 500] width 492 height 60
drag, startPoint x: 836, startPoint y: 481, endPoint x: 879, endPoint y: 508, distance: 51.3
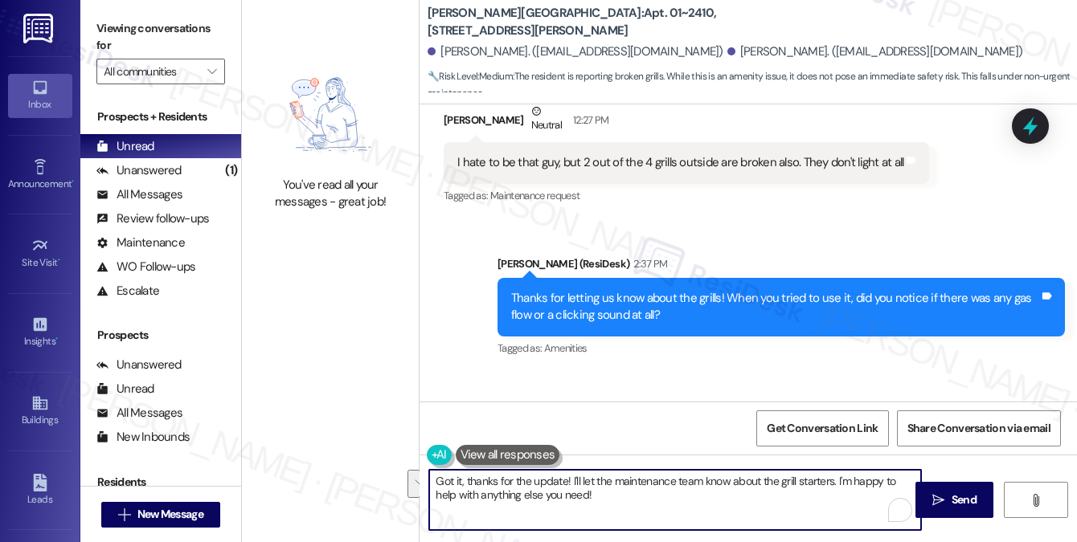
click at [879, 508] on textarea "Got it, thanks for the update! I'll let the maintenance team know about the gri…" at bounding box center [675, 500] width 492 height 60
click at [723, 504] on textarea "Got it, thanks for the update! I'll let the maintenance team know about the gri…" at bounding box center [675, 500] width 492 height 60
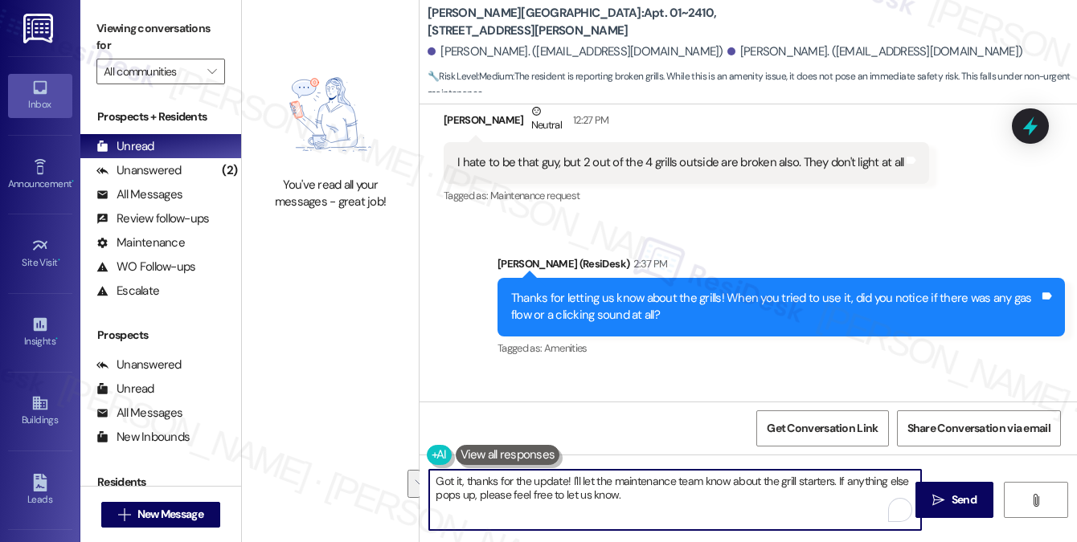
click at [723, 504] on textarea "Got it, thanks for the update! I'll let the maintenance team know about the gri…" at bounding box center [675, 500] width 492 height 60
click at [797, 497] on textarea "Got it, thanks for the update! I'll let the maintenance team know about the gri…" at bounding box center [675, 500] width 492 height 60
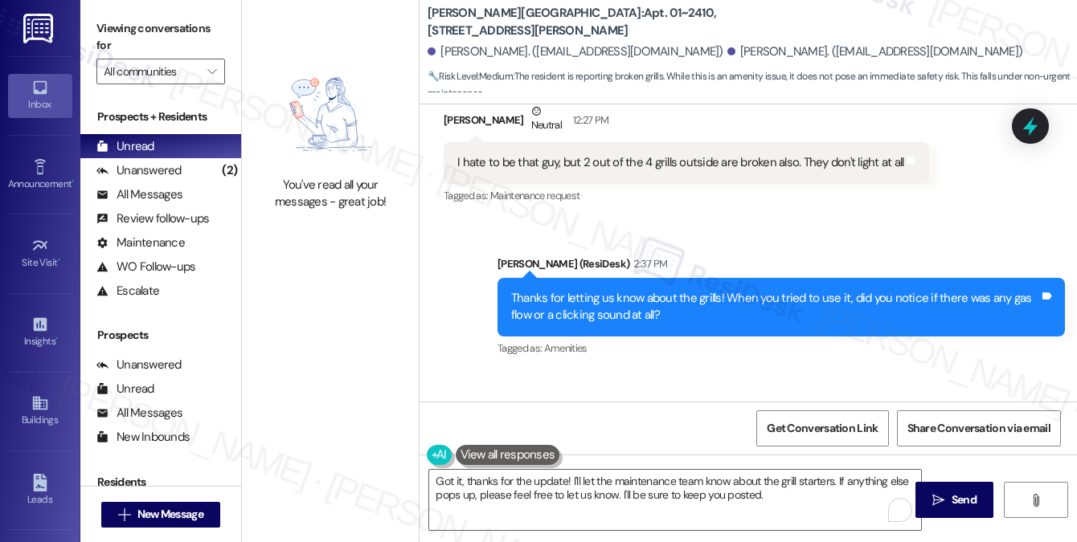
click at [698, 448] on div "There was gas flow, it's the starters that are broken. One is completely missin…" at bounding box center [662, 468] width 436 height 41
click at [782, 485] on textarea "Got it, thanks for the update! I'll let the maintenance team know about the gri…" at bounding box center [675, 500] width 492 height 60
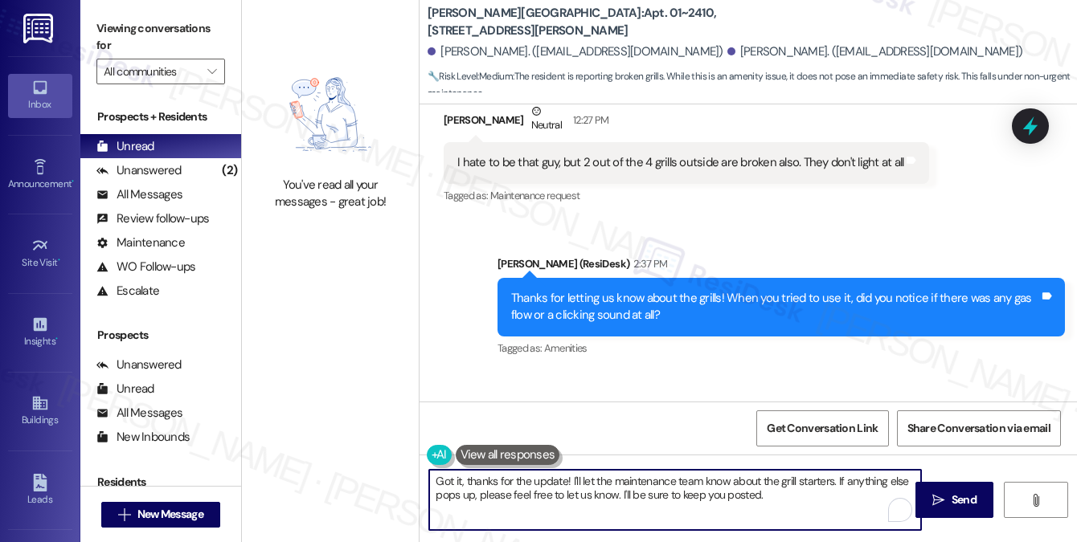
click at [782, 485] on textarea "Got it, thanks for the update! I'll let the maintenance team know about the gri…" at bounding box center [675, 500] width 492 height 60
click at [776, 489] on textarea "Got it, thanks for the update! I'll let the maintenance team know about the gri…" at bounding box center [675, 500] width 492 height 60
drag, startPoint x: 776, startPoint y: 494, endPoint x: 770, endPoint y: 485, distance: 11.2
click at [770, 485] on textarea "Got it, thanks for the update! I'll let the maintenance team know about the gri…" at bounding box center [675, 500] width 492 height 60
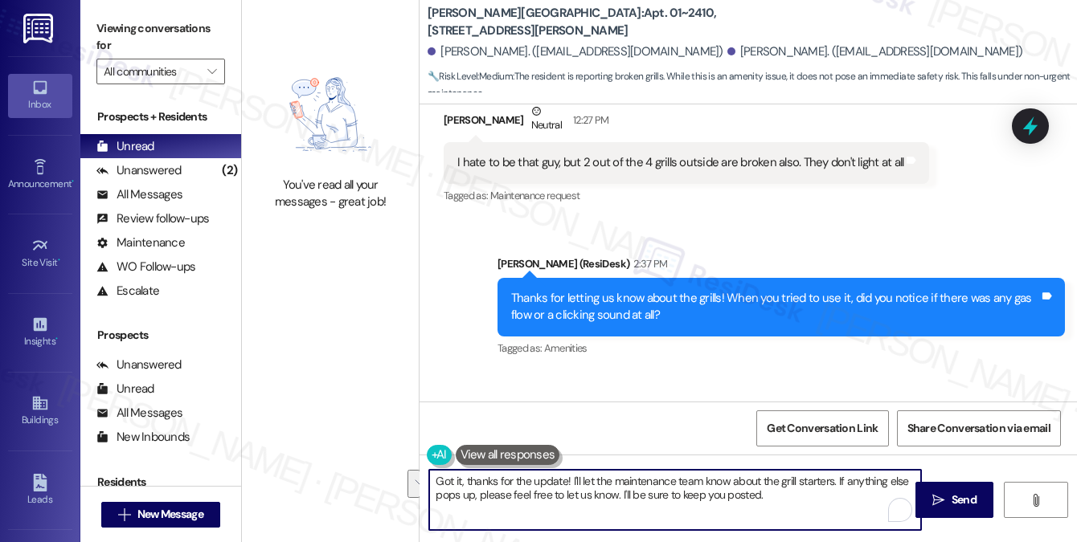
click at [655, 475] on textarea "Got it, thanks for the update! I'll let the maintenance team know about the gri…" at bounding box center [675, 500] width 492 height 60
drag, startPoint x: 751, startPoint y: 501, endPoint x: 572, endPoint y: 501, distance: 178.4
click at [572, 501] on textarea "Got it, thanks for the update! I'll let the team know about the grill starters.…" at bounding box center [675, 500] width 492 height 60
type textarea "Got it, thanks for the update! I'll let the team know about the grill starters.…"
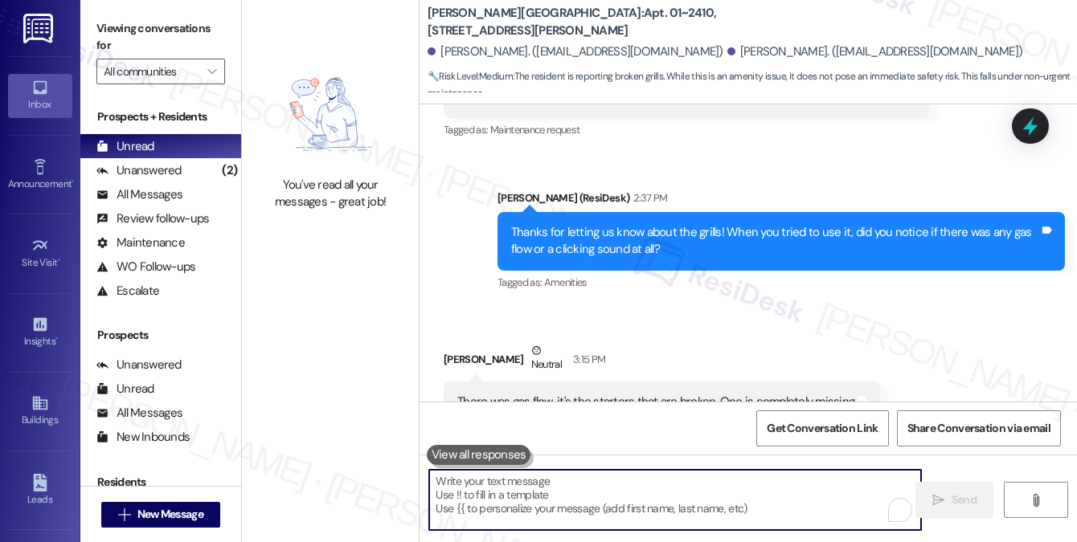
scroll to position [6954, 0]
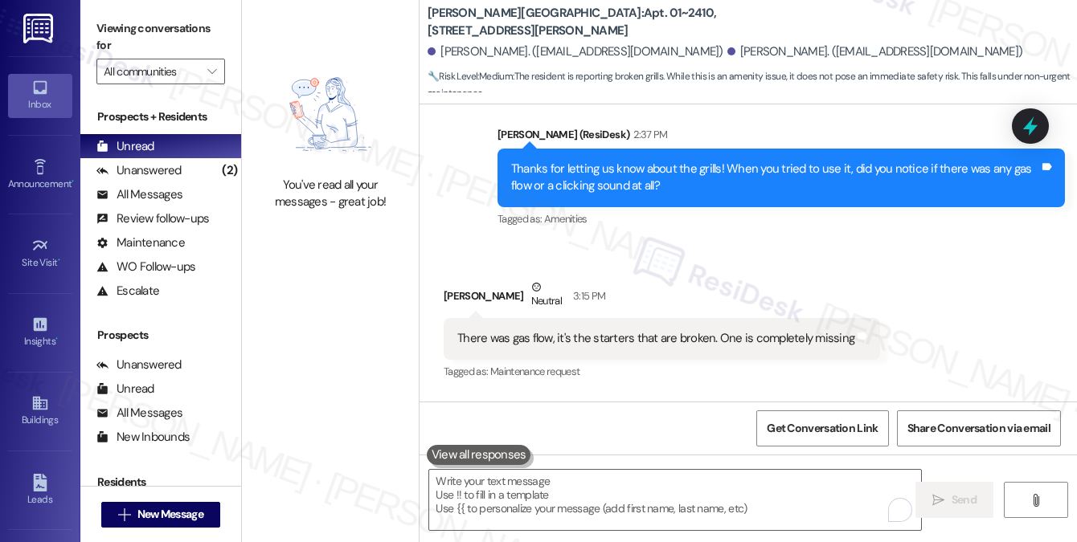
click at [196, 29] on label "Viewing conversations for" at bounding box center [160, 37] width 129 height 43
